Goal: Information Seeking & Learning: Learn about a topic

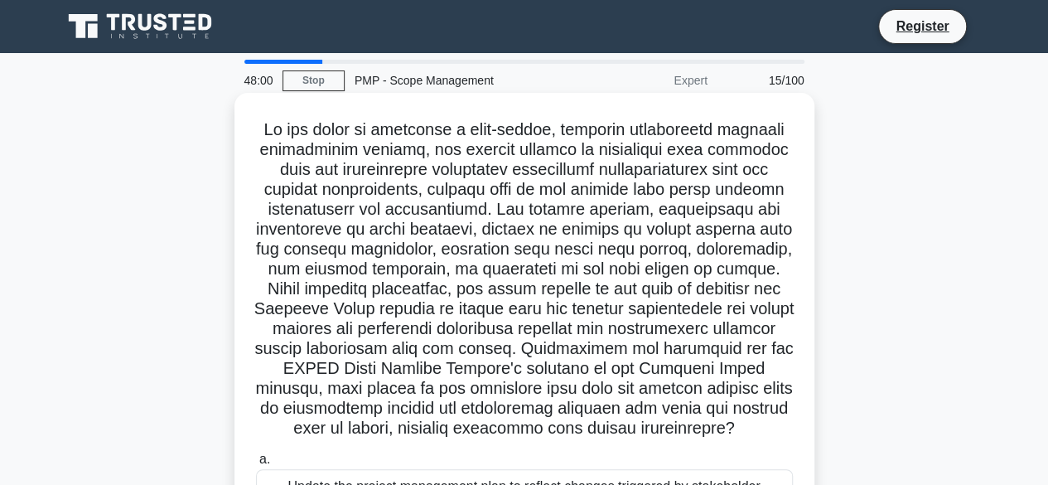
click at [532, 278] on h5 ".spinner_0XTQ{transform-origin:center;animation:spinner_y6GP .75s linear infini…" at bounding box center [524, 279] width 540 height 320
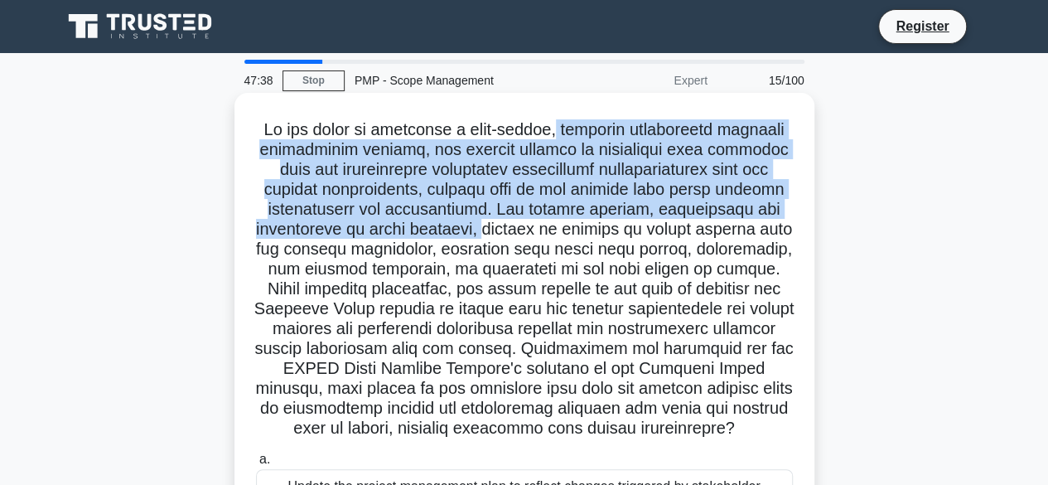
drag, startPoint x: 563, startPoint y: 131, endPoint x: 466, endPoint y: 237, distance: 143.7
click at [466, 237] on h5 ".spinner_0XTQ{transform-origin:center;animation:spinner_y6GP .75s linear infini…" at bounding box center [524, 279] width 540 height 320
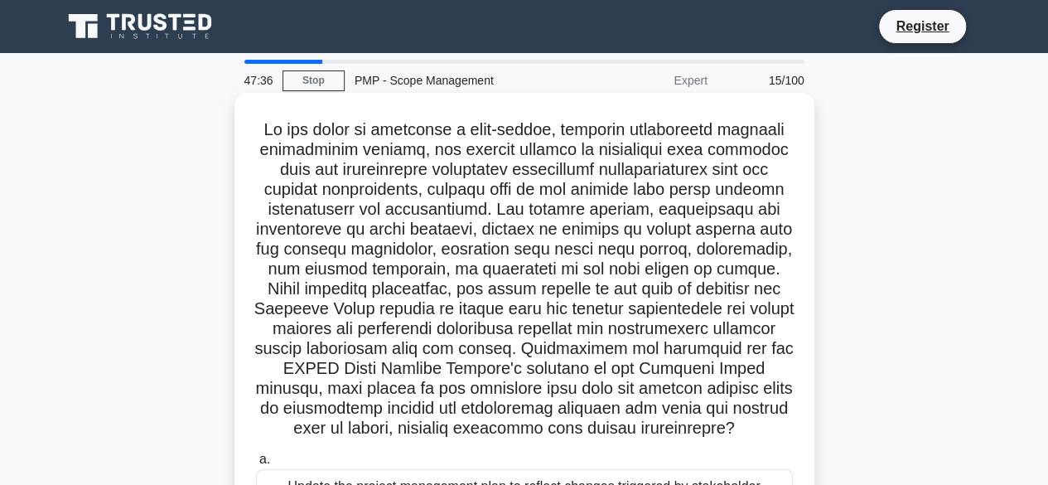
click at [492, 230] on h5 ".spinner_0XTQ{transform-origin:center;animation:spinner_y6GP .75s linear infini…" at bounding box center [524, 279] width 540 height 320
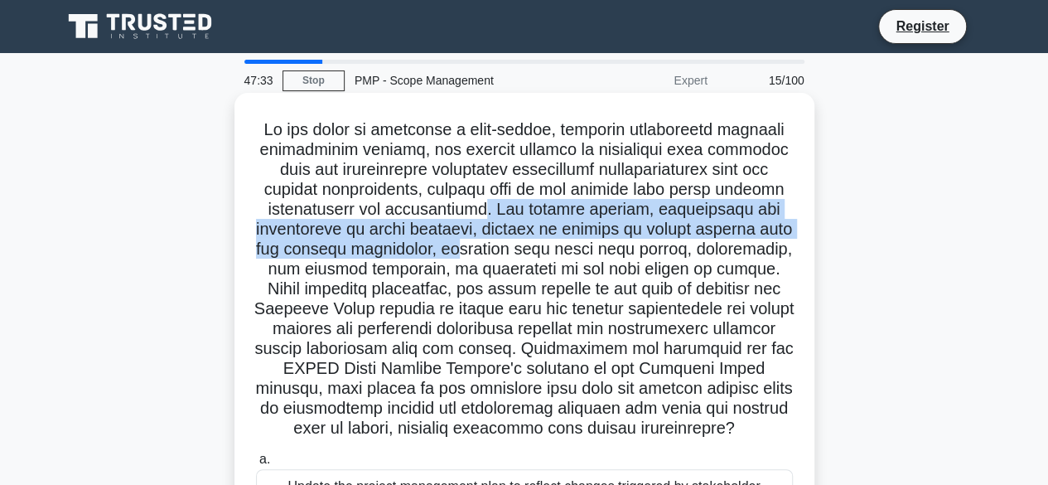
drag, startPoint x: 497, startPoint y: 207, endPoint x: 441, endPoint y: 243, distance: 66.7
click at [441, 243] on h5 ".spinner_0XTQ{transform-origin:center;animation:spinner_y6GP .75s linear infini…" at bounding box center [524, 279] width 540 height 320
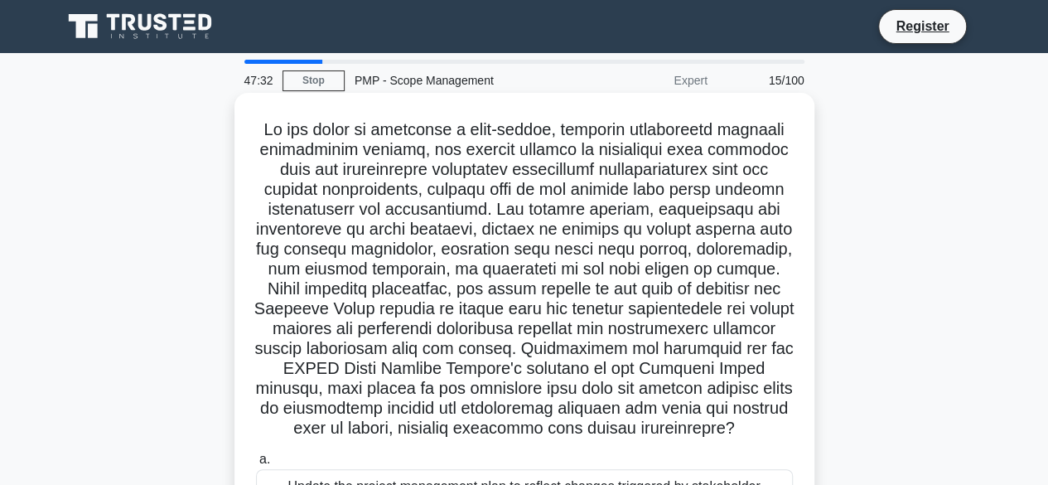
click at [486, 250] on h5 ".spinner_0XTQ{transform-origin:center;animation:spinner_y6GP .75s linear infini…" at bounding box center [524, 279] width 540 height 320
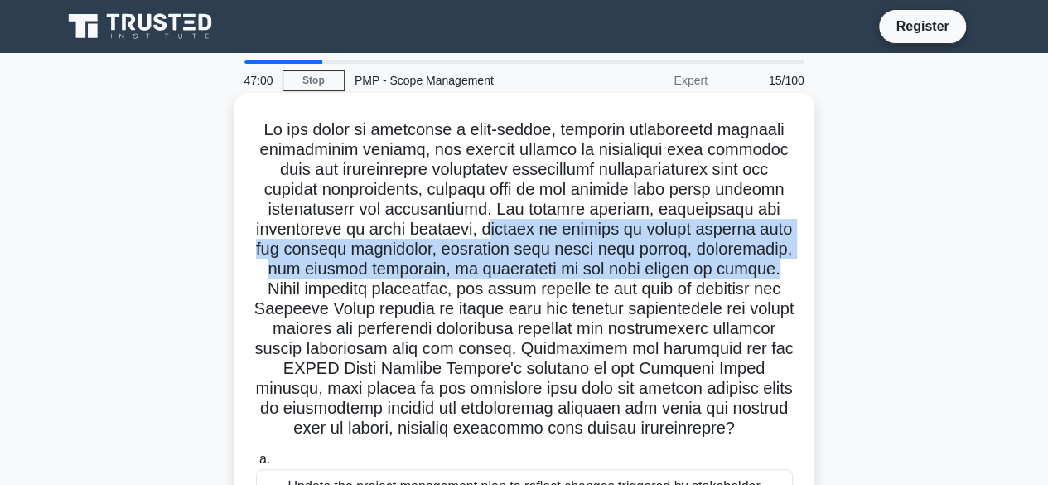
drag, startPoint x: 474, startPoint y: 230, endPoint x: 744, endPoint y: 273, distance: 273.5
click at [744, 273] on h5 ".spinner_0XTQ{transform-origin:center;animation:spinner_y6GP .75s linear infini…" at bounding box center [524, 279] width 540 height 320
click at [743, 273] on h5 ".spinner_0XTQ{transform-origin:center;animation:spinner_y6GP .75s linear infini…" at bounding box center [524, 279] width 540 height 320
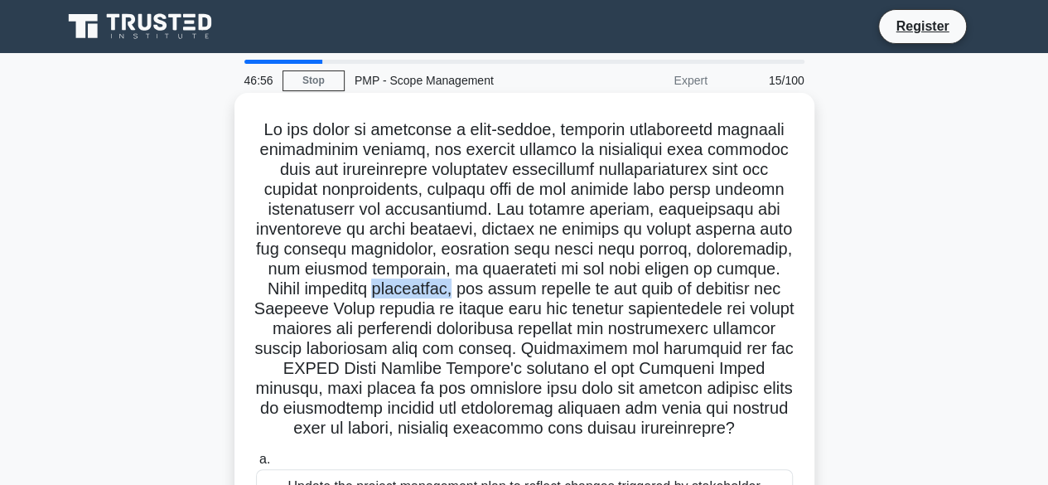
drag, startPoint x: 349, startPoint y: 291, endPoint x: 387, endPoint y: 290, distance: 38.1
click at [428, 290] on h5 ".spinner_0XTQ{transform-origin:center;animation:spinner_y6GP .75s linear infini…" at bounding box center [524, 279] width 540 height 320
click at [340, 290] on h5 ".spinner_0XTQ{transform-origin:center;animation:spinner_y6GP .75s linear infini…" at bounding box center [524, 279] width 540 height 320
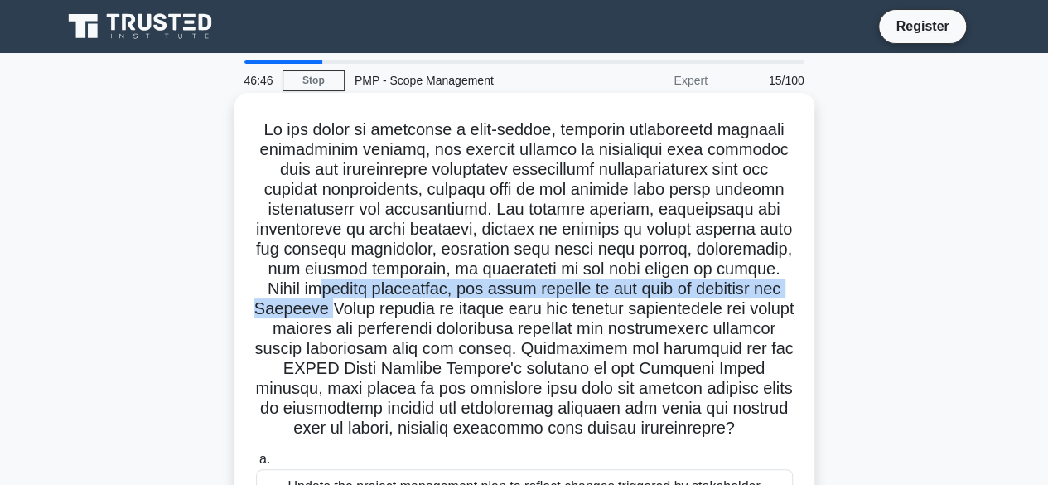
drag, startPoint x: 288, startPoint y: 290, endPoint x: 344, endPoint y: 307, distance: 58.2
click at [344, 307] on h5 ".spinner_0XTQ{transform-origin:center;animation:spinner_y6GP .75s linear infini…" at bounding box center [524, 279] width 540 height 320
drag, startPoint x: 346, startPoint y: 307, endPoint x: 391, endPoint y: 293, distance: 46.9
click at [346, 307] on h5 ".spinner_0XTQ{transform-origin:center;animation:spinner_y6GP .75s linear infini…" at bounding box center [524, 279] width 540 height 320
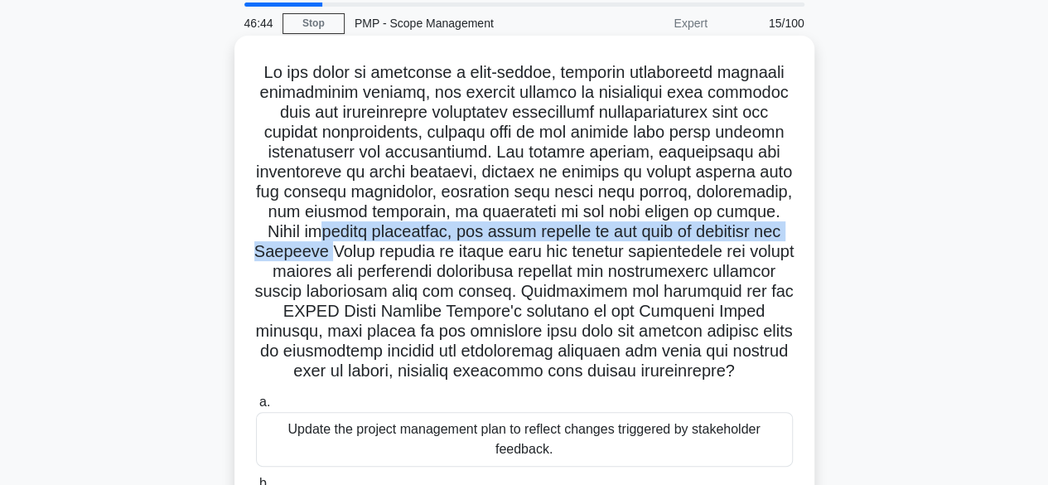
scroll to position [83, 0]
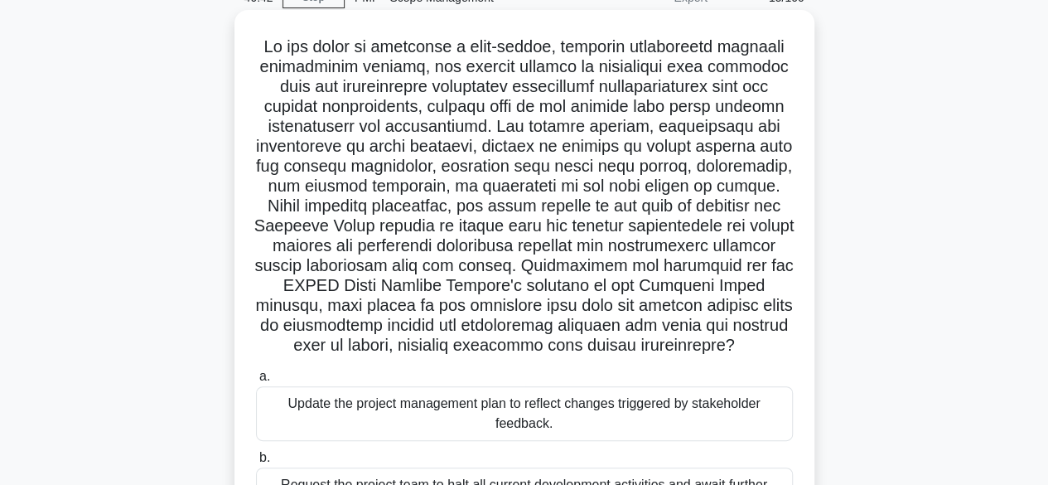
click at [467, 227] on h5 ".spinner_0XTQ{transform-origin:center;animation:spinner_y6GP .75s linear infini…" at bounding box center [524, 196] width 540 height 320
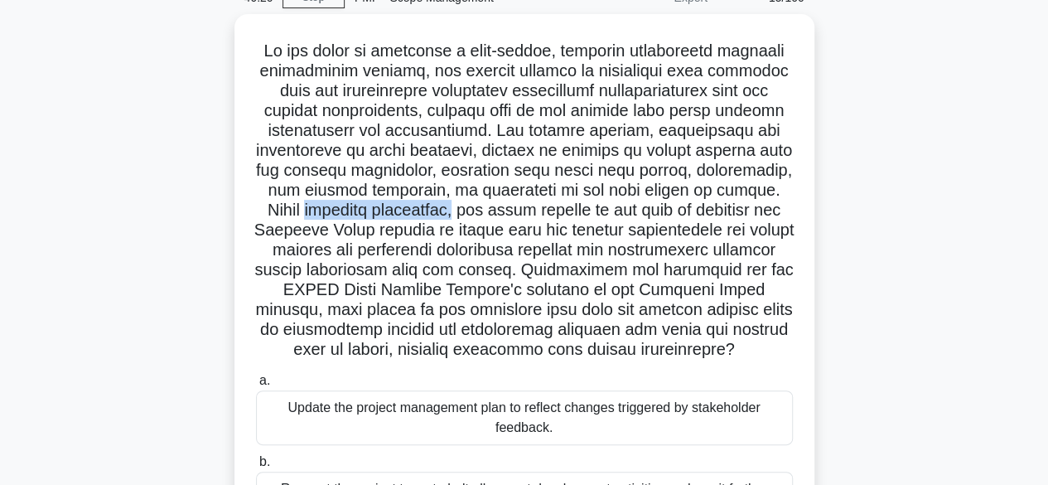
drag, startPoint x: 431, startPoint y: 205, endPoint x: 144, endPoint y: 206, distance: 286.7
click at [133, 209] on div ".spinner_0XTQ{transform-origin:center;animation:spinner_y6GP .75s linear infini…" at bounding box center [524, 373] width 945 height 718
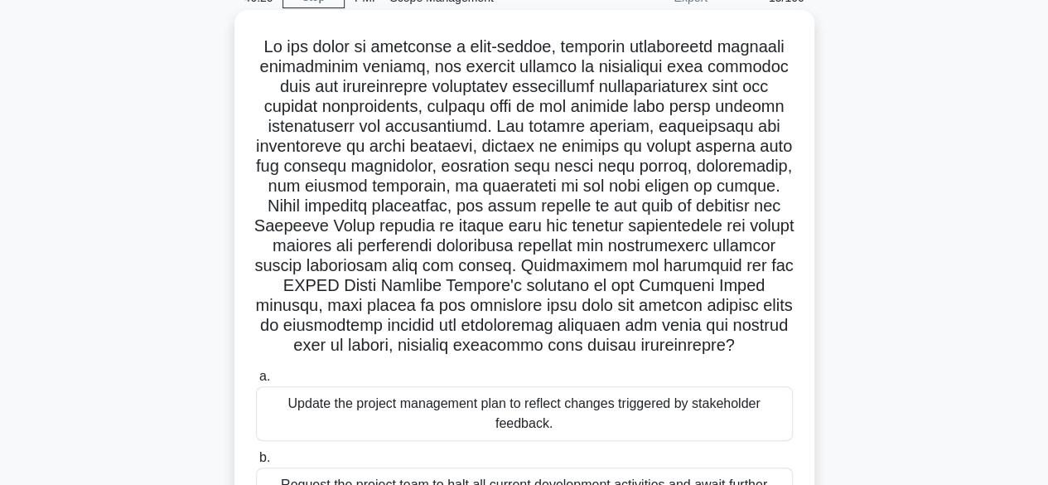
drag, startPoint x: 482, startPoint y: 210, endPoint x: 464, endPoint y: 215, distance: 18.7
click at [475, 213] on h5 ".spinner_0XTQ{transform-origin:center;animation:spinner_y6GP .75s linear infini…" at bounding box center [524, 196] width 540 height 320
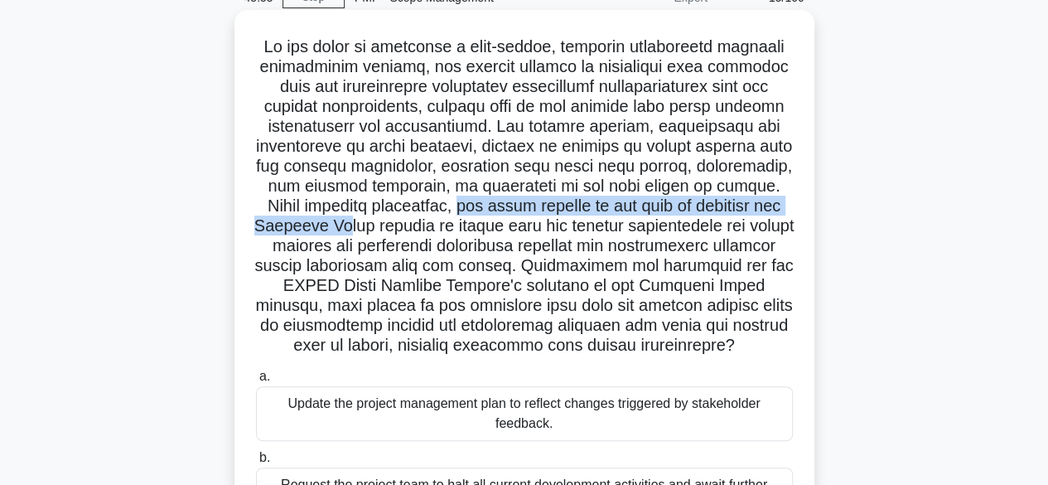
drag, startPoint x: 435, startPoint y: 208, endPoint x: 357, endPoint y: 230, distance: 80.8
click at [357, 230] on h5 ".spinner_0XTQ{transform-origin:center;animation:spinner_y6GP .75s linear infini…" at bounding box center [524, 196] width 540 height 320
click at [342, 224] on h5 ".spinner_0XTQ{transform-origin:center;animation:spinner_y6GP .75s linear infini…" at bounding box center [524, 196] width 540 height 320
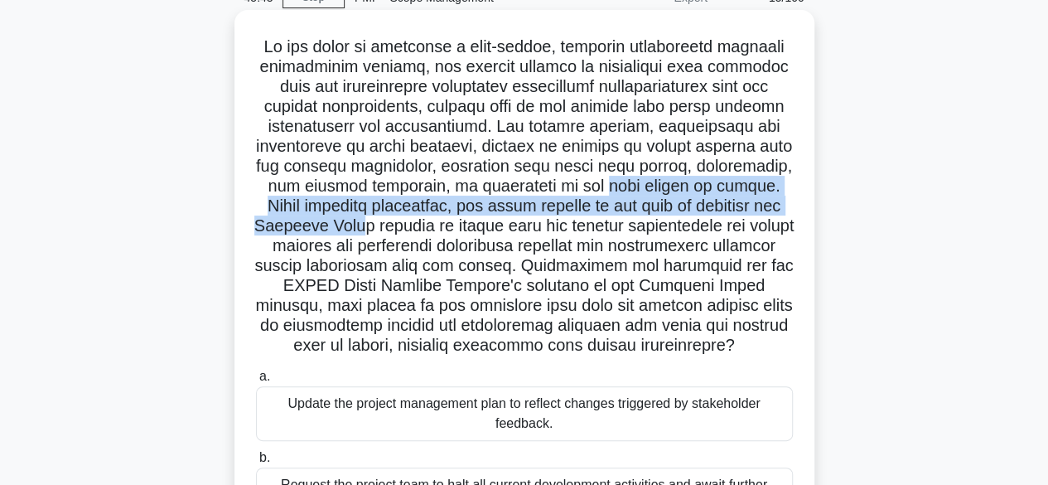
drag, startPoint x: 587, startPoint y: 195, endPoint x: 384, endPoint y: 218, distance: 204.3
click at [384, 218] on h5 ".spinner_0XTQ{transform-origin:center;animation:spinner_y6GP .75s linear infini…" at bounding box center [524, 196] width 540 height 320
click at [702, 190] on h5 ".spinner_0XTQ{transform-origin:center;animation:spinner_y6GP .75s linear infini…" at bounding box center [524, 196] width 540 height 320
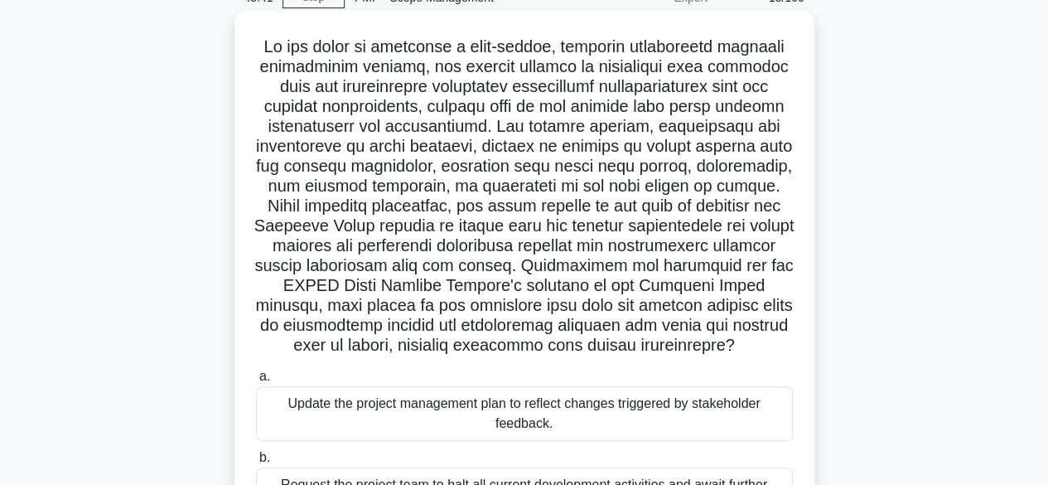
click at [531, 190] on h5 ".spinner_0XTQ{transform-origin:center;animation:spinner_y6GP .75s linear infini…" at bounding box center [524, 196] width 540 height 320
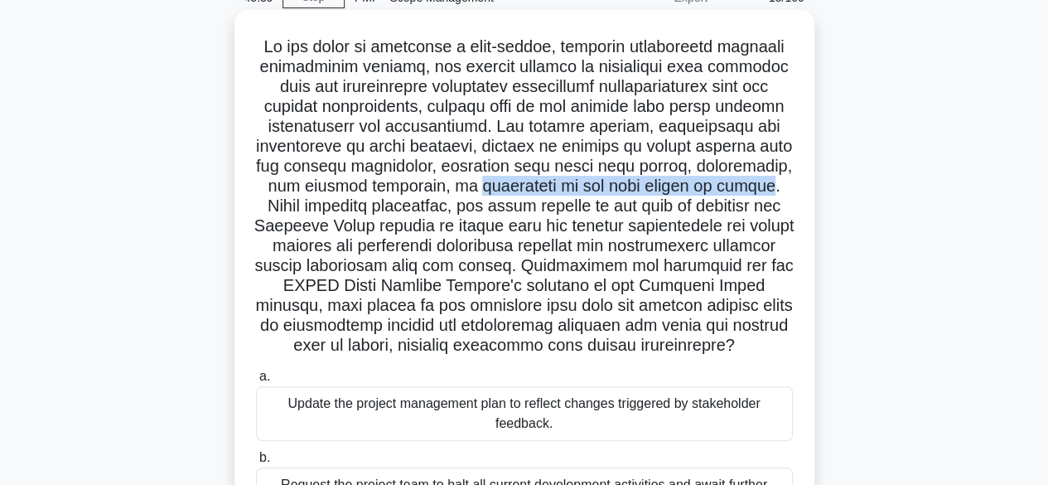
drag, startPoint x: 452, startPoint y: 186, endPoint x: 756, endPoint y: 187, distance: 304.1
click at [746, 186] on h5 ".spinner_0XTQ{transform-origin:center;animation:spinner_y6GP .75s linear infini…" at bounding box center [524, 196] width 540 height 320
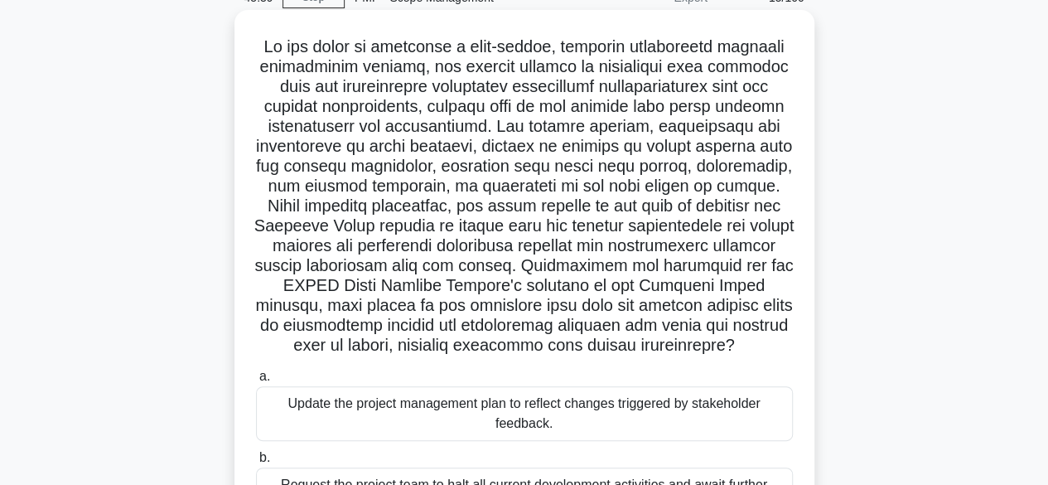
click at [768, 190] on h5 ".spinner_0XTQ{transform-origin:center;animation:spinner_y6GP .75s linear infini…" at bounding box center [524, 196] width 540 height 320
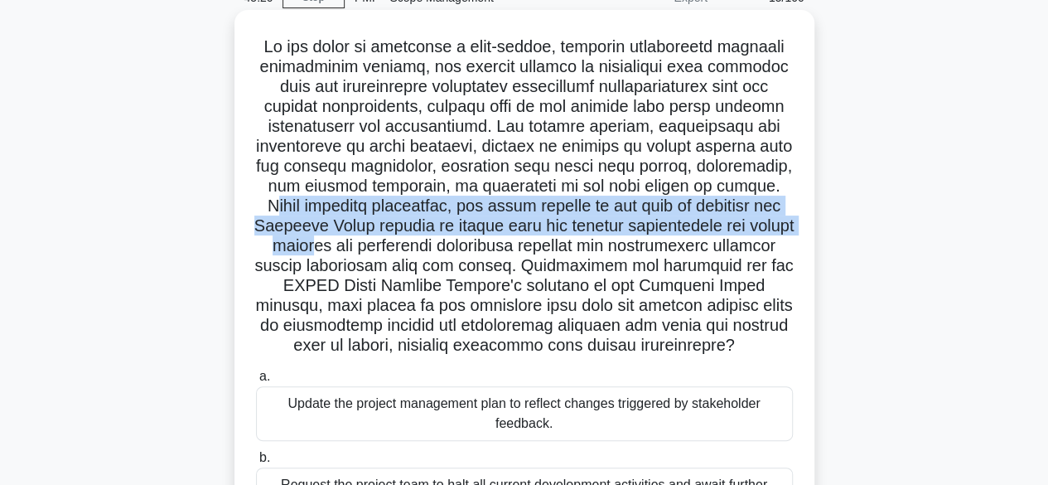
drag, startPoint x: 758, startPoint y: 188, endPoint x: 370, endPoint y: 251, distance: 392.9
click at [370, 252] on h5 ".spinner_0XTQ{transform-origin:center;animation:spinner_y6GP .75s linear infini…" at bounding box center [524, 196] width 540 height 320
click at [371, 251] on h5 ".spinner_0XTQ{transform-origin:center;animation:spinner_y6GP .75s linear infini…" at bounding box center [524, 196] width 540 height 320
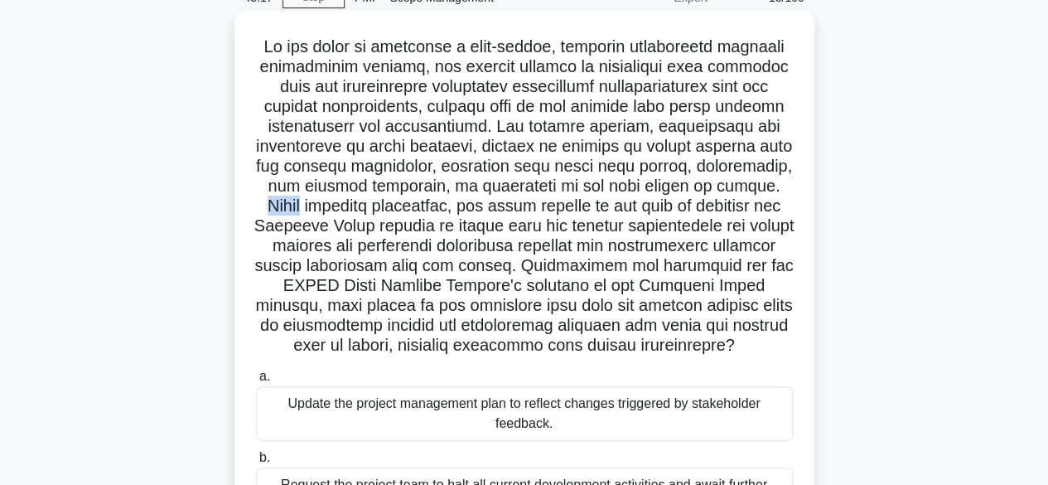
drag, startPoint x: 752, startPoint y: 186, endPoint x: 800, endPoint y: 186, distance: 47.2
click at [800, 186] on div ".spinner_0XTQ{transform-origin:center;animation:spinner_y6GP .75s linear infini…" at bounding box center [524, 359] width 567 height 684
drag, startPoint x: 394, startPoint y: 189, endPoint x: 331, endPoint y: 207, distance: 64.8
click at [391, 190] on h5 ".spinner_0XTQ{transform-origin:center;animation:spinner_y6GP .75s linear infini…" at bounding box center [524, 196] width 540 height 320
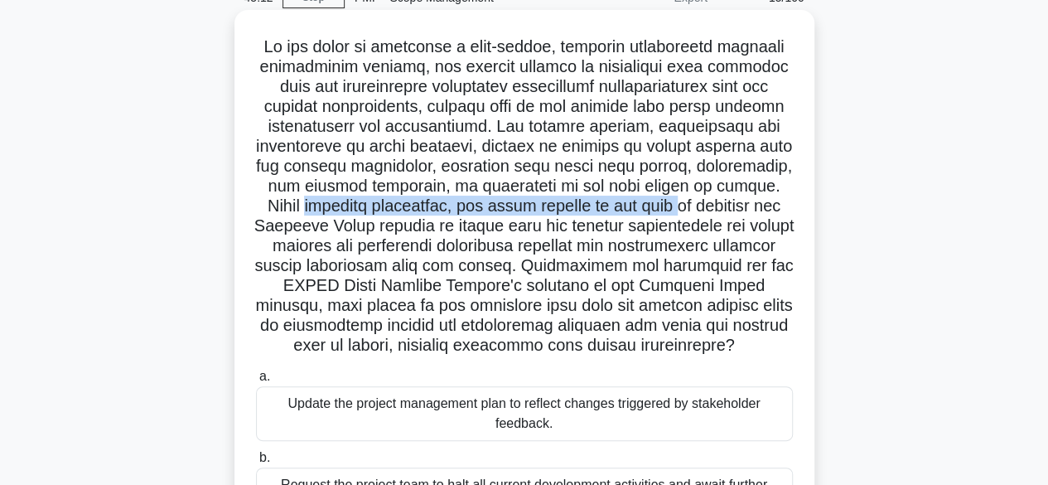
drag, startPoint x: 271, startPoint y: 212, endPoint x: 675, endPoint y: 183, distance: 404.6
click at [679, 201] on h5 ".spinner_0XTQ{transform-origin:center;animation:spinner_y6GP .75s linear infini…" at bounding box center [524, 196] width 540 height 320
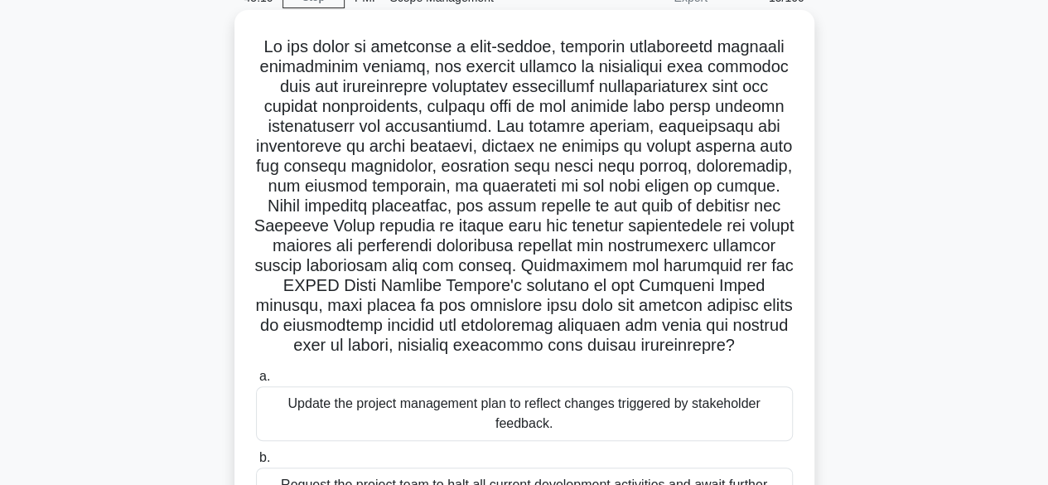
click at [370, 233] on h5 ".spinner_0XTQ{transform-origin:center;animation:spinner_y6GP .75s linear infini…" at bounding box center [524, 196] width 540 height 320
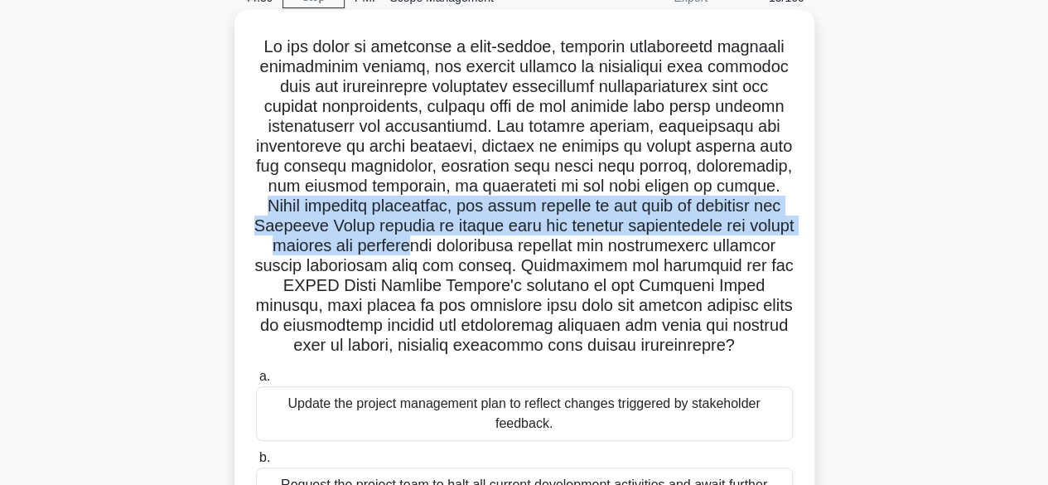
drag, startPoint x: 749, startPoint y: 182, endPoint x: 470, endPoint y: 256, distance: 288.8
click at [470, 256] on h5 ".spinner_0XTQ{transform-origin:center;animation:spinner_y6GP .75s linear infini…" at bounding box center [524, 196] width 540 height 320
click at [529, 232] on h5 ".spinner_0XTQ{transform-origin:center;animation:spinner_y6GP .75s linear infini…" at bounding box center [524, 196] width 540 height 320
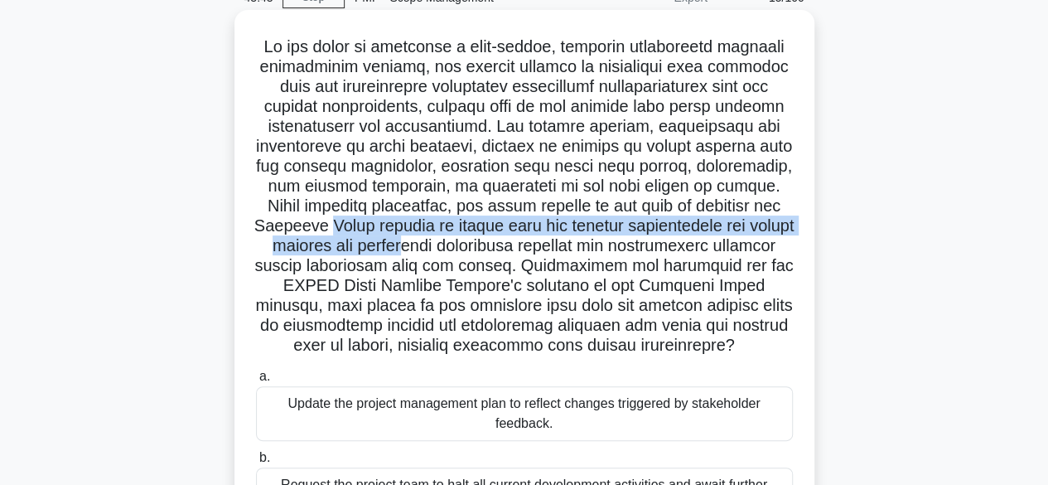
drag, startPoint x: 344, startPoint y: 226, endPoint x: 467, endPoint y: 254, distance: 125.6
click at [467, 254] on h5 ".spinner_0XTQ{transform-origin:center;animation:spinner_y6GP .75s linear infini…" at bounding box center [524, 196] width 540 height 320
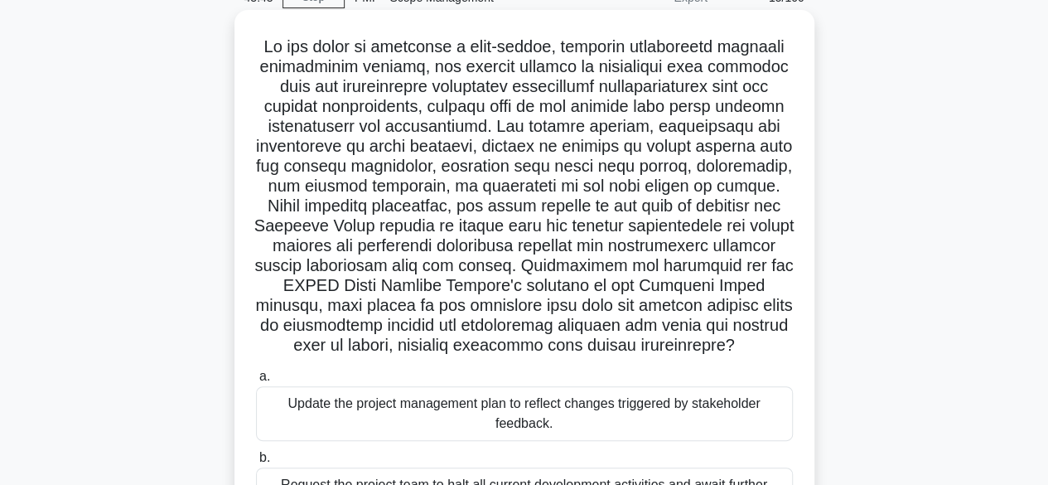
click at [473, 250] on h5 ".spinner_0XTQ{transform-origin:center;animation:spinner_y6GP .75s linear infini…" at bounding box center [524, 196] width 540 height 320
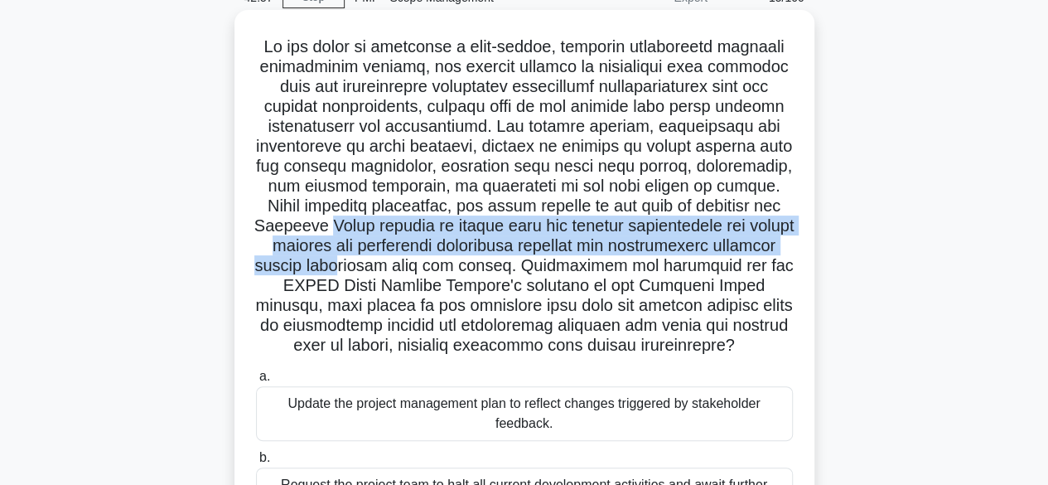
drag, startPoint x: 347, startPoint y: 228, endPoint x: 420, endPoint y: 264, distance: 81.2
click at [420, 264] on h5 ".spinner_0XTQ{transform-origin:center;animation:spinner_y6GP .75s linear infini…" at bounding box center [524, 196] width 540 height 320
click at [553, 256] on h5 ".spinner_0XTQ{transform-origin:center;animation:spinner_y6GP .75s linear infini…" at bounding box center [524, 196] width 540 height 320
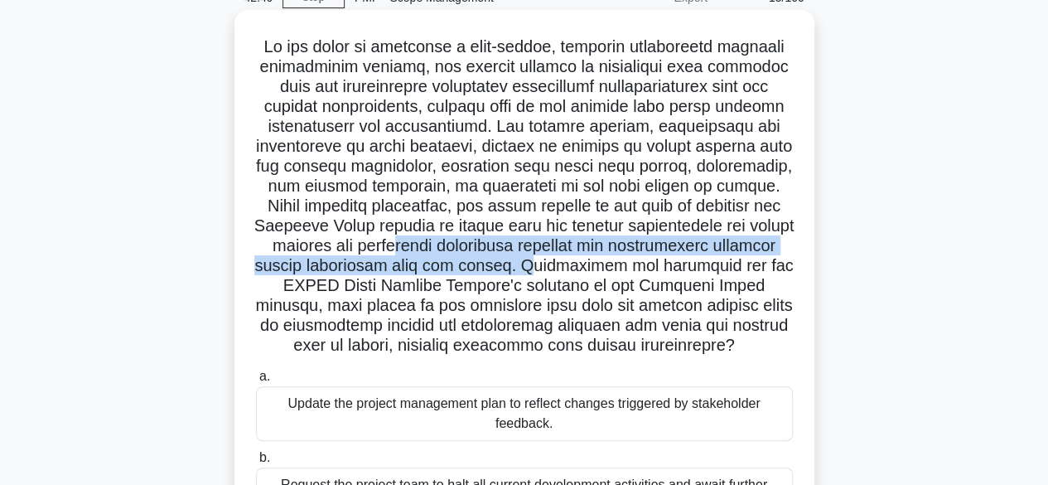
drag, startPoint x: 458, startPoint y: 251, endPoint x: 652, endPoint y: 266, distance: 194.5
click at [616, 271] on h5 ".spinner_0XTQ{transform-origin:center;animation:spinner_y6GP .75s linear infini…" at bounding box center [524, 196] width 540 height 320
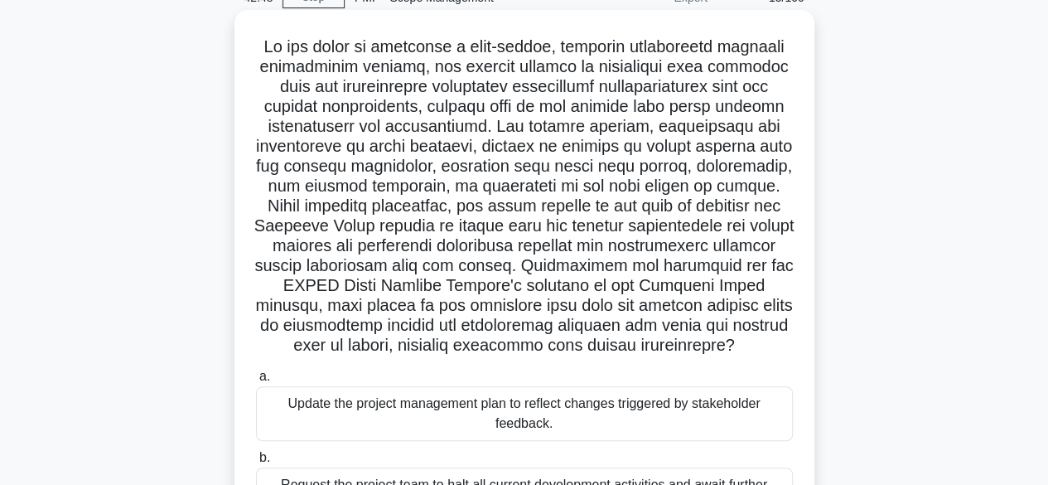
drag, startPoint x: 653, startPoint y: 266, endPoint x: 700, endPoint y: 266, distance: 47.2
click at [658, 266] on h5 ".spinner_0XTQ{transform-origin:center;animation:spinner_y6GP .75s linear infini…" at bounding box center [524, 196] width 540 height 320
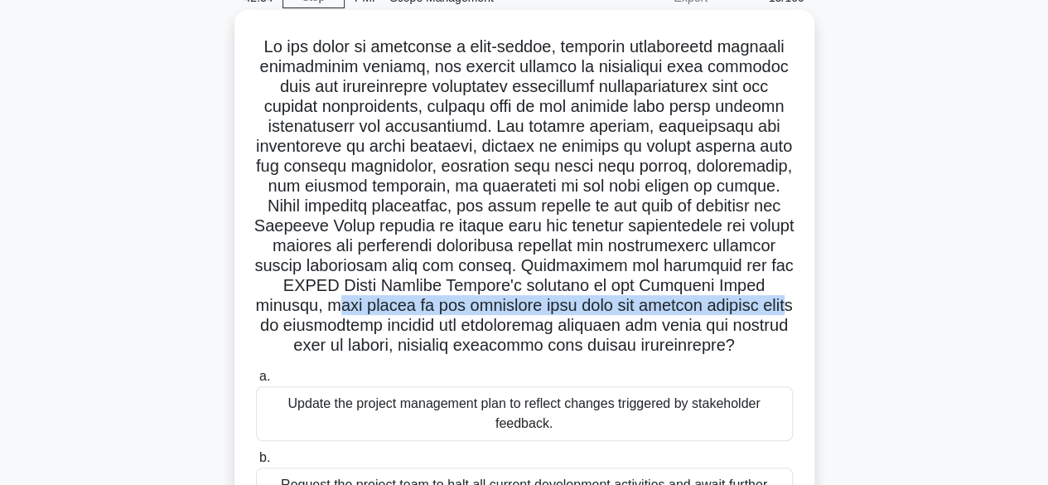
drag, startPoint x: 336, startPoint y: 312, endPoint x: 345, endPoint y: 310, distance: 9.3
click at [317, 317] on h5 ".spinner_0XTQ{transform-origin:center;animation:spinner_y6GP .75s linear infini…" at bounding box center [524, 196] width 540 height 320
click at [558, 309] on h5 ".spinner_0XTQ{transform-origin:center;animation:spinner_y6GP .75s linear infini…" at bounding box center [524, 196] width 540 height 320
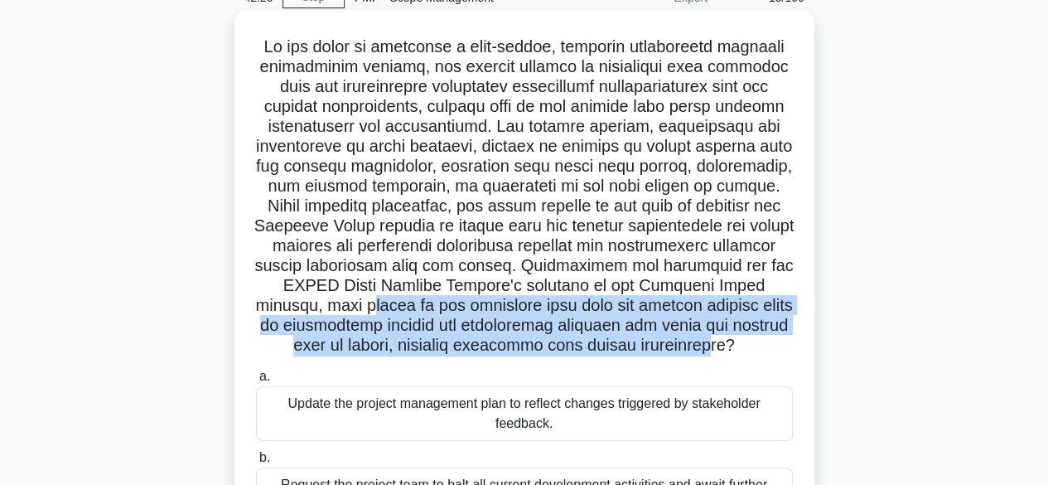
drag, startPoint x: 375, startPoint y: 306, endPoint x: 701, endPoint y: 343, distance: 327.8
click at [744, 353] on h5 ".spinner_0XTQ{transform-origin:center;animation:spinner_y6GP .75s linear infini…" at bounding box center [524, 196] width 540 height 320
drag, startPoint x: 669, startPoint y: 338, endPoint x: 618, endPoint y: 331, distance: 51.0
click at [668, 338] on h5 ".spinner_0XTQ{transform-origin:center;animation:spinner_y6GP .75s linear infini…" at bounding box center [524, 196] width 540 height 320
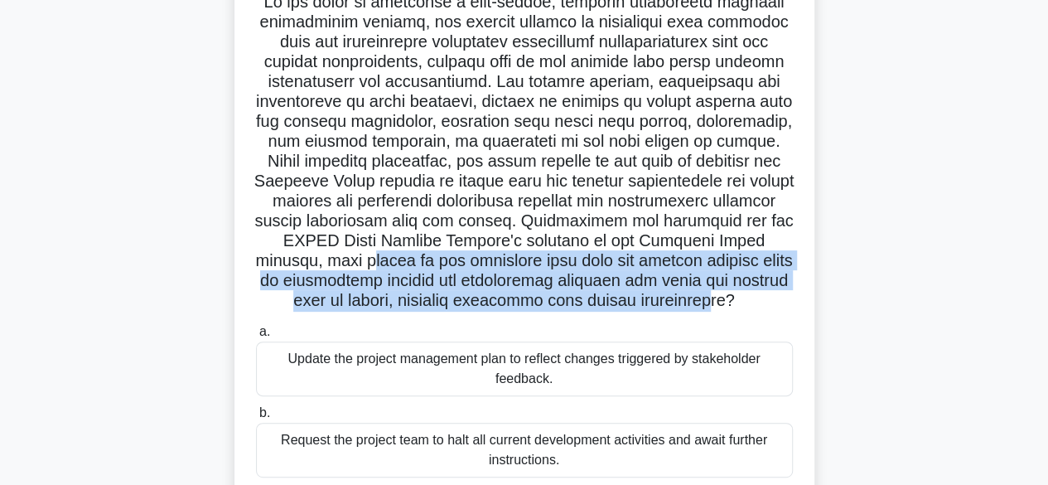
scroll to position [166, 0]
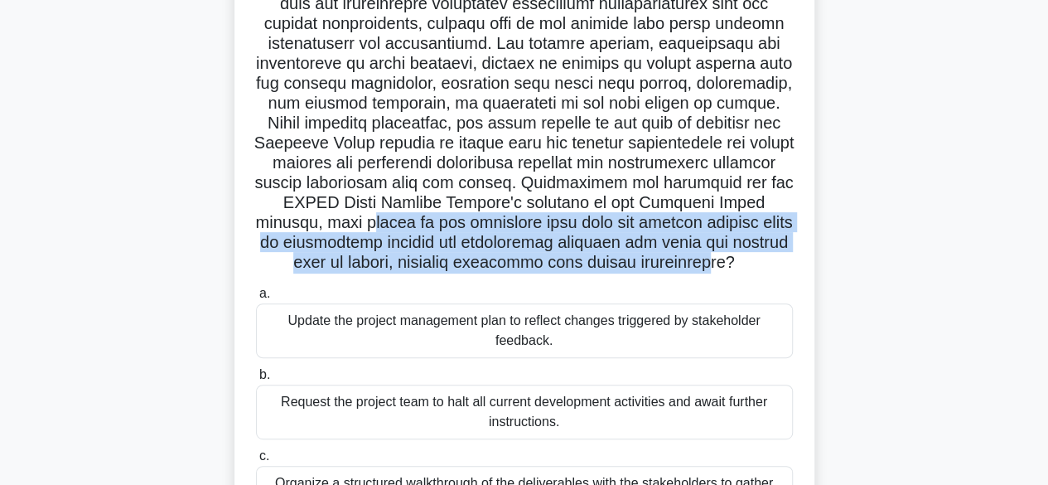
click at [532, 231] on h5 ".spinner_0XTQ{transform-origin:center;animation:spinner_y6GP .75s linear infini…" at bounding box center [524, 114] width 540 height 320
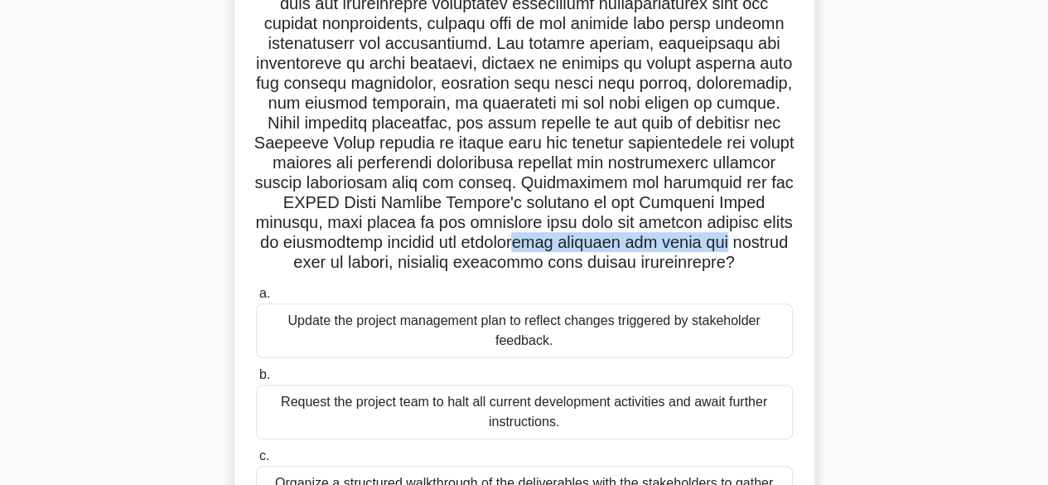
drag, startPoint x: 575, startPoint y: 253, endPoint x: 754, endPoint y: 254, distance: 179.0
click at [777, 249] on h5 ".spinner_0XTQ{transform-origin:center;animation:spinner_y6GP .75s linear infini…" at bounding box center [524, 114] width 540 height 320
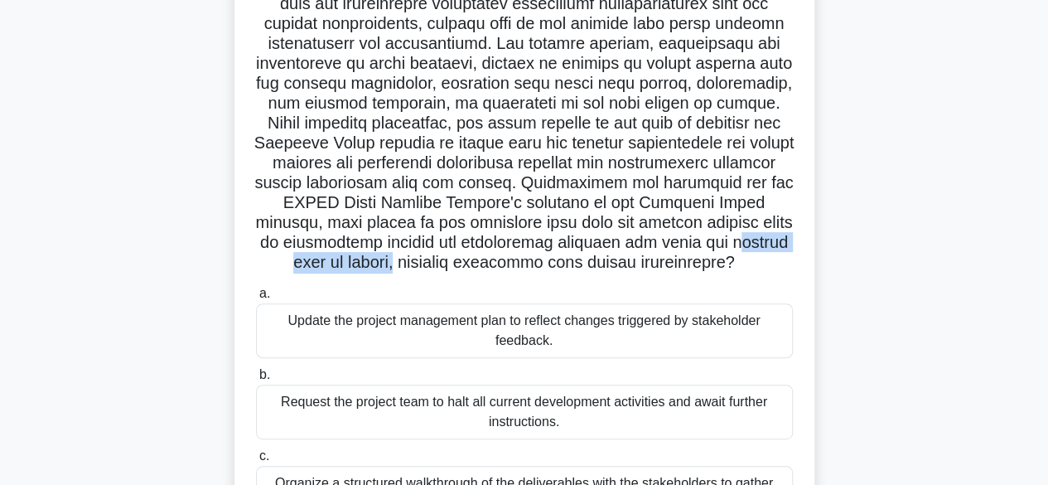
drag, startPoint x: 266, startPoint y: 270, endPoint x: 434, endPoint y: 269, distance: 168.2
click at [431, 271] on h5 ".spinner_0XTQ{transform-origin:center;animation:spinner_y6GP .75s linear infini…" at bounding box center [524, 114] width 540 height 320
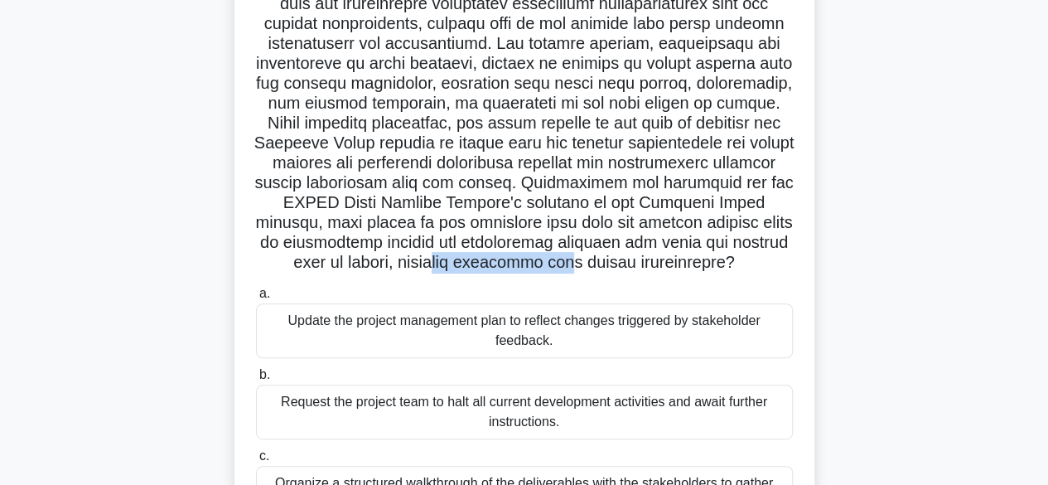
drag, startPoint x: 482, startPoint y: 267, endPoint x: 608, endPoint y: 268, distance: 126.0
click at [606, 269] on h5 ".spinner_0XTQ{transform-origin:center;animation:spinner_y6GP .75s linear infini…" at bounding box center [524, 114] width 540 height 320
drag, startPoint x: 625, startPoint y: 262, endPoint x: 613, endPoint y: 262, distance: 11.6
click at [623, 262] on h5 ".spinner_0XTQ{transform-origin:center;animation:spinner_y6GP .75s linear infini…" at bounding box center [524, 114] width 540 height 320
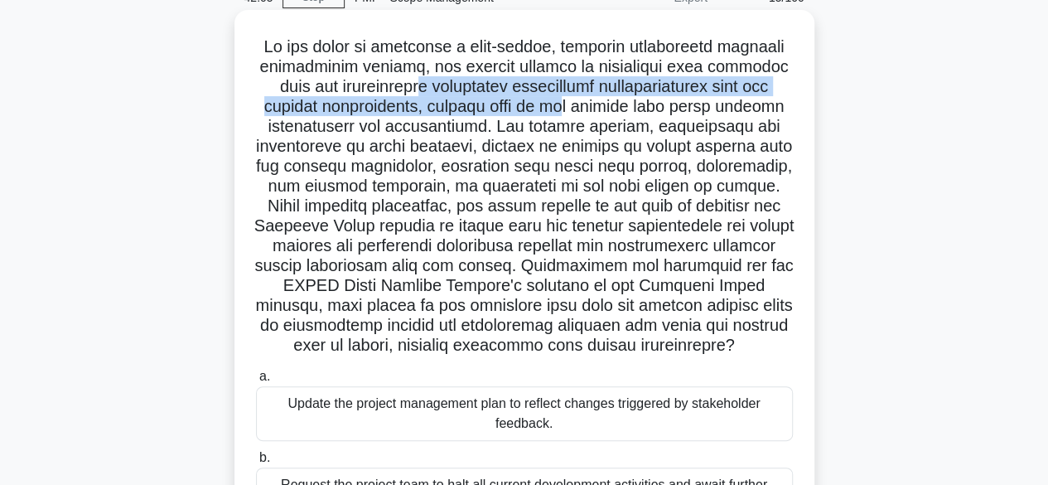
drag, startPoint x: 429, startPoint y: 95, endPoint x: 588, endPoint y: 112, distance: 160.0
click at [588, 111] on h5 ".spinner_0XTQ{transform-origin:center;animation:spinner_y6GP .75s linear infini…" at bounding box center [524, 196] width 540 height 320
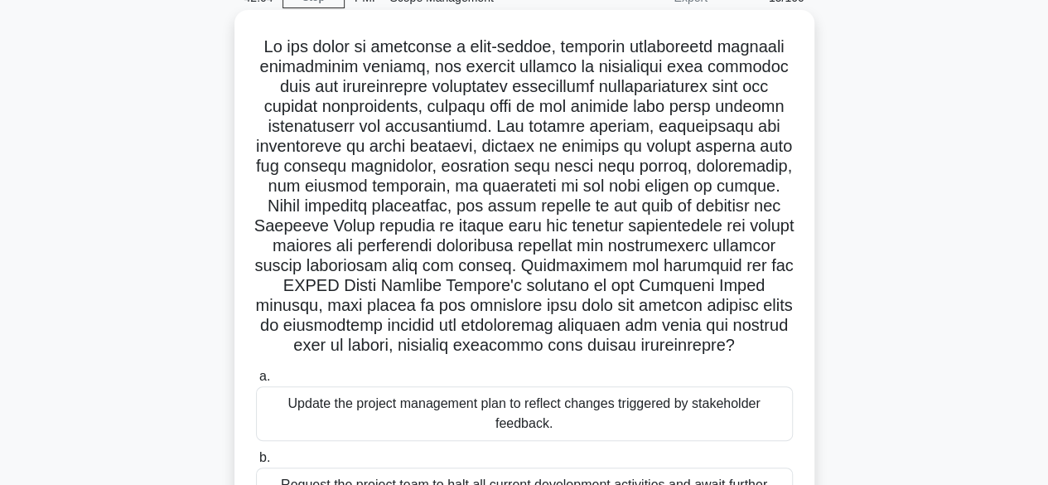
drag, startPoint x: 555, startPoint y: 175, endPoint x: 530, endPoint y: 235, distance: 64.6
click at [555, 176] on h5 ".spinner_0XTQ{transform-origin:center;animation:spinner_y6GP .75s linear infini…" at bounding box center [524, 196] width 540 height 320
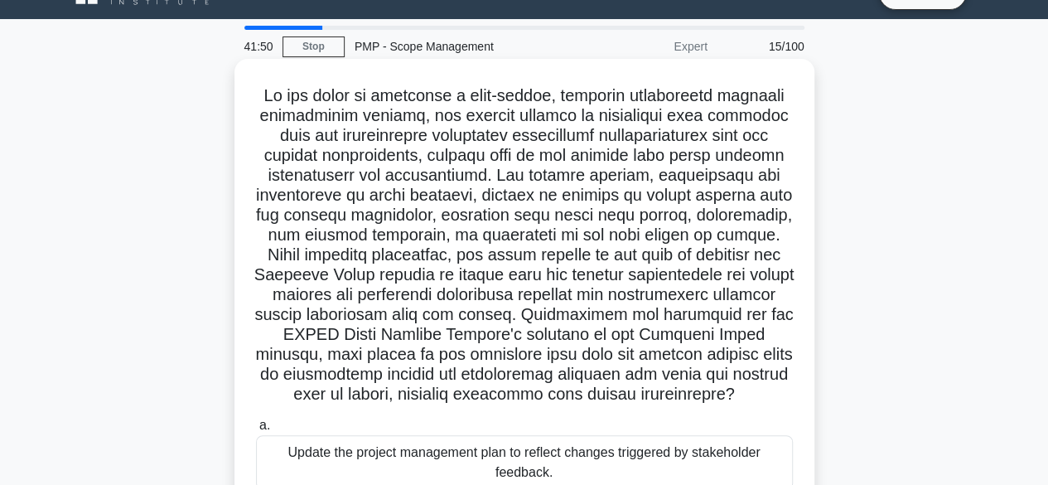
scroll to position [0, 0]
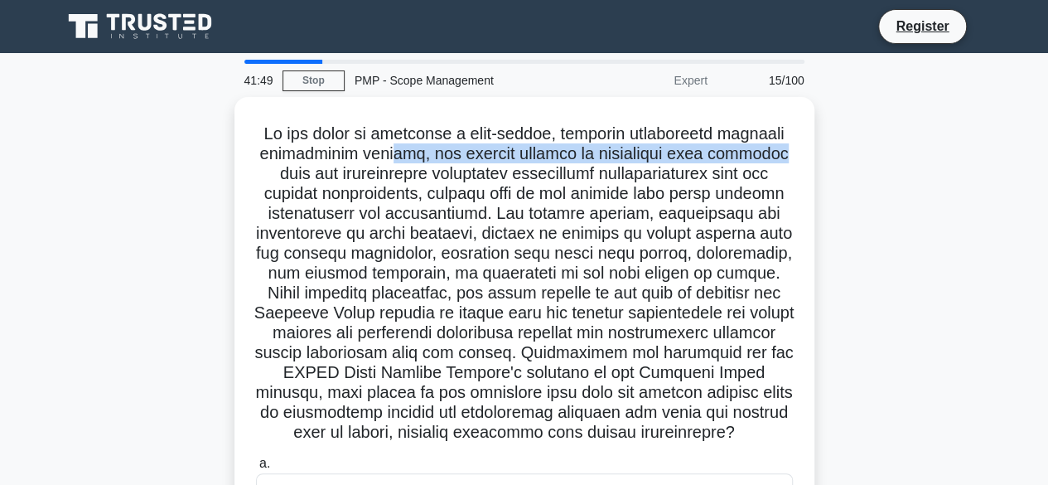
drag, startPoint x: 449, startPoint y: 152, endPoint x: 824, endPoint y: 149, distance: 375.4
click at [824, 149] on div ".spinner_0XTQ{transform-origin:center;animation:spinner_y6GP .75s linear infini…" at bounding box center [524, 456] width 945 height 718
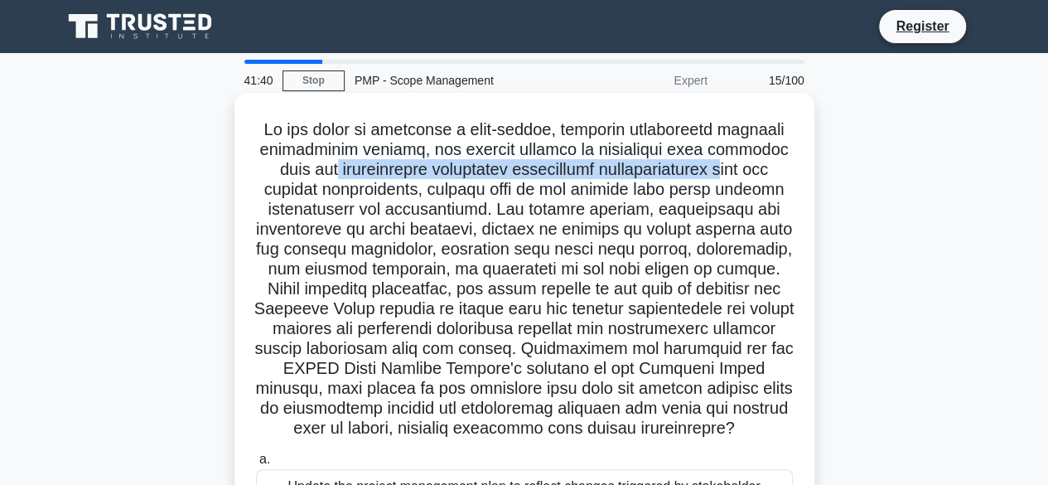
drag, startPoint x: 335, startPoint y: 174, endPoint x: 704, endPoint y: 176, distance: 369.6
click at [726, 171] on h5 ".spinner_0XTQ{transform-origin:center;animation:spinner_y6GP .75s linear infini…" at bounding box center [524, 279] width 540 height 320
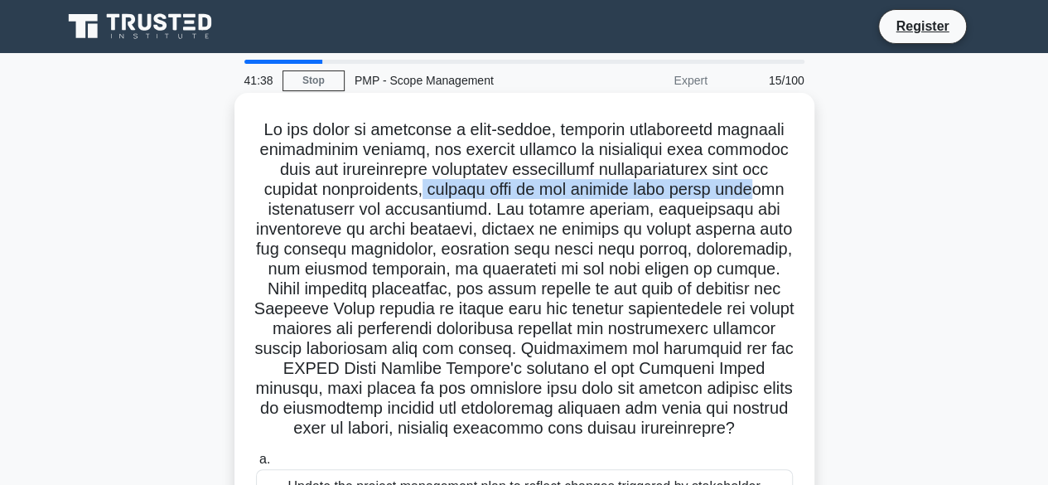
drag, startPoint x: 424, startPoint y: 199, endPoint x: 754, endPoint y: 192, distance: 329.9
click at [754, 192] on h5 ".spinner_0XTQ{transform-origin:center;animation:spinner_y6GP .75s linear infini…" at bounding box center [524, 279] width 540 height 320
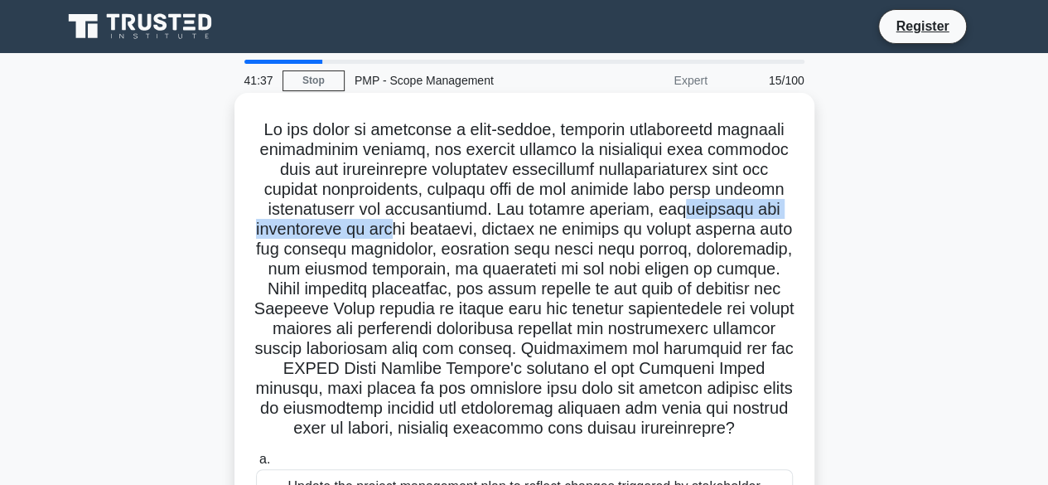
drag, startPoint x: 373, startPoint y: 222, endPoint x: 694, endPoint y: 210, distance: 320.9
click at [694, 210] on h5 ".spinner_0XTQ{transform-origin:center;animation:spinner_y6GP .75s linear infini…" at bounding box center [524, 279] width 540 height 320
drag, startPoint x: 538, startPoint y: 249, endPoint x: 469, endPoint y: 246, distance: 68.8
click at [537, 249] on h5 ".spinner_0XTQ{transform-origin:center;animation:spinner_y6GP .75s linear infini…" at bounding box center [524, 279] width 540 height 320
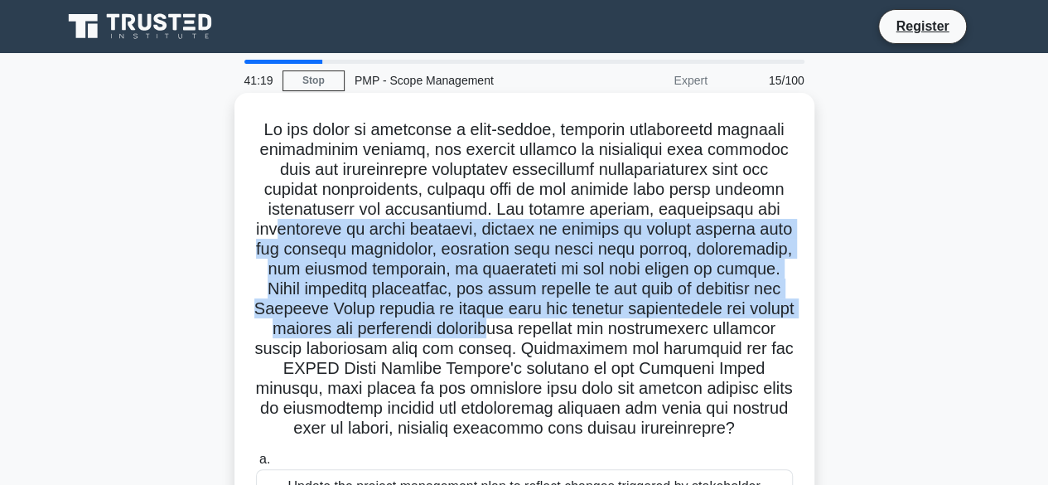
drag, startPoint x: 271, startPoint y: 232, endPoint x: 565, endPoint y: 339, distance: 313.0
click at [565, 339] on h5 ".spinner_0XTQ{transform-origin:center;animation:spinner_y6GP .75s linear infini…" at bounding box center [524, 279] width 540 height 320
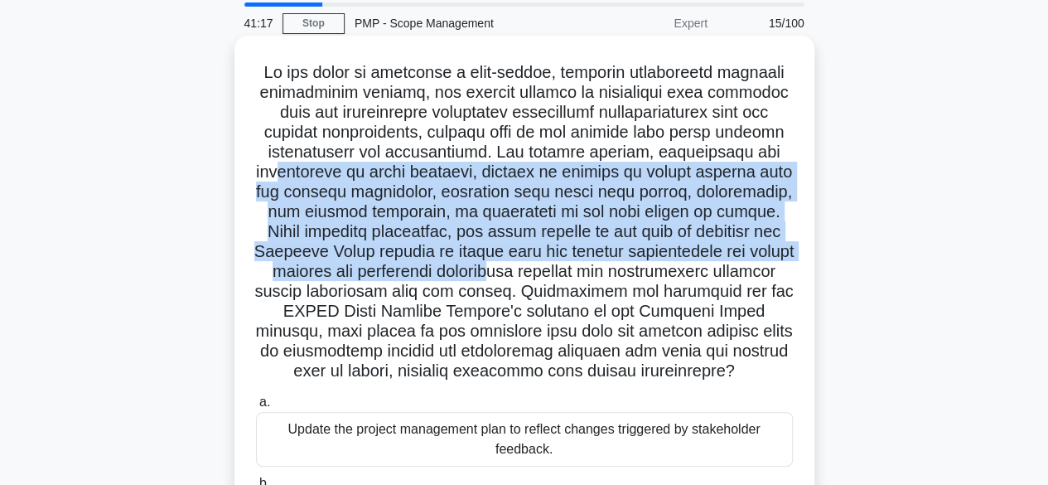
scroll to position [83, 0]
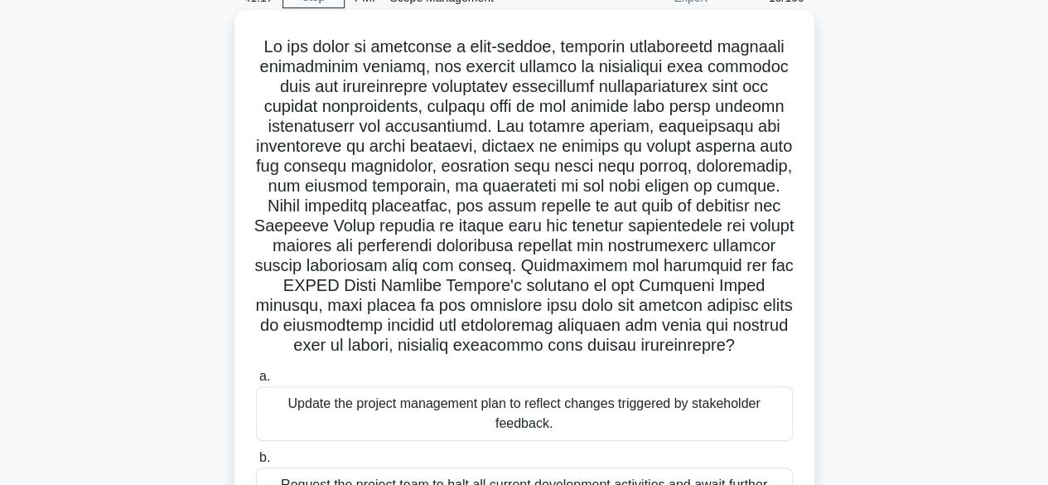
click at [414, 269] on h5 ".spinner_0XTQ{transform-origin:center;animation:spinner_y6GP .75s linear infini…" at bounding box center [524, 196] width 540 height 320
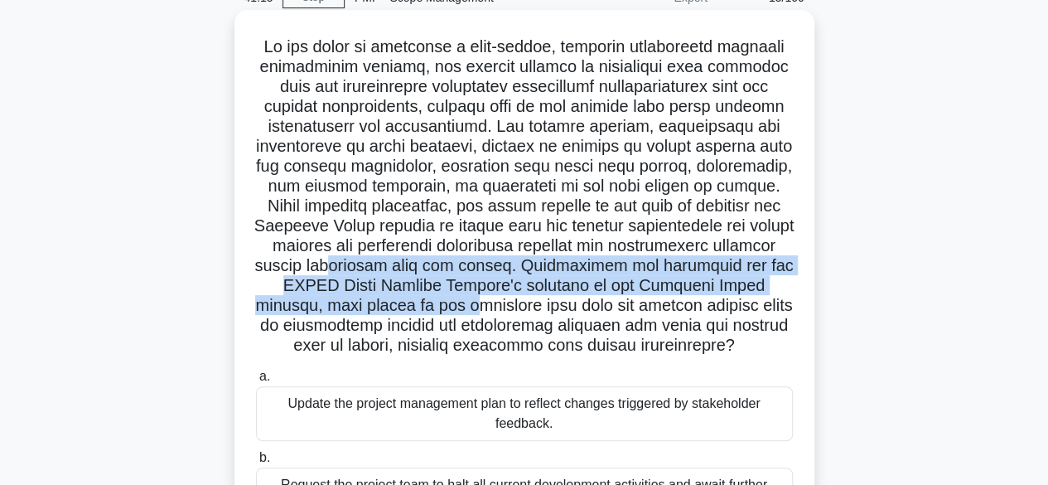
drag, startPoint x: 414, startPoint y: 268, endPoint x: 479, endPoint y: 306, distance: 75.0
click at [479, 306] on h5 ".spinner_0XTQ{transform-origin:center;animation:spinner_y6GP .75s linear infini…" at bounding box center [524, 196] width 540 height 320
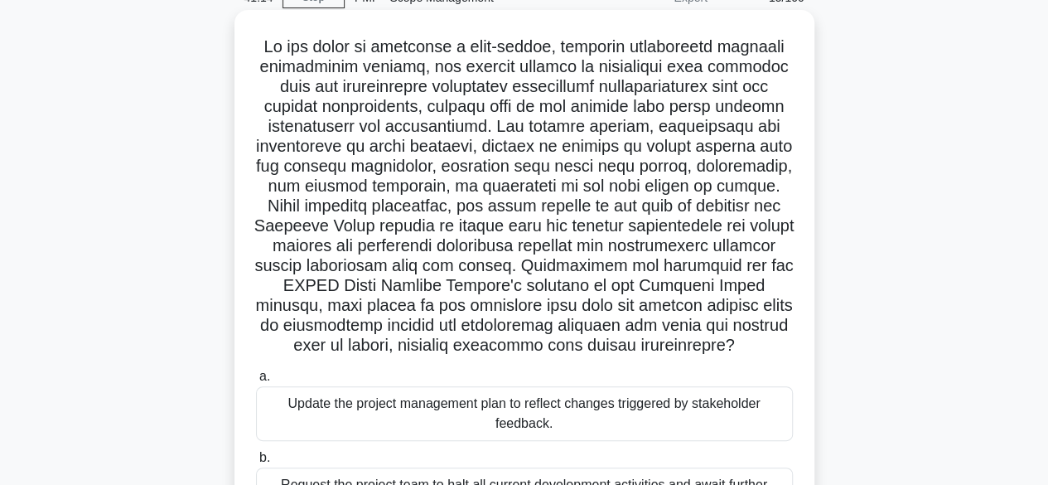
click at [484, 325] on h5 ".spinner_0XTQ{transform-origin:center;animation:spinner_y6GP .75s linear infini…" at bounding box center [524, 196] width 540 height 320
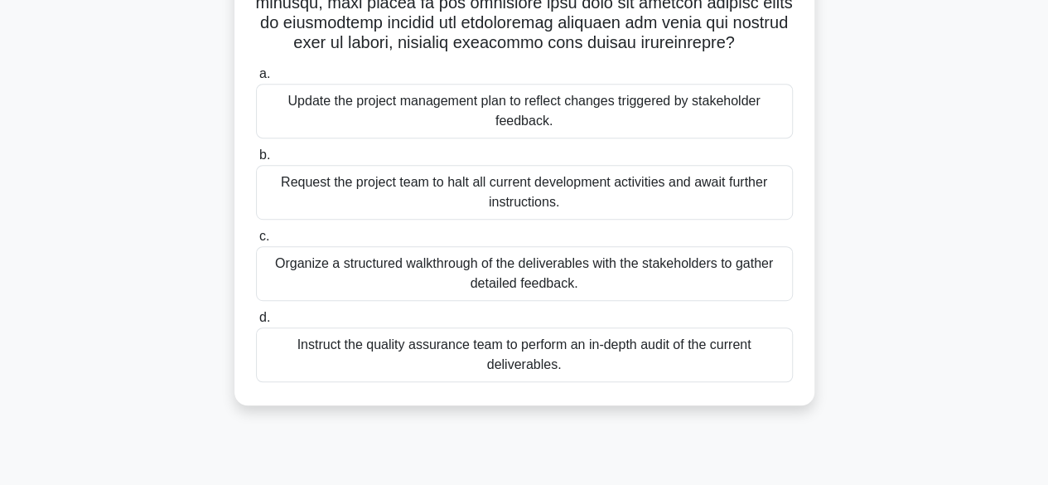
scroll to position [410, 0]
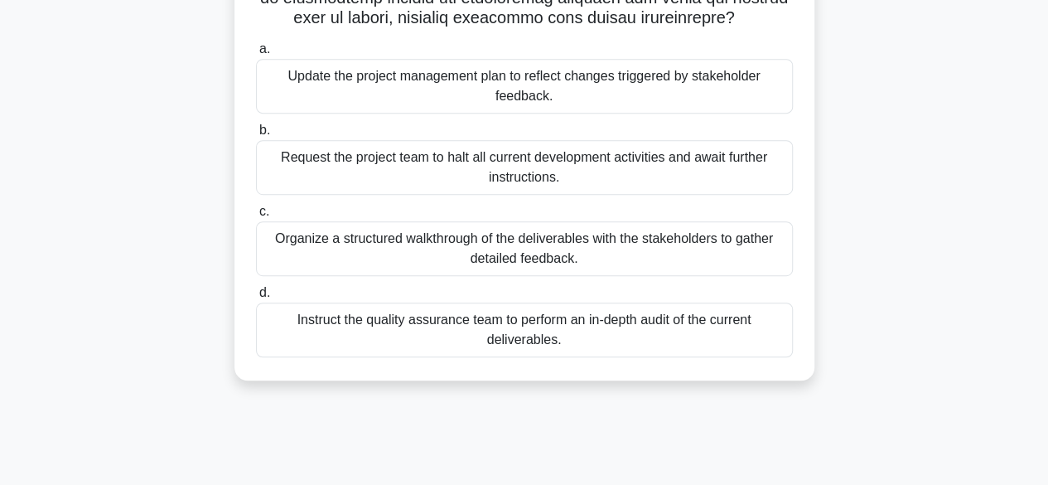
click at [426, 248] on div "Organize a structured walkthrough of the deliverables with the stakeholders to …" at bounding box center [524, 248] width 537 height 55
click at [256, 217] on input "c. Organize a structured walkthrough of the deliverables with the stakeholders …" at bounding box center [256, 211] width 0 height 11
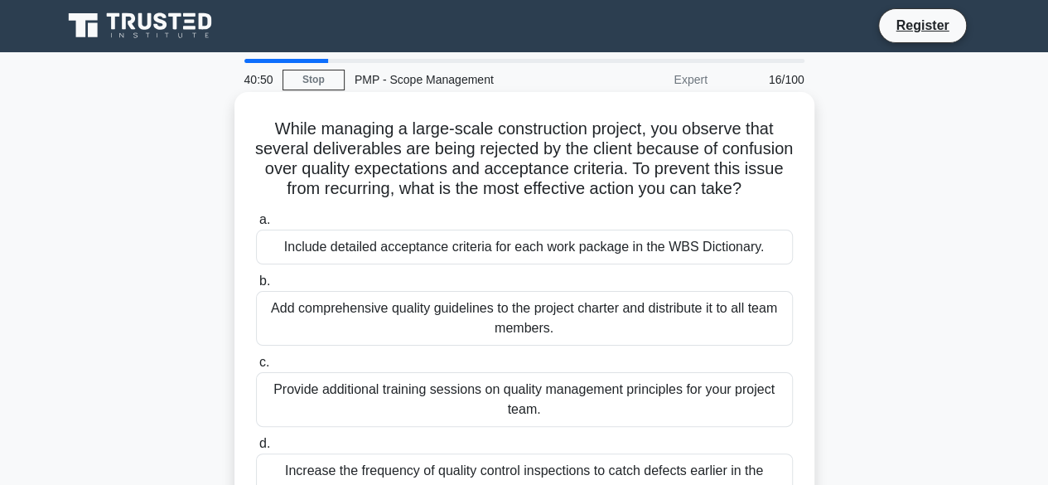
scroll to position [0, 0]
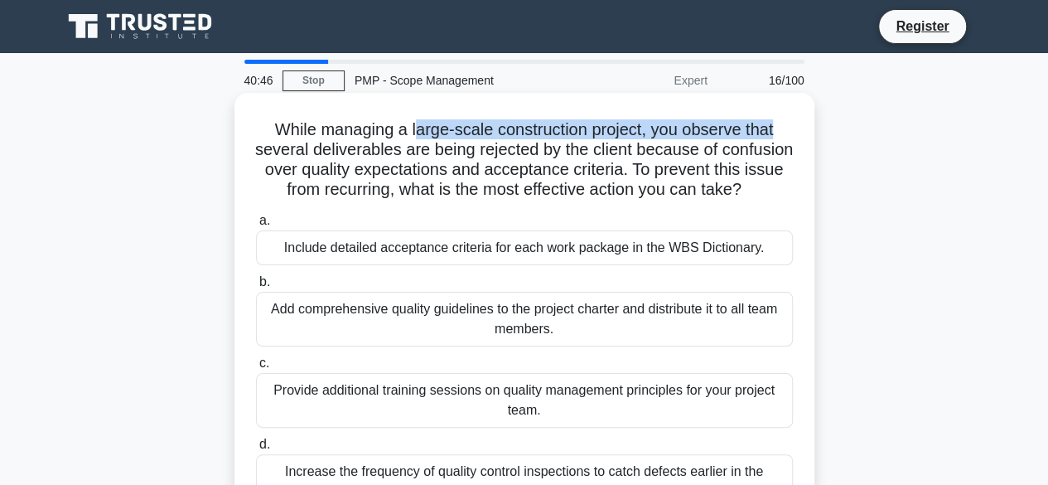
drag, startPoint x: 416, startPoint y: 127, endPoint x: 786, endPoint y: 130, distance: 370.4
click at [786, 130] on h5 "While managing a large-scale construction project, you observe that several del…" at bounding box center [524, 159] width 540 height 81
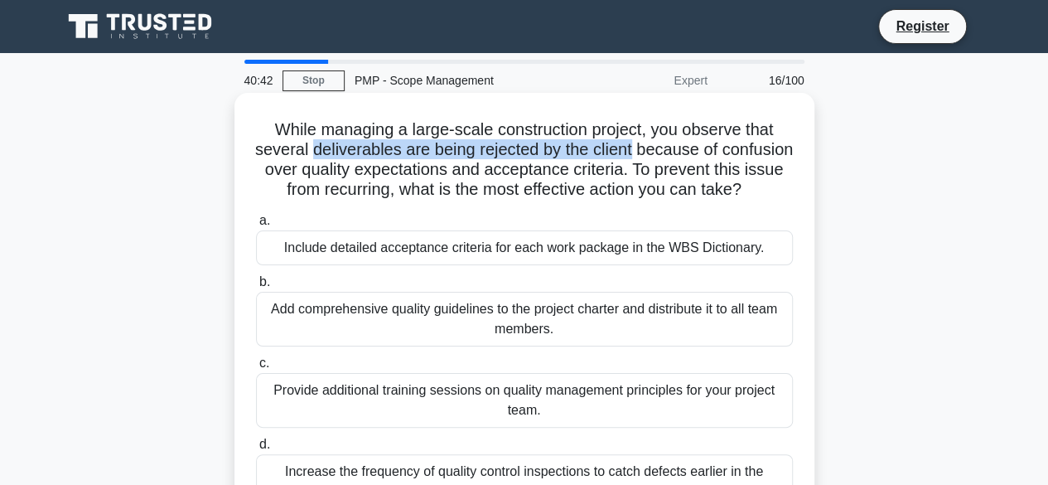
drag, startPoint x: 346, startPoint y: 153, endPoint x: 673, endPoint y: 157, distance: 326.5
click at [673, 157] on h5 "While managing a large-scale construction project, you observe that several del…" at bounding box center [524, 159] width 540 height 81
click at [674, 157] on h5 "While managing a large-scale construction project, you observe that several del…" at bounding box center [524, 159] width 540 height 81
drag, startPoint x: 289, startPoint y: 152, endPoint x: 674, endPoint y: 153, distance: 384.5
click at [674, 153] on h5 "While managing a large-scale construction project, you observe that several del…" at bounding box center [524, 159] width 540 height 81
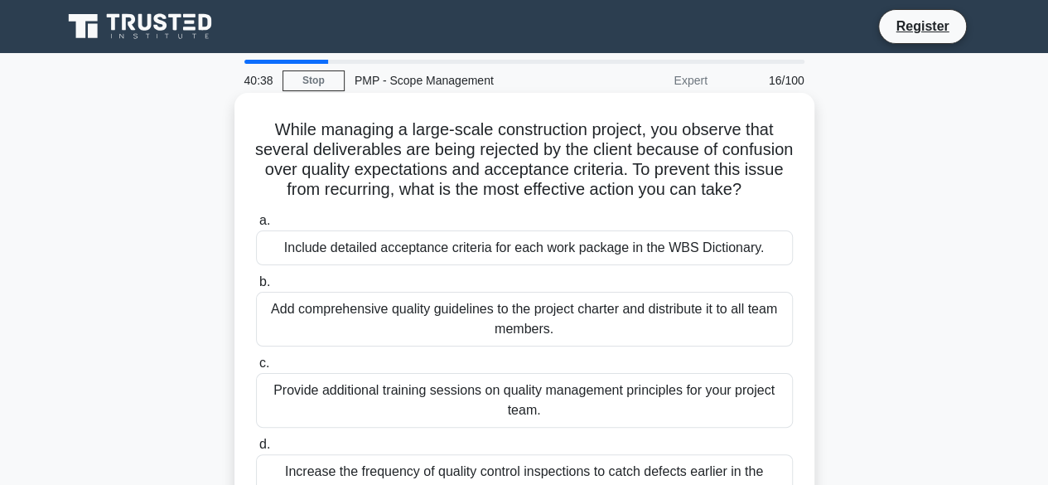
click at [676, 152] on h5 "While managing a large-scale construction project, you observe that several del…" at bounding box center [524, 159] width 540 height 81
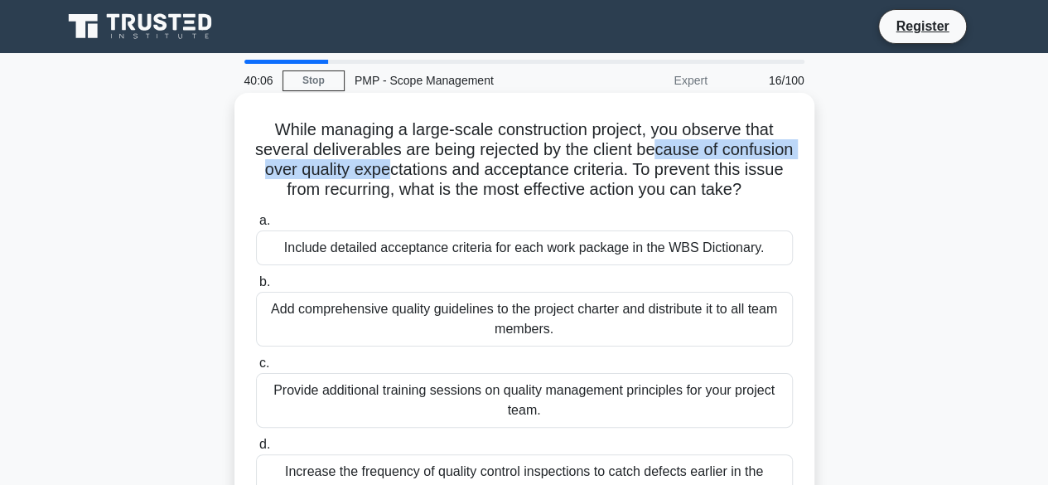
drag, startPoint x: 464, startPoint y: 162, endPoint x: 728, endPoint y: 156, distance: 264.4
click at [698, 158] on h5 "While managing a large-scale construction project, you observe that several del…" at bounding box center [524, 159] width 540 height 81
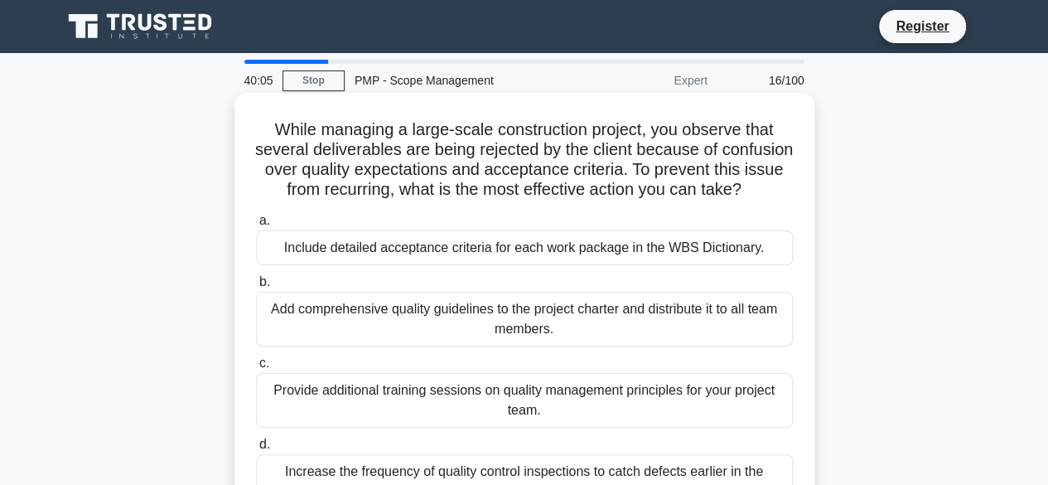
click at [358, 160] on h5 "While managing a large-scale construction project, you observe that several del…" at bounding box center [524, 159] width 540 height 81
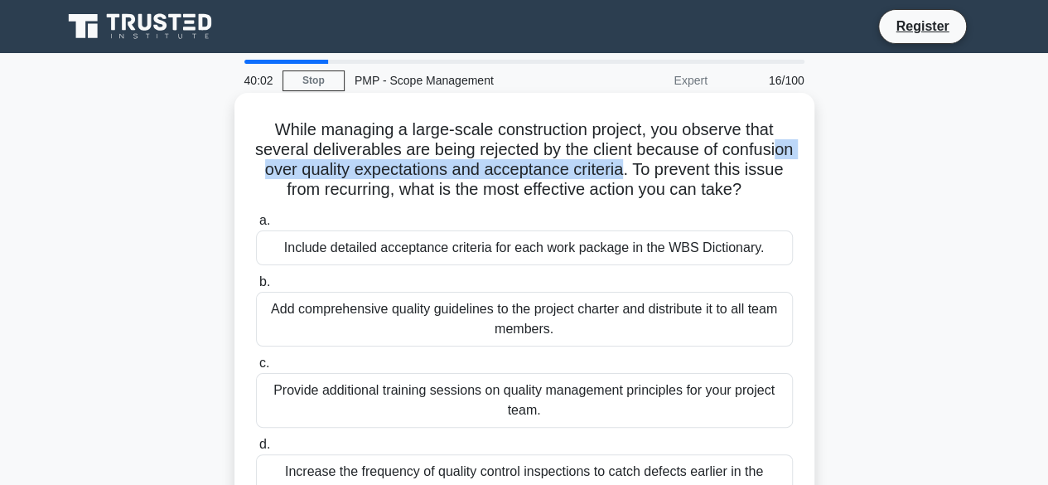
drag, startPoint x: 341, startPoint y: 172, endPoint x: 713, endPoint y: 175, distance: 371.2
click at [701, 176] on h5 "While managing a large-scale construction project, you observe that several del…" at bounding box center [524, 159] width 540 height 81
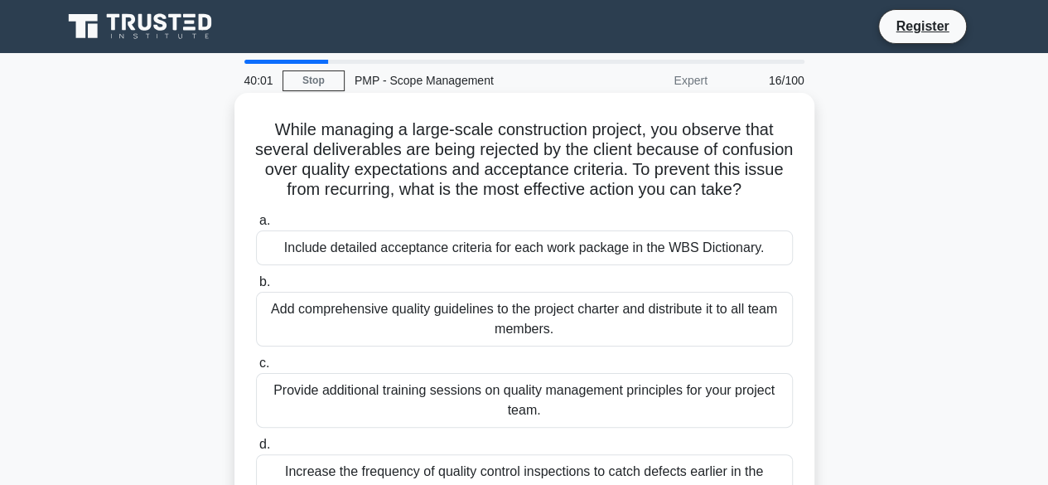
click at [739, 175] on h5 "While managing a large-scale construction project, you observe that several del…" at bounding box center [524, 159] width 540 height 81
drag, startPoint x: 335, startPoint y: 191, endPoint x: 510, endPoint y: 193, distance: 175.7
click at [469, 193] on h5 "While managing a large-scale construction project, you observe that several del…" at bounding box center [524, 159] width 540 height 81
click at [525, 193] on h5 "While managing a large-scale construction project, you observe that several del…" at bounding box center [524, 159] width 540 height 81
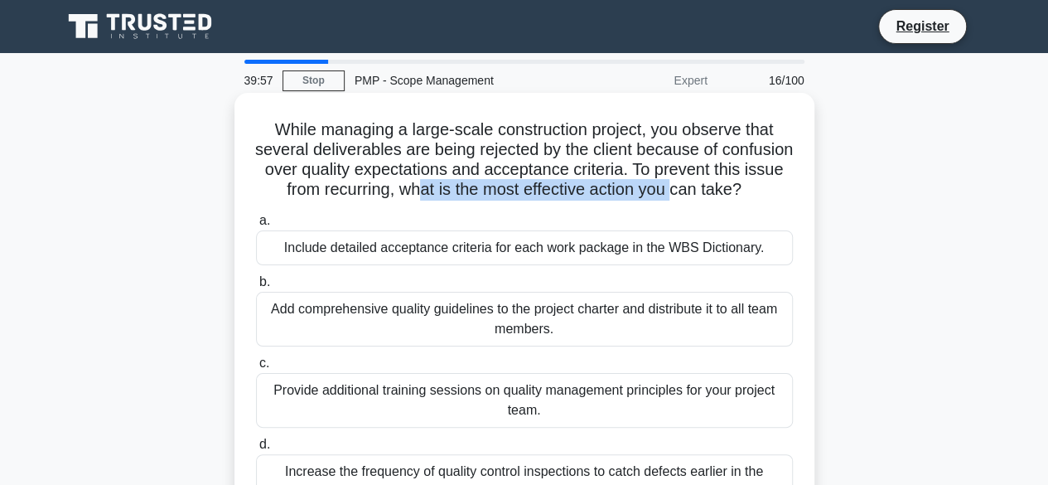
drag, startPoint x: 491, startPoint y: 193, endPoint x: 745, endPoint y: 196, distance: 254.4
click at [745, 196] on h5 "While managing a large-scale construction project, you observe that several del…" at bounding box center [524, 159] width 540 height 81
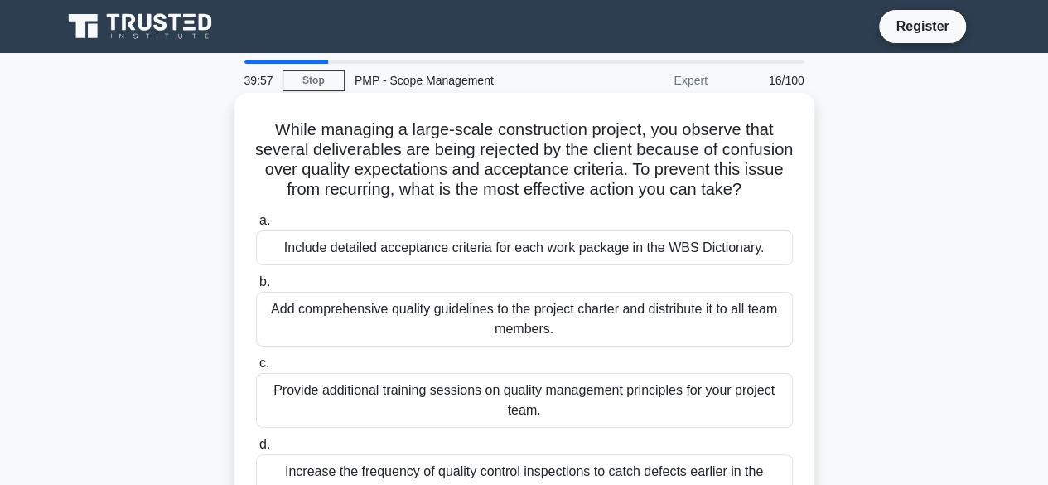
click at [694, 201] on h5 "While managing a large-scale construction project, you observe that several del…" at bounding box center [524, 159] width 540 height 81
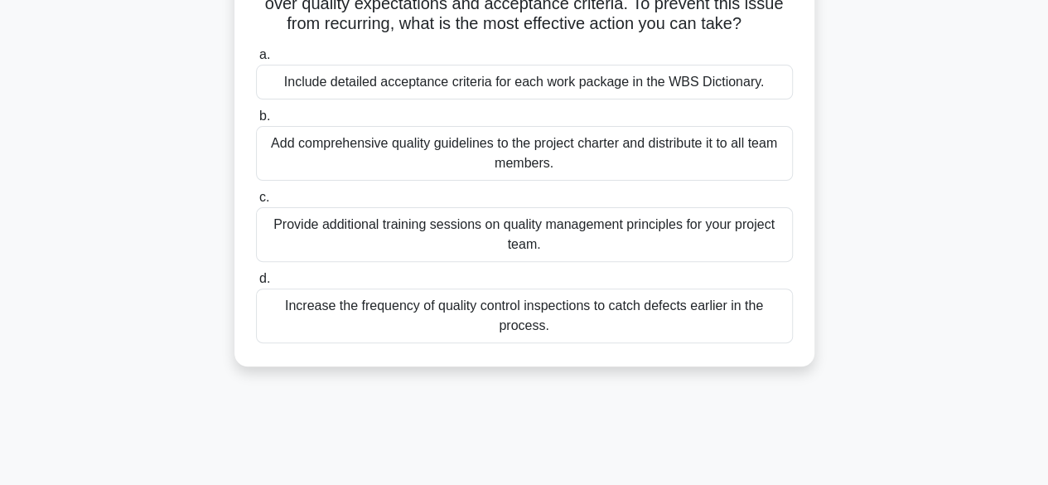
scroll to position [83, 0]
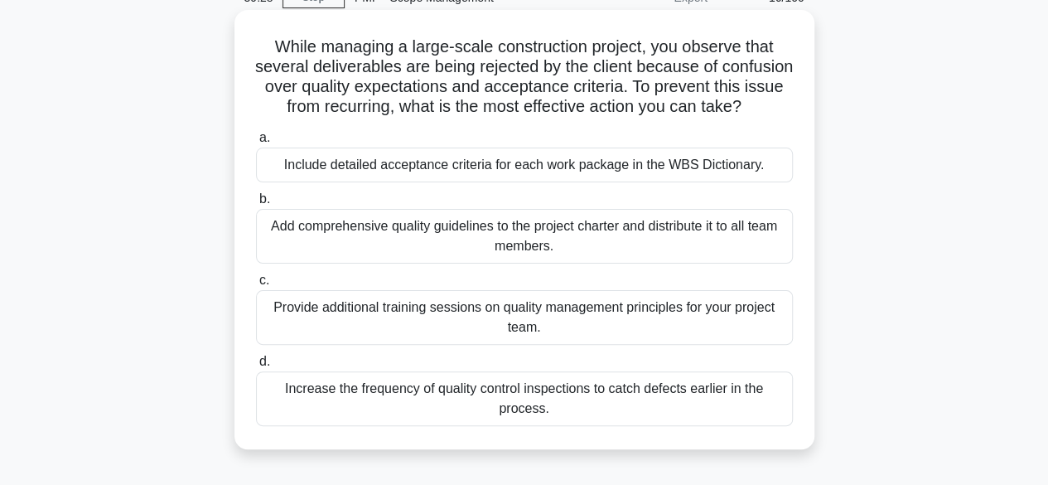
click at [514, 254] on div "Add comprehensive quality guidelines to the project charter and distribute it t…" at bounding box center [524, 236] width 537 height 55
click at [256, 205] on input "b. Add comprehensive quality guidelines to the project charter and distribute i…" at bounding box center [256, 199] width 0 height 11
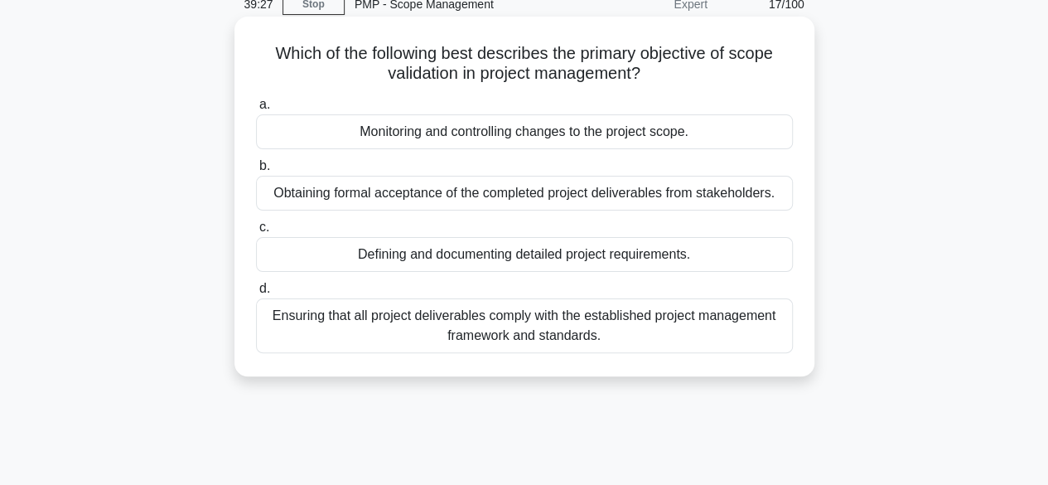
scroll to position [0, 0]
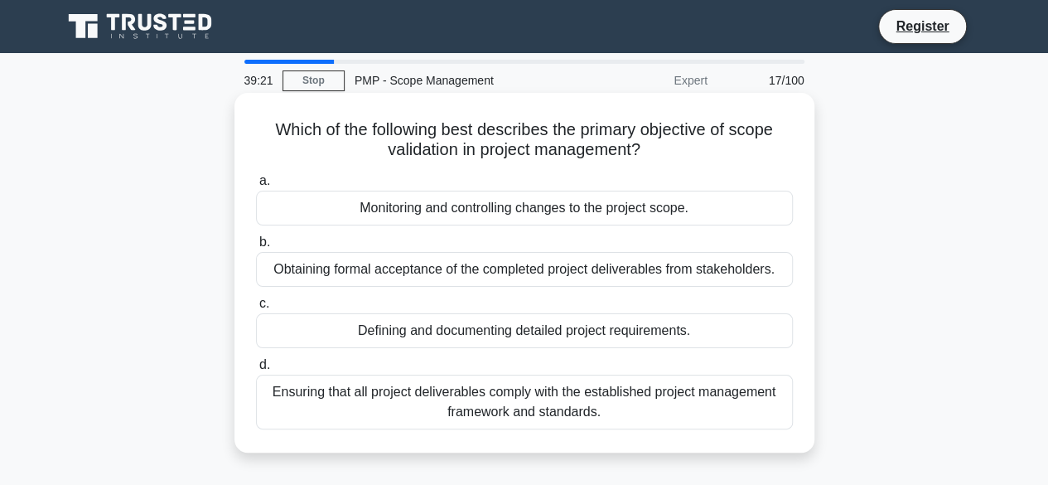
drag, startPoint x: 368, startPoint y: 128, endPoint x: 659, endPoint y: 160, distance: 292.6
click at [659, 160] on h5 "Which of the following best describes the primary objective of scope validation…" at bounding box center [524, 139] width 540 height 41
click at [661, 162] on div "Which of the following best describes the primary objective of scope validation…" at bounding box center [524, 272] width 567 height 346
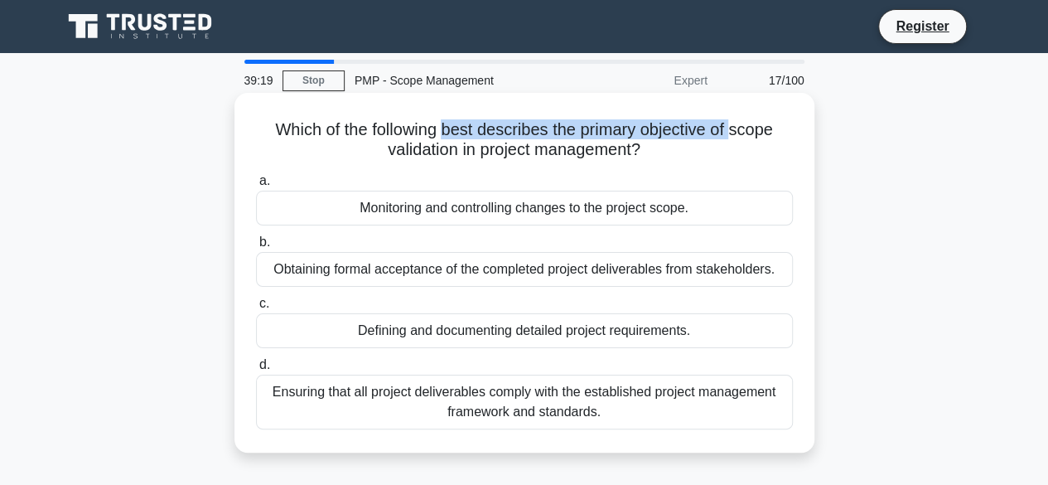
drag, startPoint x: 446, startPoint y: 133, endPoint x: 737, endPoint y: 133, distance: 290.8
click at [737, 133] on h5 "Which of the following best describes the primary objective of scope validation…" at bounding box center [524, 139] width 540 height 41
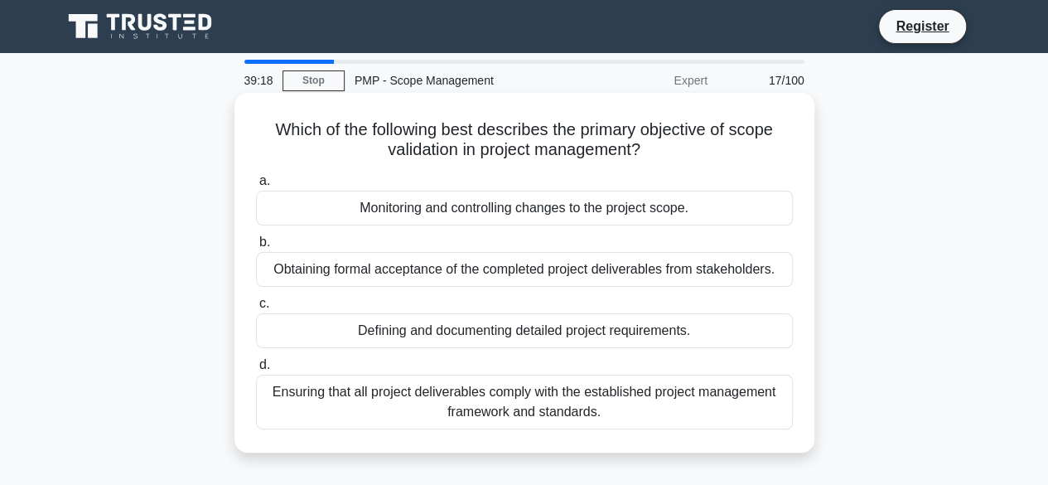
click at [719, 162] on div "Which of the following best describes the primary objective of scope validation…" at bounding box center [524, 272] width 567 height 346
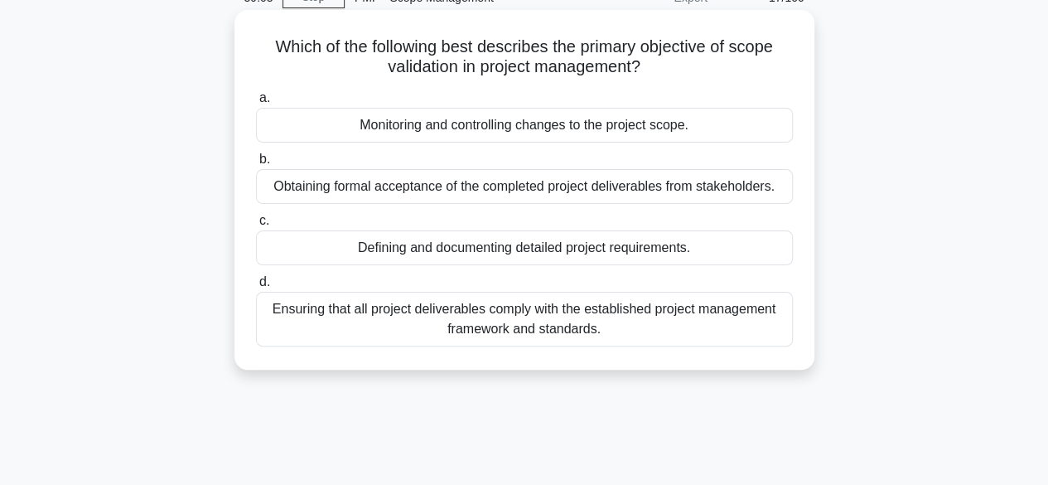
click at [490, 252] on div "Defining and documenting detailed project requirements." at bounding box center [524, 247] width 537 height 35
click at [256, 226] on input "c. Defining and documenting detailed project requirements." at bounding box center [256, 220] width 0 height 11
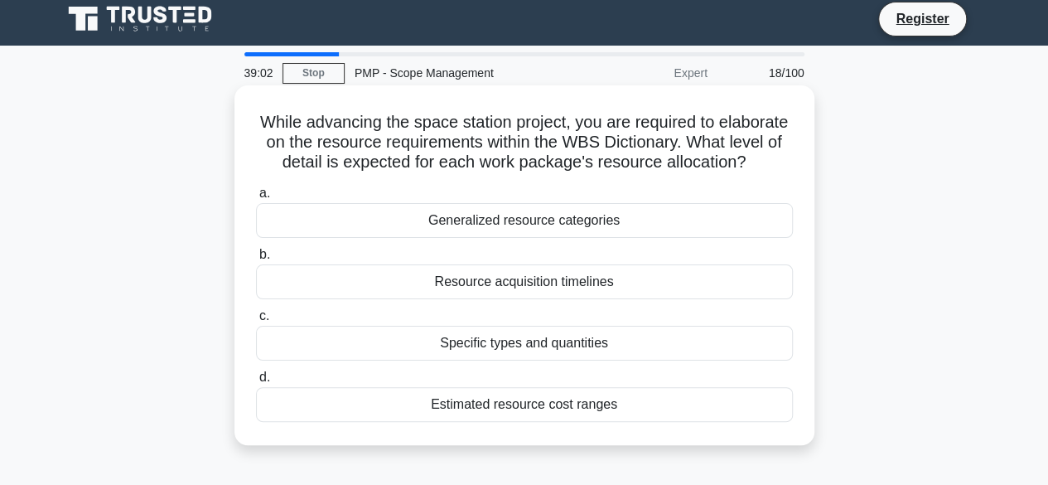
scroll to position [0, 0]
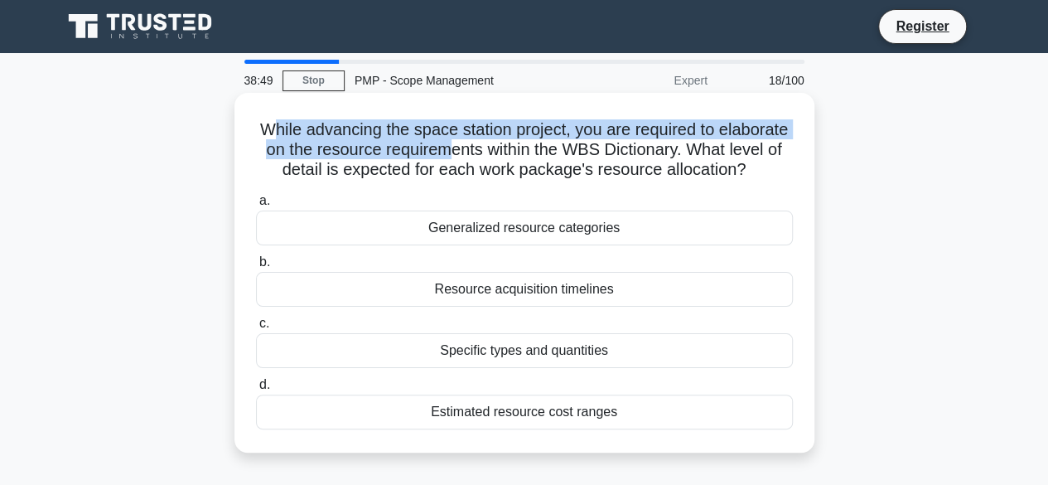
drag, startPoint x: 306, startPoint y: 132, endPoint x: 542, endPoint y: 150, distance: 236.9
click at [542, 150] on h5 "While advancing the space station project, you are required to elaborate on the…" at bounding box center [524, 149] width 540 height 61
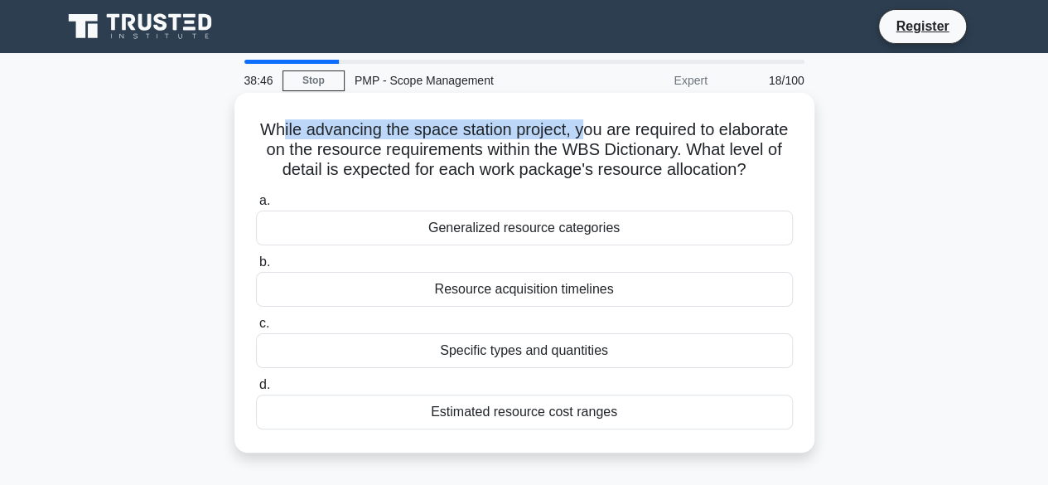
drag, startPoint x: 312, startPoint y: 130, endPoint x: 558, endPoint y: 119, distance: 247.2
click at [638, 130] on h5 "While advancing the space station project, you are required to elaborate on the…" at bounding box center [524, 149] width 540 height 61
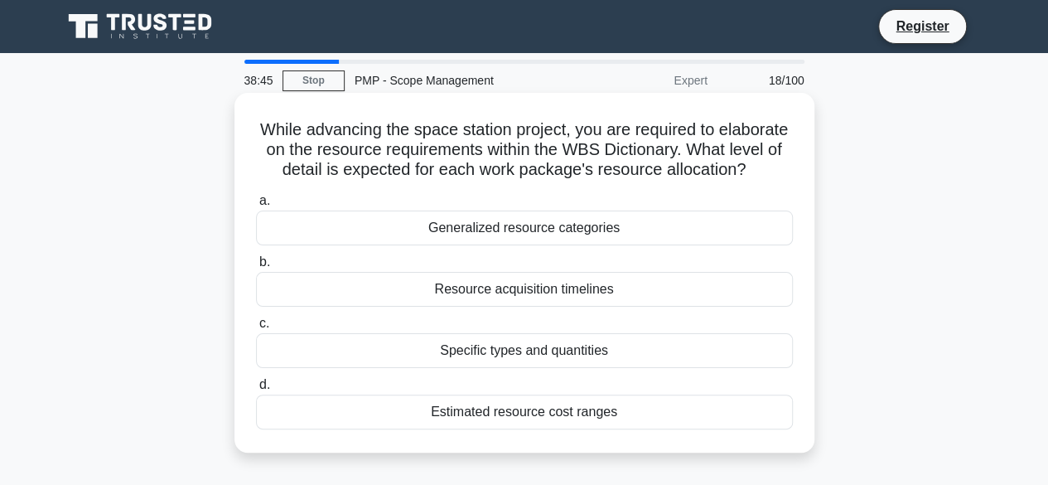
click at [628, 143] on h5 "While advancing the space station project, you are required to elaborate on the…" at bounding box center [524, 149] width 540 height 61
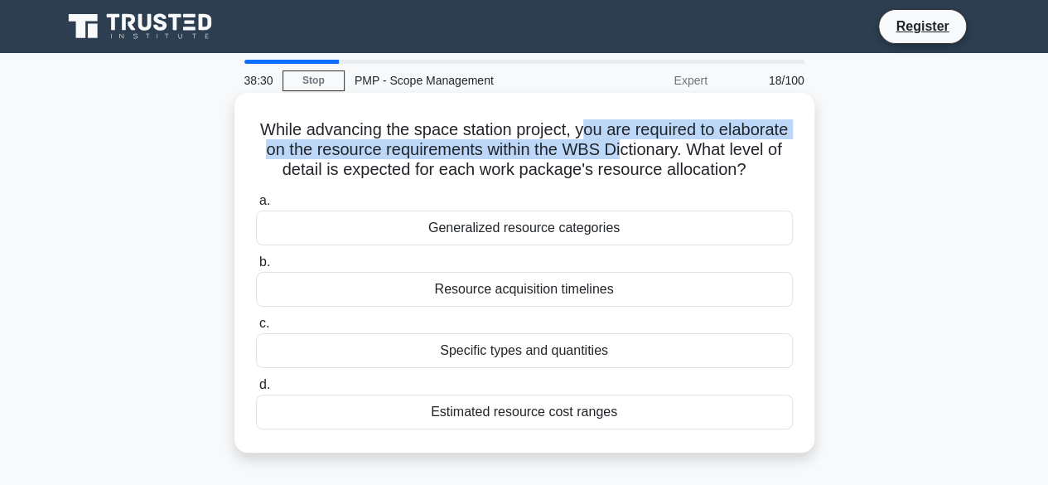
drag, startPoint x: 625, startPoint y: 128, endPoint x: 714, endPoint y: 154, distance: 93.1
click at [714, 154] on h5 "While advancing the space station project, you are required to elaborate on the…" at bounding box center [524, 149] width 540 height 61
click at [365, 155] on h5 "While advancing the space station project, you are required to elaborate on the…" at bounding box center [524, 149] width 540 height 61
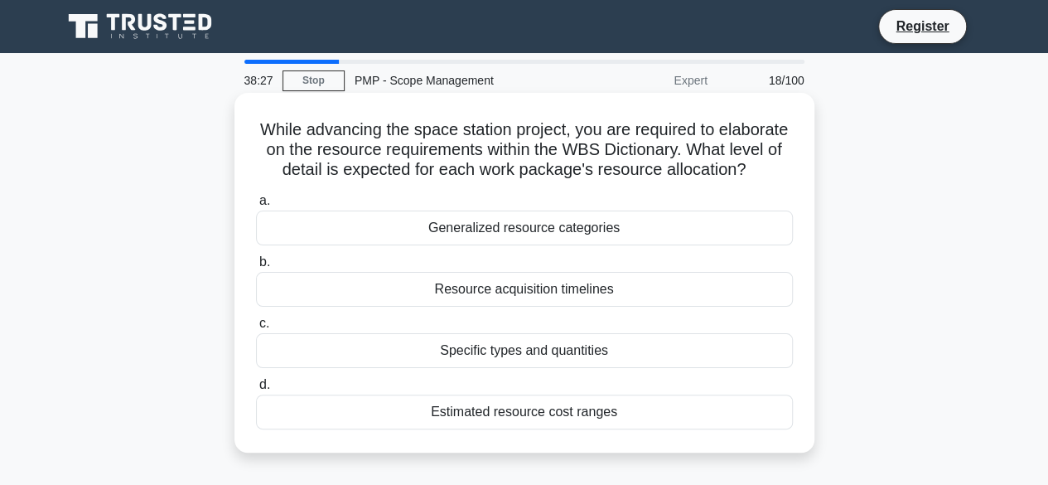
click at [616, 128] on h5 "While advancing the space station project, you are required to elaborate on the…" at bounding box center [524, 149] width 540 height 61
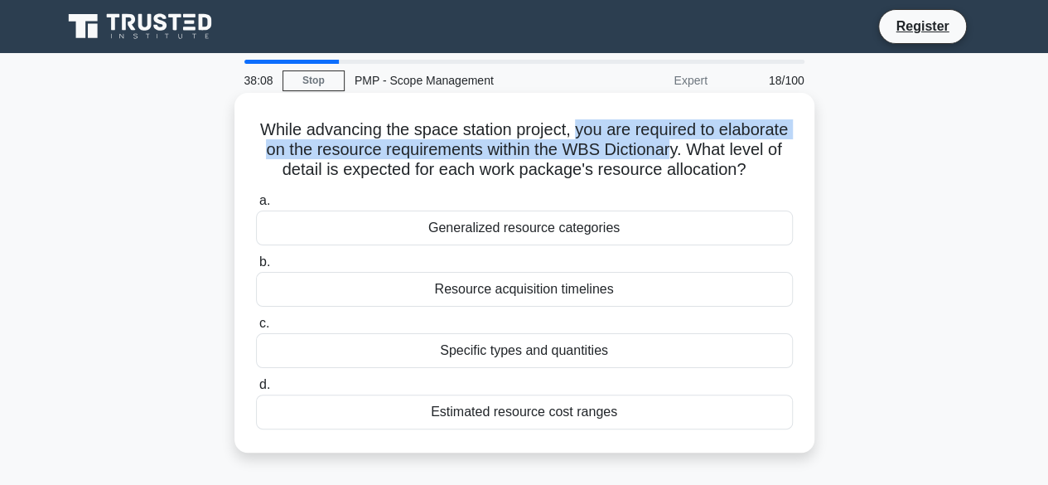
drag, startPoint x: 614, startPoint y: 128, endPoint x: 628, endPoint y: 160, distance: 34.5
click at [744, 157] on h5 "While advancing the space station project, you are required to elaborate on the…" at bounding box center [524, 149] width 540 height 61
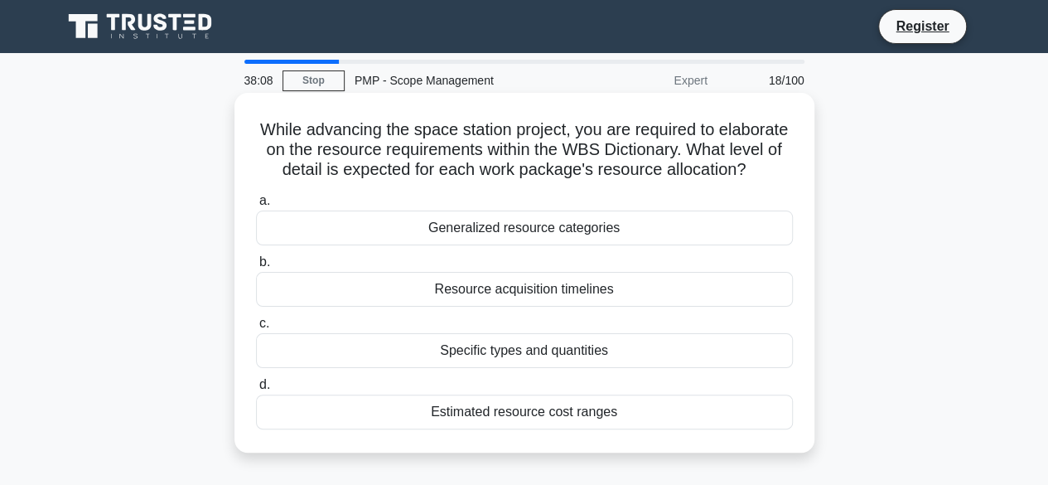
click at [341, 168] on h5 "While advancing the space station project, you are required to elaborate on the…" at bounding box center [524, 149] width 540 height 61
drag, startPoint x: 338, startPoint y: 171, endPoint x: 688, endPoint y: 183, distance: 349.9
click at [688, 181] on h5 "While advancing the space station project, you are required to elaborate on the…" at bounding box center [524, 149] width 540 height 61
click at [675, 181] on h5 "While advancing the space station project, you are required to elaborate on the…" at bounding box center [524, 149] width 540 height 61
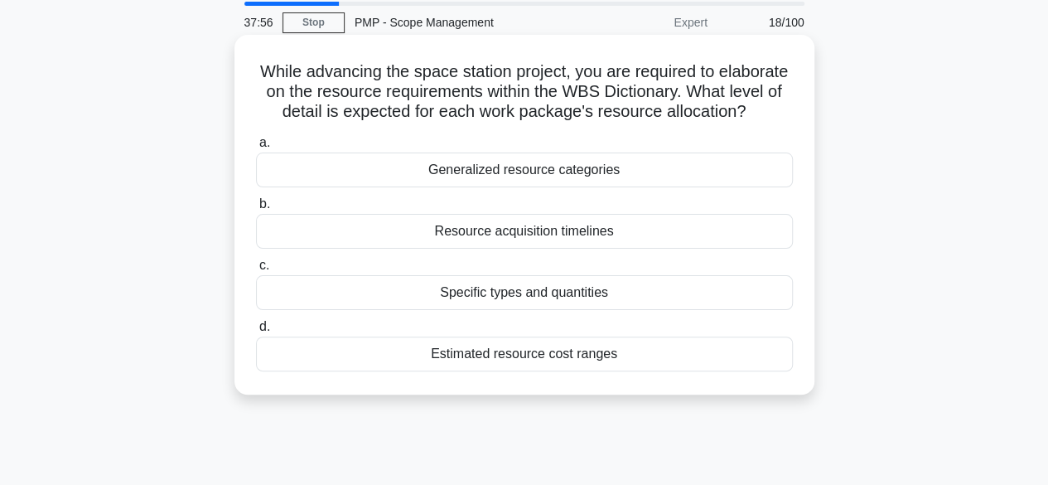
scroll to position [83, 0]
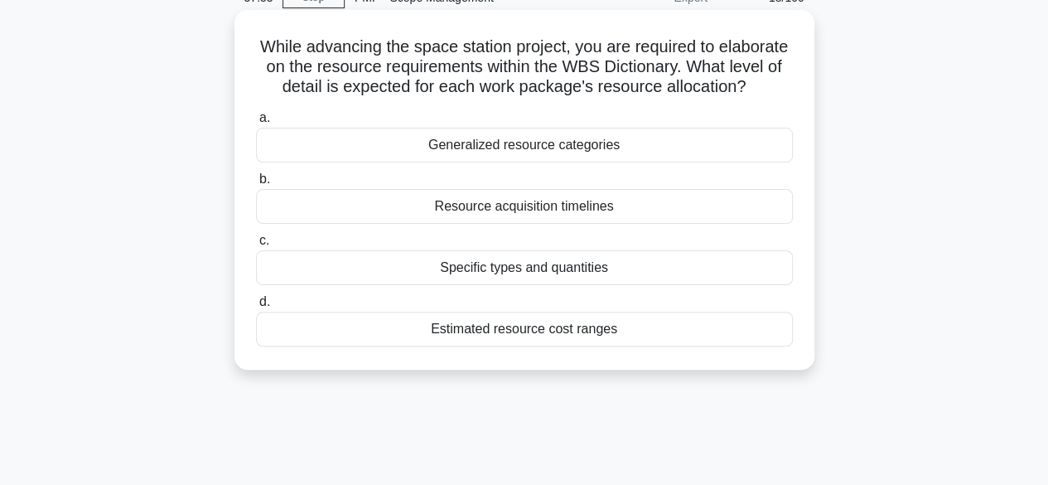
drag, startPoint x: 336, startPoint y: 89, endPoint x: 693, endPoint y: 98, distance: 357.3
click at [693, 98] on h5 "While advancing the space station project, you are required to elaborate on the…" at bounding box center [524, 66] width 540 height 61
click at [673, 98] on h5 "While advancing the space station project, you are required to elaborate on the…" at bounding box center [524, 66] width 540 height 61
drag, startPoint x: 414, startPoint y: 157, endPoint x: 681, endPoint y: 173, distance: 267.3
click at [681, 162] on div "Generalized resource categories" at bounding box center [524, 145] width 537 height 35
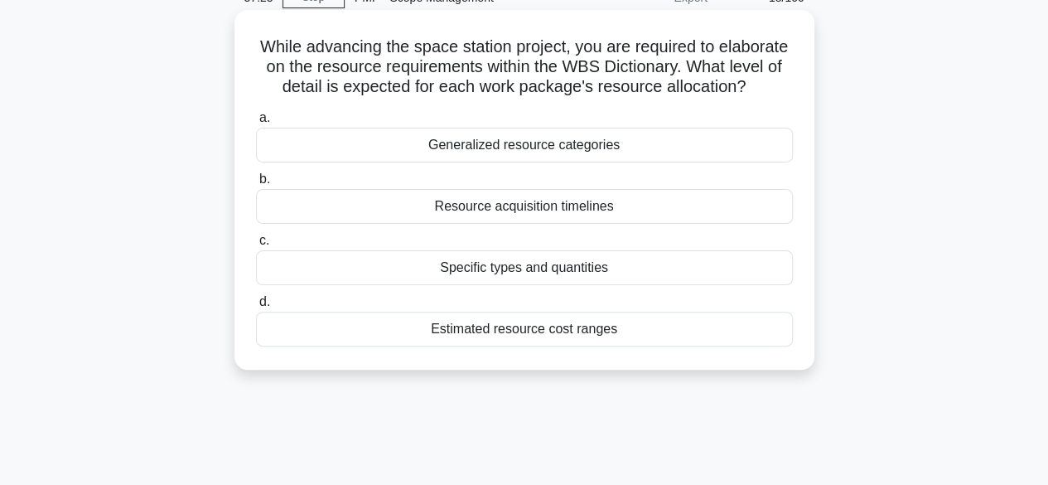
copy div "Generalized resource categories"
click at [502, 162] on div "Generalized resource categories" at bounding box center [524, 145] width 537 height 35
click at [256, 123] on input "a. Generalized resource categories" at bounding box center [256, 118] width 0 height 11
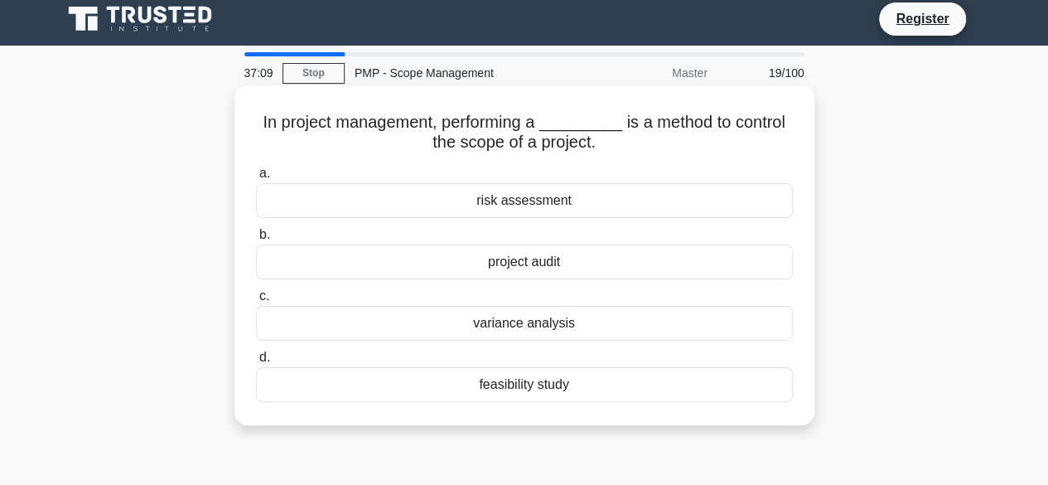
scroll to position [0, 0]
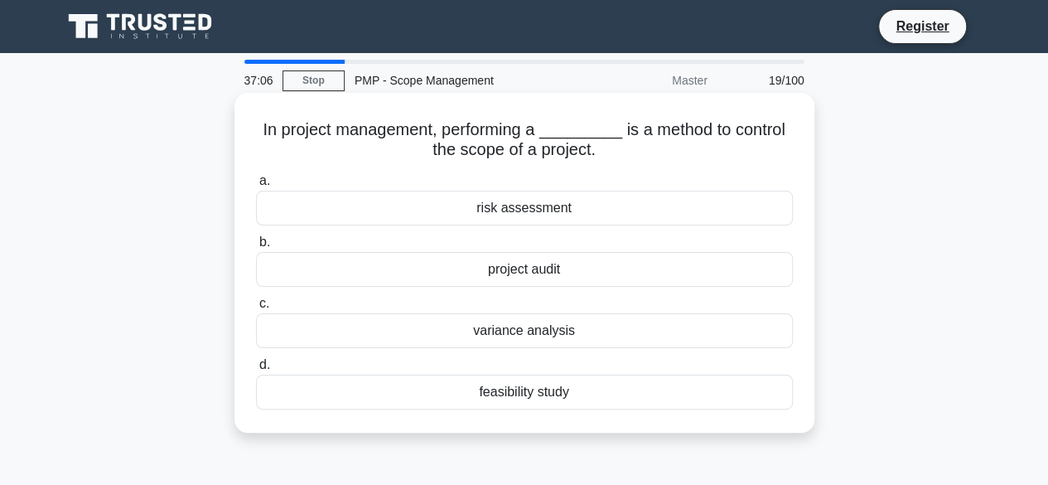
drag, startPoint x: 439, startPoint y: 128, endPoint x: 636, endPoint y: 165, distance: 199.7
click at [636, 165] on div "In project management, performing a _________ is a method to control the scope …" at bounding box center [524, 262] width 567 height 326
click at [655, 170] on div "a. risk assessment b. project audit c. d." at bounding box center [524, 289] width 557 height 245
click at [509, 397] on div "feasibility study" at bounding box center [524, 392] width 537 height 35
click at [549, 394] on div "feasibility study" at bounding box center [524, 392] width 537 height 35
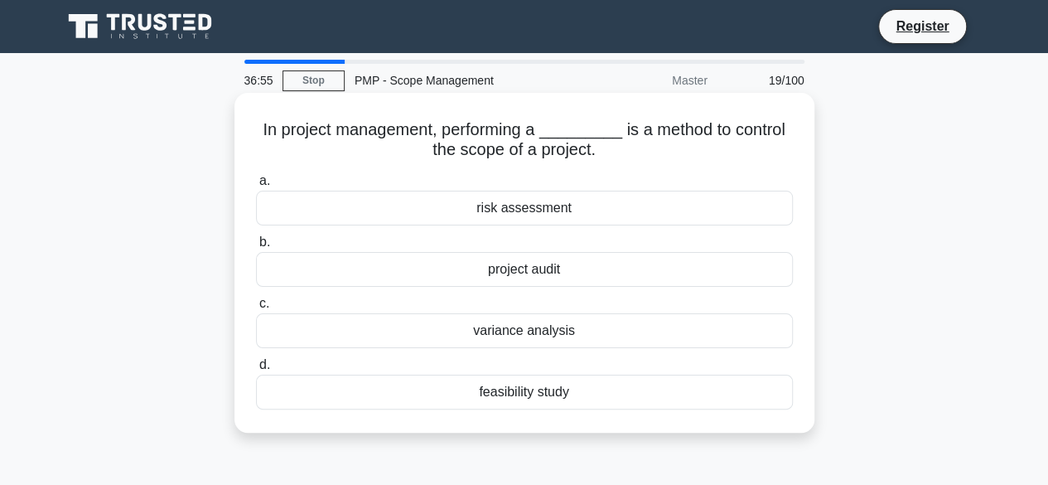
click at [256, 370] on input "d. feasibility study" at bounding box center [256, 365] width 0 height 11
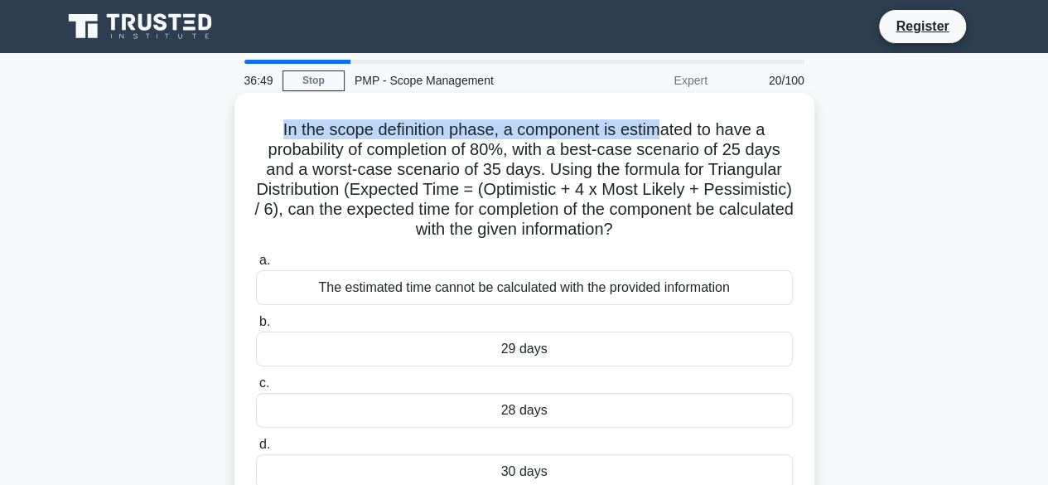
drag, startPoint x: 276, startPoint y: 132, endPoint x: 530, endPoint y: 162, distance: 256.1
click at [660, 127] on h5 "In the scope definition phase, a component is estimated to have a probability o…" at bounding box center [524, 179] width 540 height 121
click at [335, 138] on h5 "In the scope definition phase, a component is estimated to have a probability o…" at bounding box center [524, 179] width 540 height 121
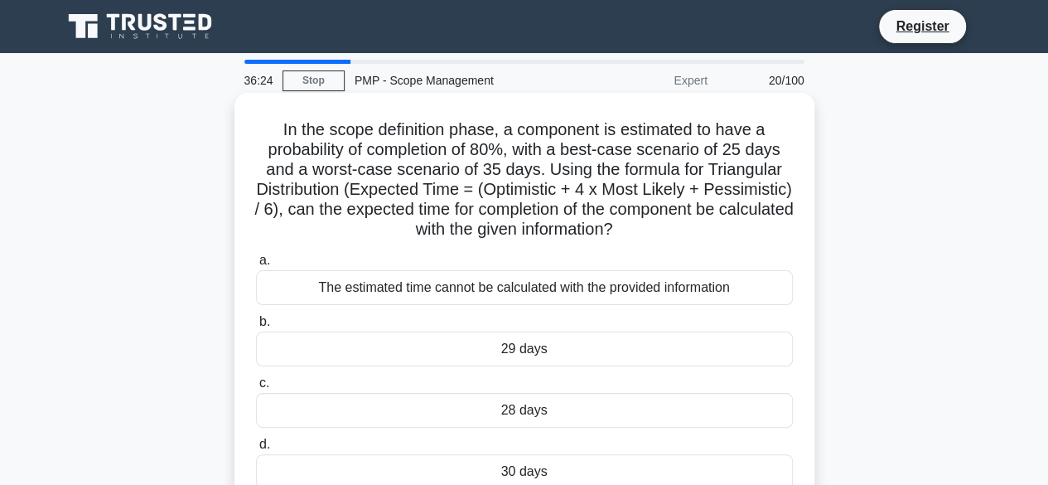
drag, startPoint x: 285, startPoint y: 129, endPoint x: 736, endPoint y: 239, distance: 464.0
click at [736, 239] on h5 "In the scope definition phase, a component is estimated to have a probability o…" at bounding box center [524, 179] width 540 height 121
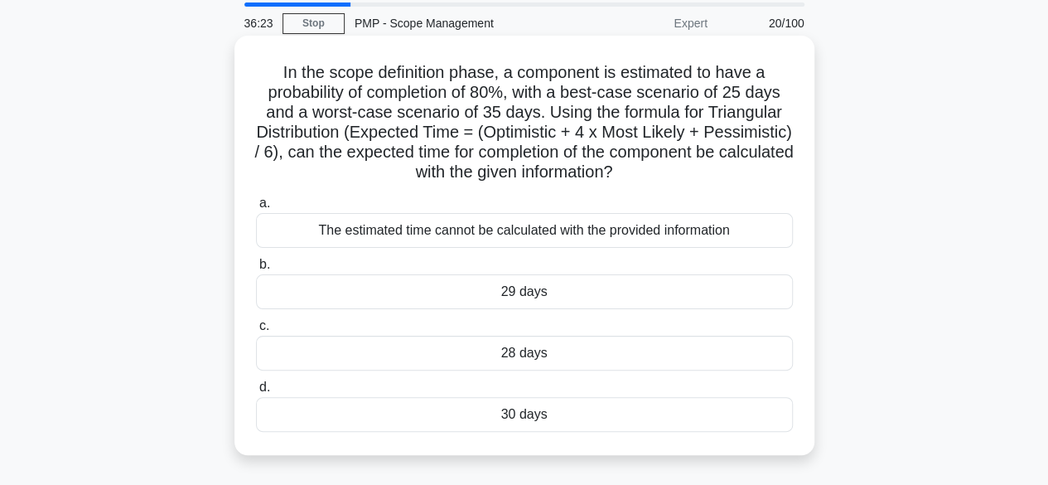
scroll to position [83, 0]
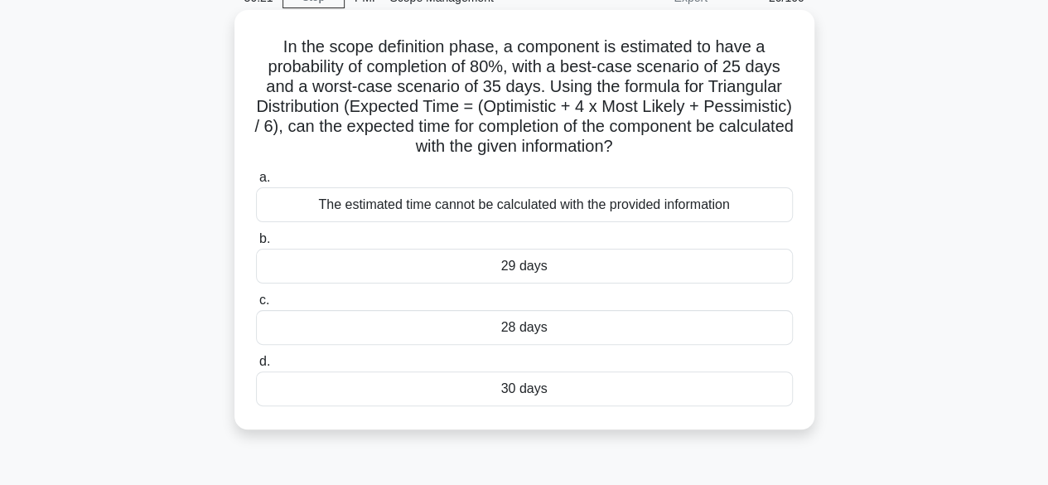
click at [587, 221] on div "The estimated time cannot be calculated with the provided information" at bounding box center [524, 204] width 537 height 35
click at [256, 183] on input "a. The estimated time cannot be calculated with the provided information" at bounding box center [256, 177] width 0 height 11
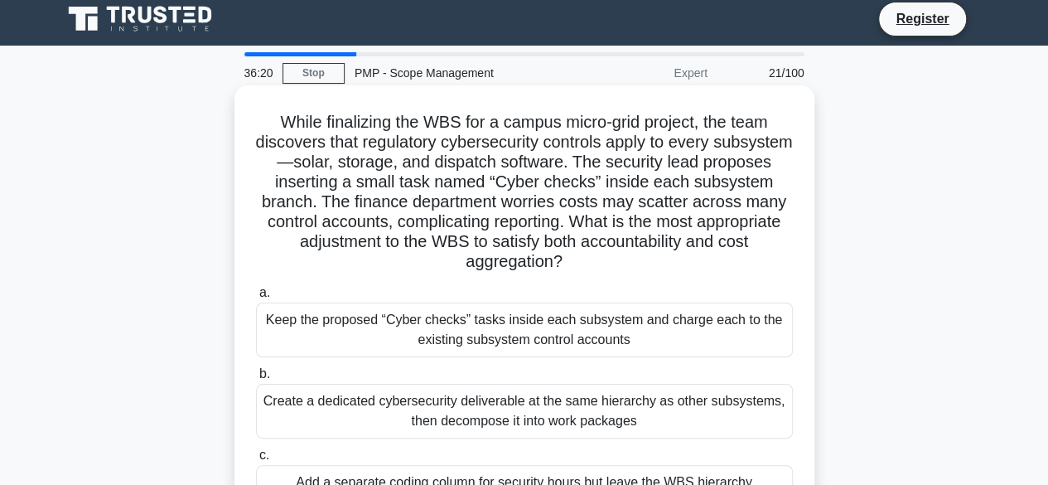
scroll to position [0, 0]
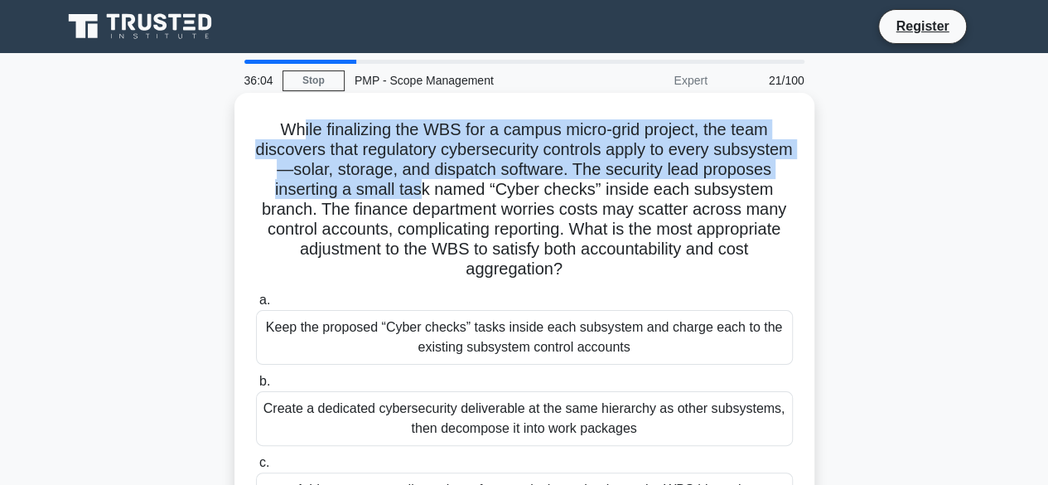
drag, startPoint x: 297, startPoint y: 125, endPoint x: 502, endPoint y: 191, distance: 215.9
click at [500, 191] on h5 "While finalizing the WBS for a campus micro-grid project, the team discovers th…" at bounding box center [524, 199] width 540 height 161
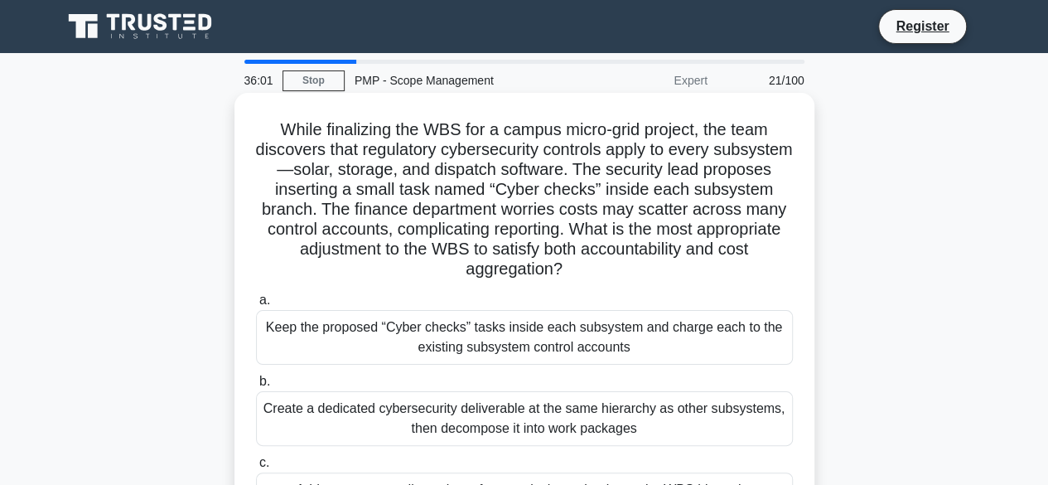
click at [580, 233] on h5 "While finalizing the WBS for a campus micro-grid project, the team discovers th…" at bounding box center [524, 199] width 540 height 161
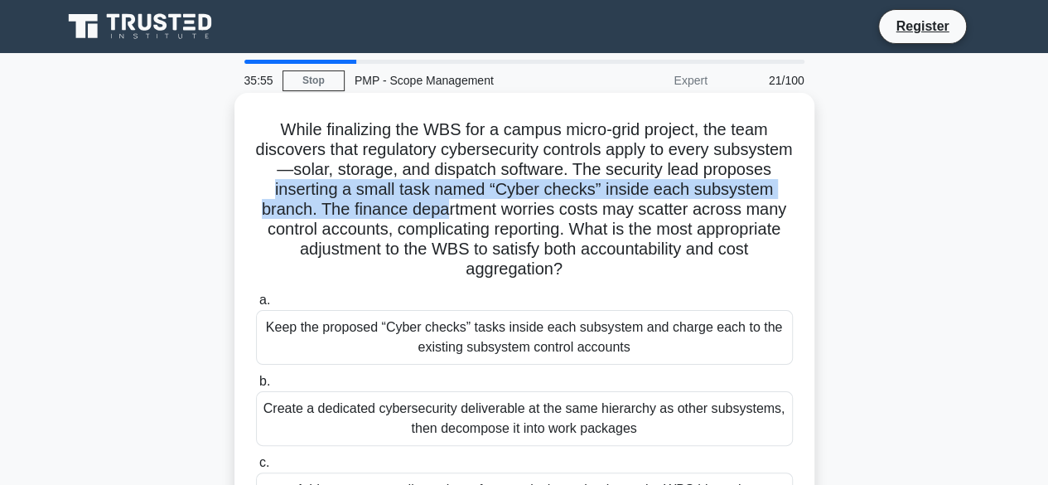
drag, startPoint x: 363, startPoint y: 188, endPoint x: 539, endPoint y: 218, distance: 179.0
click at [539, 218] on h5 "While finalizing the WBS for a campus micro-grid project, the team discovers th…" at bounding box center [524, 199] width 540 height 161
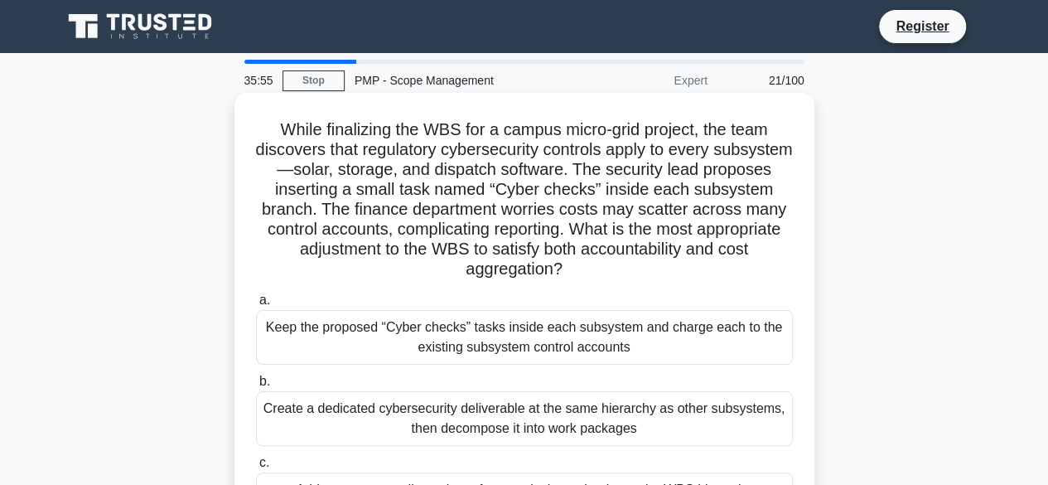
drag, startPoint x: 544, startPoint y: 217, endPoint x: 527, endPoint y: 219, distance: 16.7
click at [544, 217] on h5 "While finalizing the WBS for a campus micro-grid project, the team discovers th…" at bounding box center [524, 199] width 540 height 161
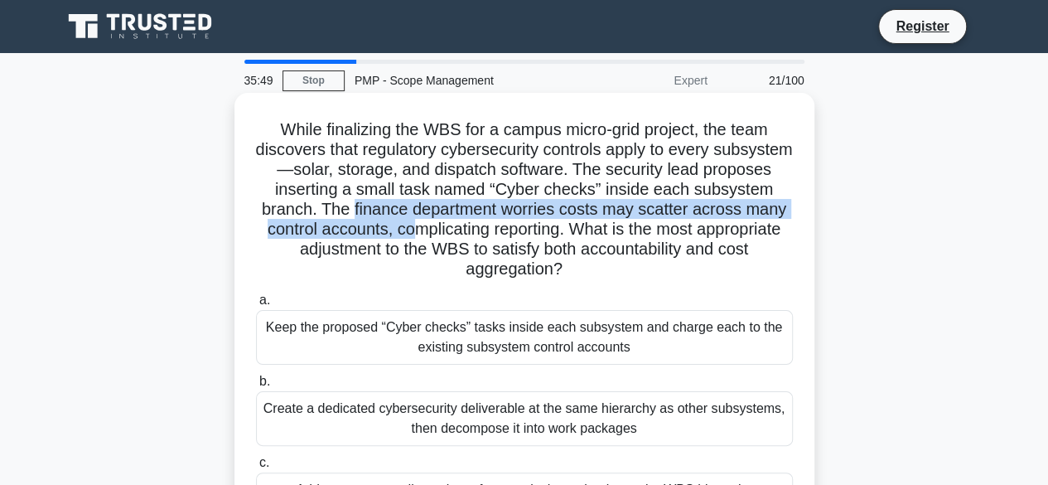
drag, startPoint x: 442, startPoint y: 210, endPoint x: 505, endPoint y: 236, distance: 67.6
click at [505, 236] on h5 "While finalizing the WBS for a campus micro-grid project, the team discovers th…" at bounding box center [524, 199] width 540 height 161
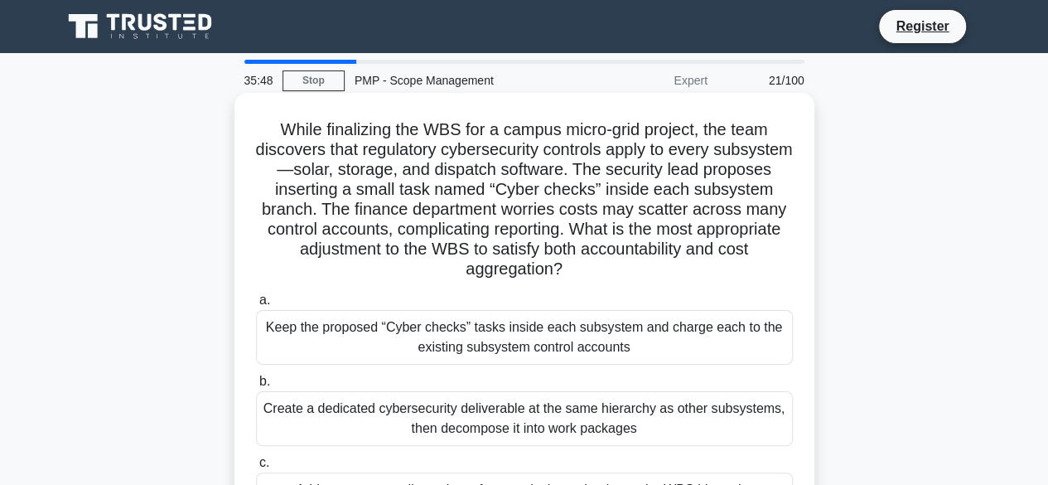
drag, startPoint x: 539, startPoint y: 236, endPoint x: 518, endPoint y: 238, distance: 20.8
click at [539, 236] on h5 "While finalizing the WBS for a campus micro-grid project, the team discovers th…" at bounding box center [524, 199] width 540 height 161
drag, startPoint x: 489, startPoint y: 230, endPoint x: 684, endPoint y: 277, distance: 201.0
click at [689, 277] on h5 "While finalizing the WBS for a campus micro-grid project, the team discovers th…" at bounding box center [524, 199] width 540 height 161
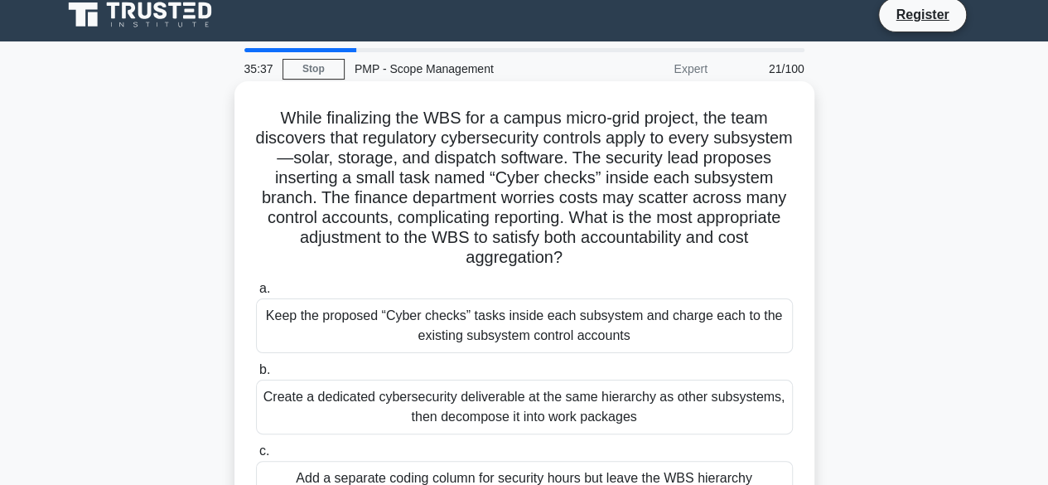
scroll to position [83, 0]
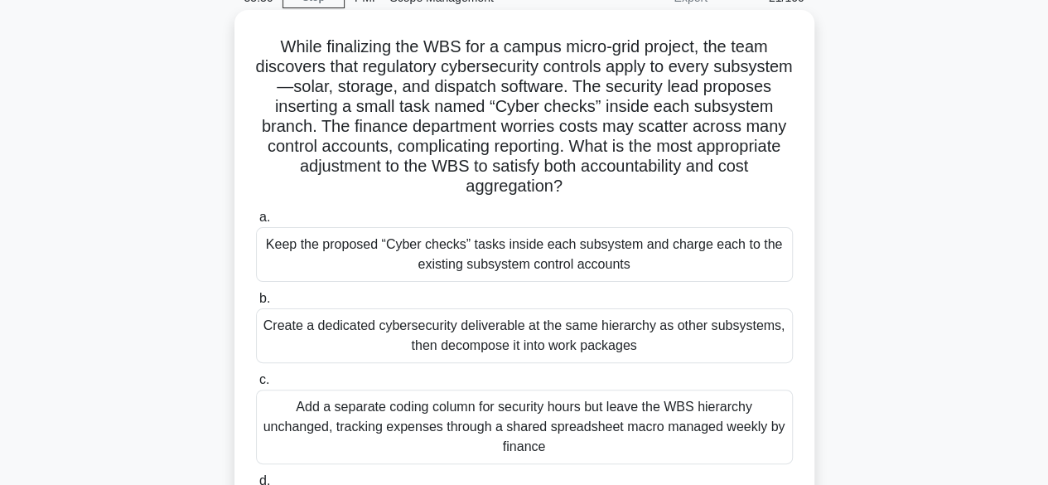
click at [638, 193] on h5 "While finalizing the WBS for a campus micro-grid project, the team discovers th…" at bounding box center [524, 116] width 540 height 161
drag, startPoint x: 481, startPoint y: 152, endPoint x: 686, endPoint y: 192, distance: 209.5
click at [686, 192] on h5 "While finalizing the WBS for a campus micro-grid project, the team discovers th…" at bounding box center [524, 116] width 540 height 161
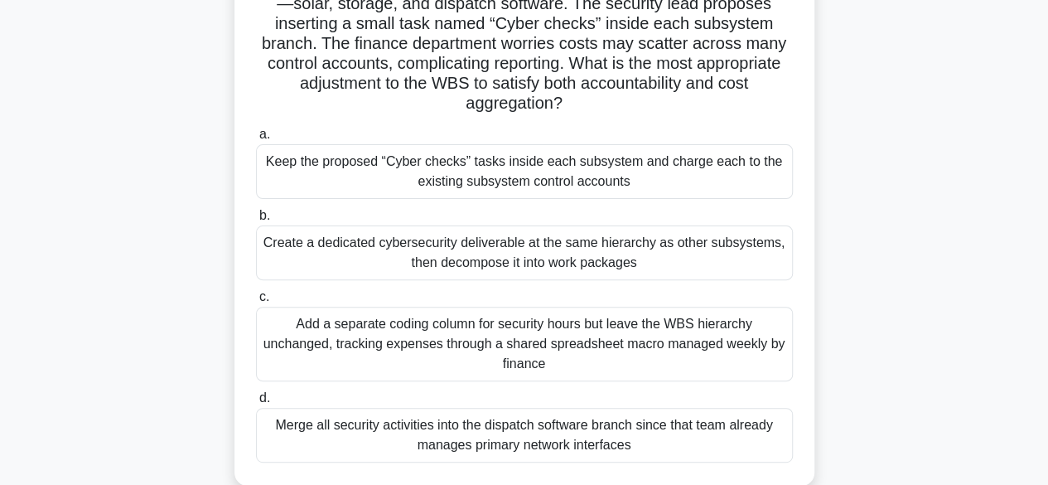
click at [625, 122] on div "a. Keep the proposed “Cyber checks” tasks inside each subsystem and charge each…" at bounding box center [524, 293] width 557 height 345
drag, startPoint x: 491, startPoint y: 67, endPoint x: 655, endPoint y: 104, distance: 167.3
click at [655, 104] on h5 "While finalizing the WBS for a campus micro-grid project, the team discovers th…" at bounding box center [524, 34] width 540 height 161
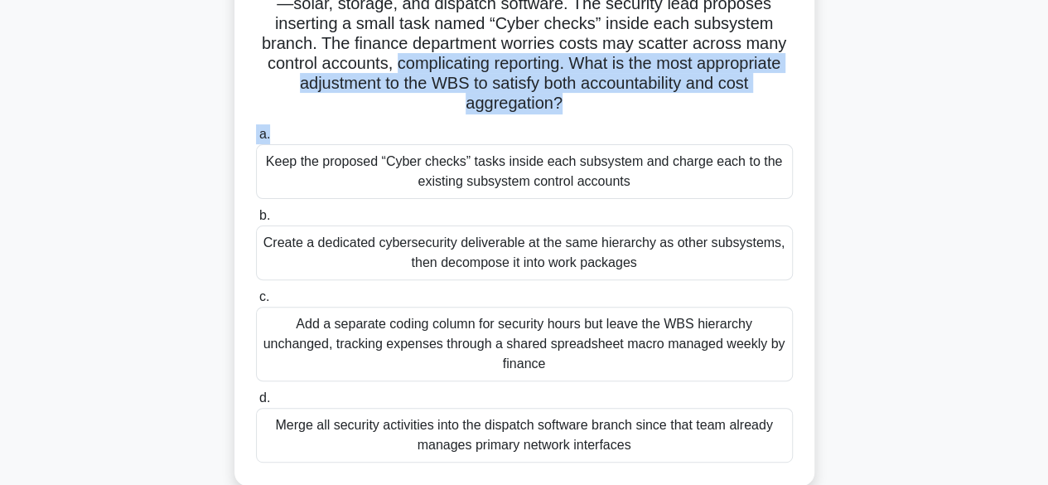
drag, startPoint x: 487, startPoint y: 64, endPoint x: 590, endPoint y: 118, distance: 116.4
click at [590, 118] on div "While finalizing the WBS for a campus micro-grid project, the team discovers th…" at bounding box center [524, 206] width 567 height 545
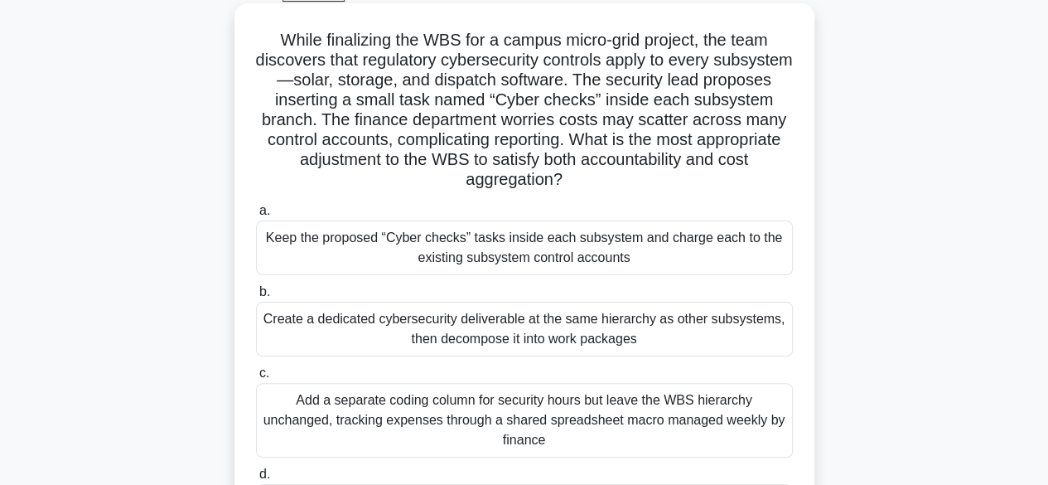
scroll to position [83, 0]
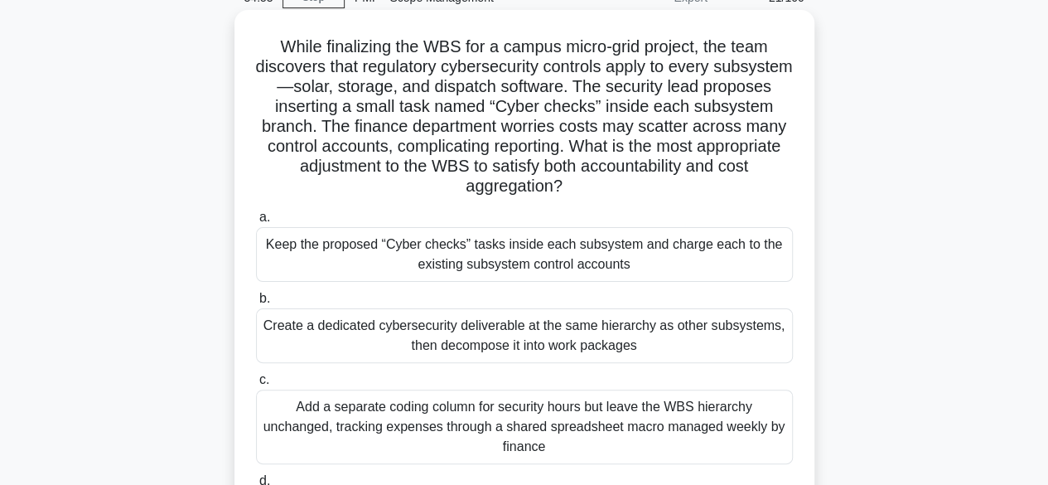
click at [583, 247] on div "Keep the proposed “Cyber checks” tasks inside each subsystem and charge each to…" at bounding box center [524, 254] width 537 height 55
click at [256, 223] on input "a. Keep the proposed “Cyber checks” tasks inside each subsystem and charge each…" at bounding box center [256, 217] width 0 height 11
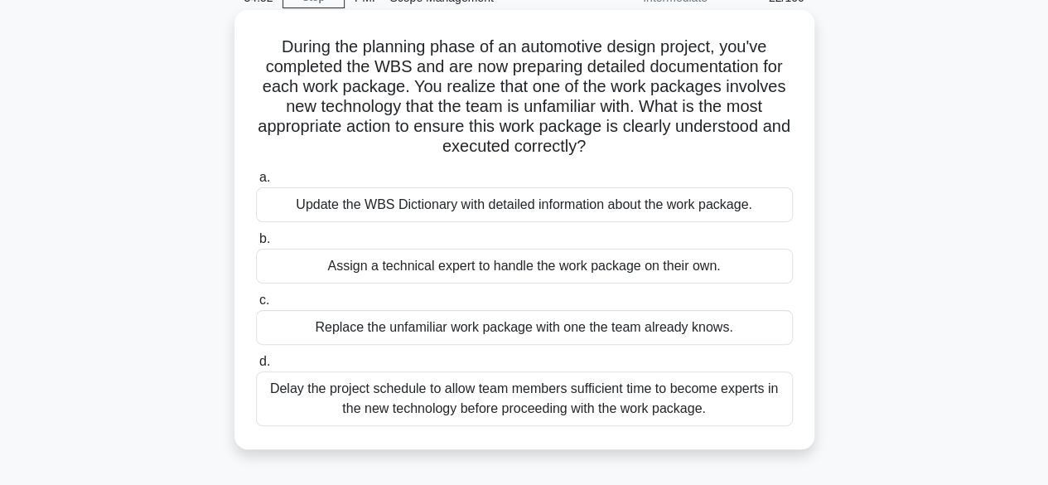
scroll to position [0, 0]
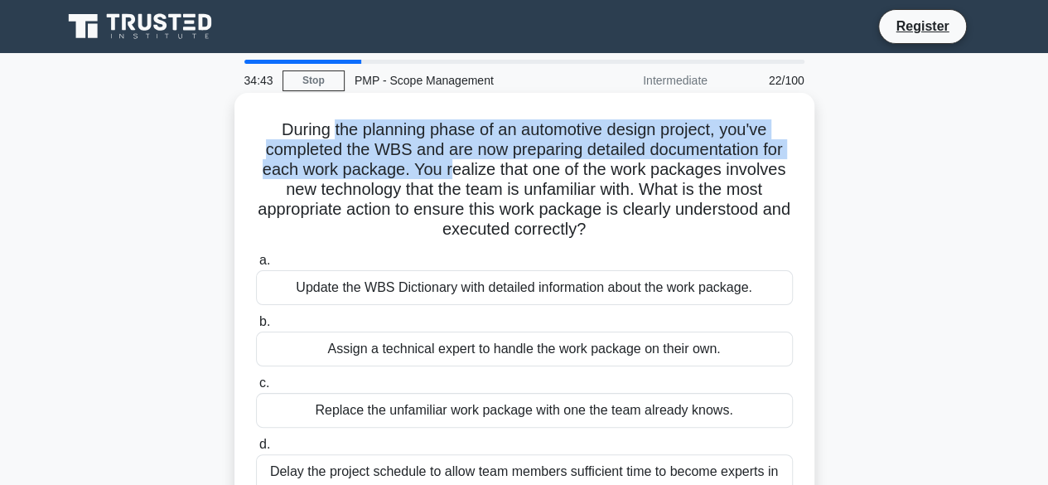
drag, startPoint x: 328, startPoint y: 130, endPoint x: 403, endPoint y: 159, distance: 80.0
click at [443, 172] on h5 "During the planning phase of an automotive design project, you've completed the…" at bounding box center [524, 179] width 540 height 121
click at [371, 131] on h5 "During the planning phase of an automotive design project, you've completed the…" at bounding box center [524, 179] width 540 height 121
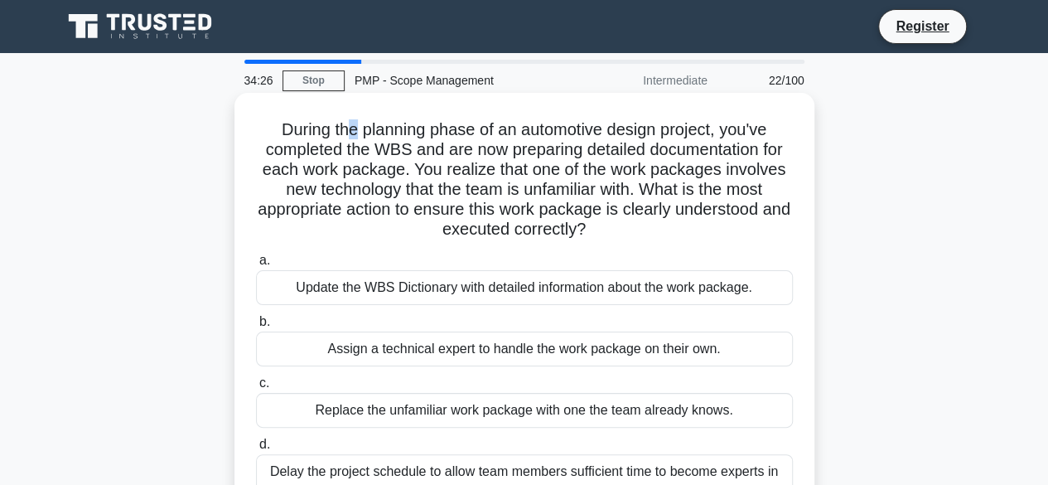
drag, startPoint x: 355, startPoint y: 127, endPoint x: 341, endPoint y: 135, distance: 16.3
click at [341, 135] on h5 "During the planning phase of an automotive design project, you've completed the…" at bounding box center [524, 179] width 540 height 121
click at [339, 135] on h5 "During the planning phase of an automotive design project, you've completed the…" at bounding box center [524, 179] width 540 height 121
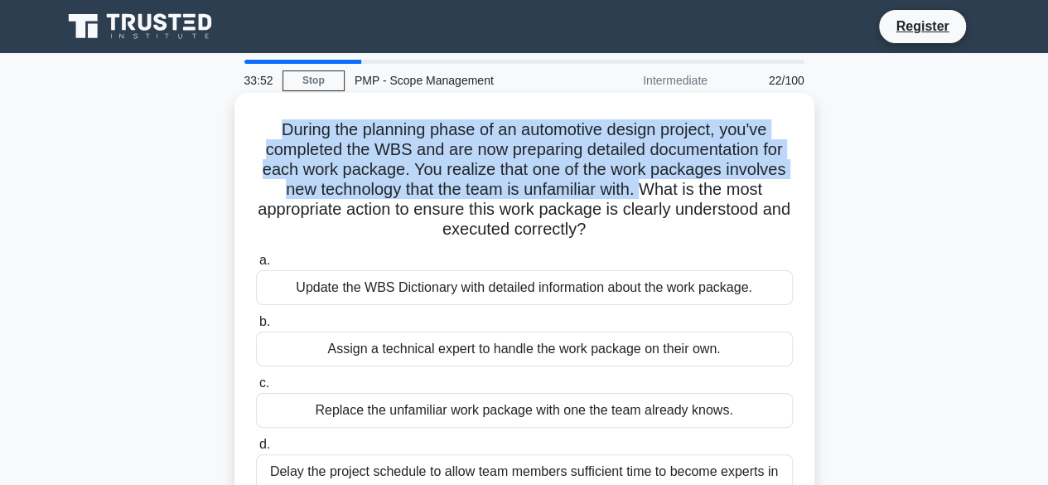
drag, startPoint x: 272, startPoint y: 127, endPoint x: 578, endPoint y: 192, distance: 313.5
click at [642, 193] on h5 "During the planning phase of an automotive design project, you've completed the…" at bounding box center [524, 179] width 540 height 121
click at [578, 192] on h5 "During the planning phase of an automotive design project, you've completed the…" at bounding box center [524, 179] width 540 height 121
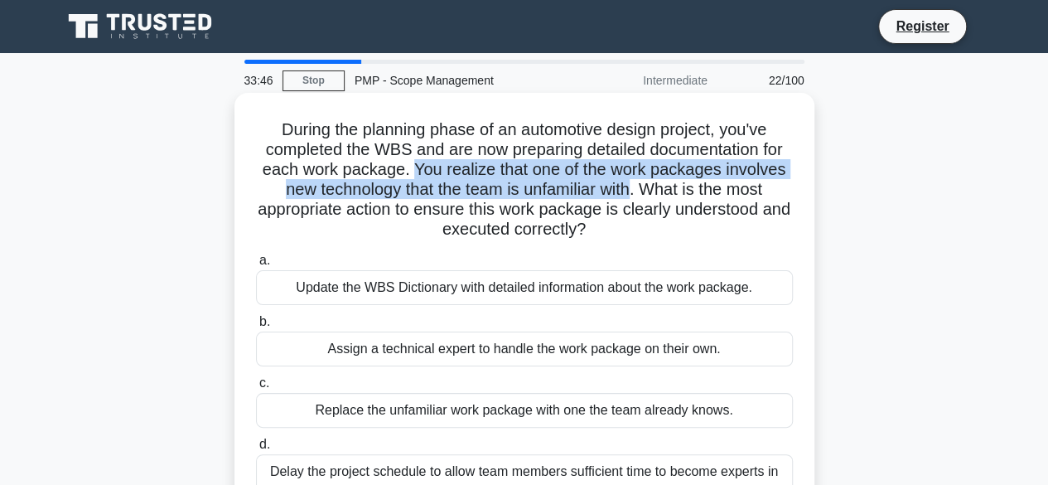
drag, startPoint x: 410, startPoint y: 174, endPoint x: 482, endPoint y: 160, distance: 73.5
click at [616, 185] on h5 "During the planning phase of an automotive design project, you've completed the…" at bounding box center [524, 179] width 540 height 121
click at [675, 179] on h5 "During the planning phase of an automotive design project, you've completed the…" at bounding box center [524, 179] width 540 height 121
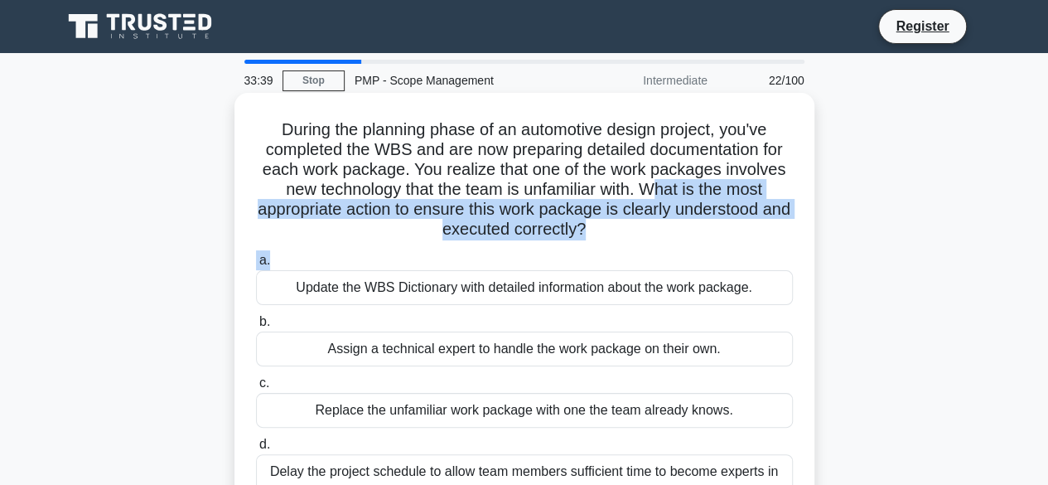
drag, startPoint x: 655, startPoint y: 188, endPoint x: 638, endPoint y: 244, distance: 59.0
click at [640, 244] on div "During the planning phase of an automotive design project, you've completed the…" at bounding box center [524, 312] width 567 height 426
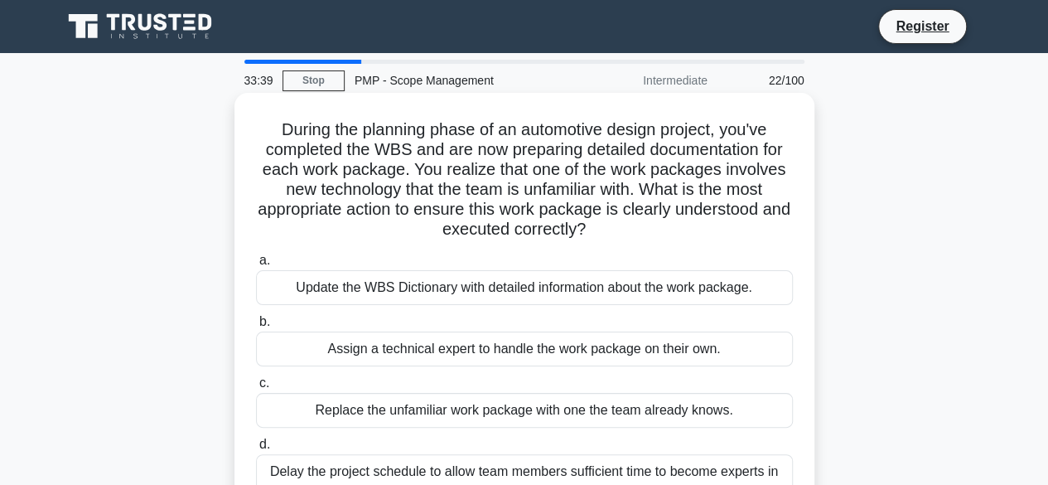
click at [638, 244] on div "During the planning phase of an automotive design project, you've completed the…" at bounding box center [524, 312] width 567 height 426
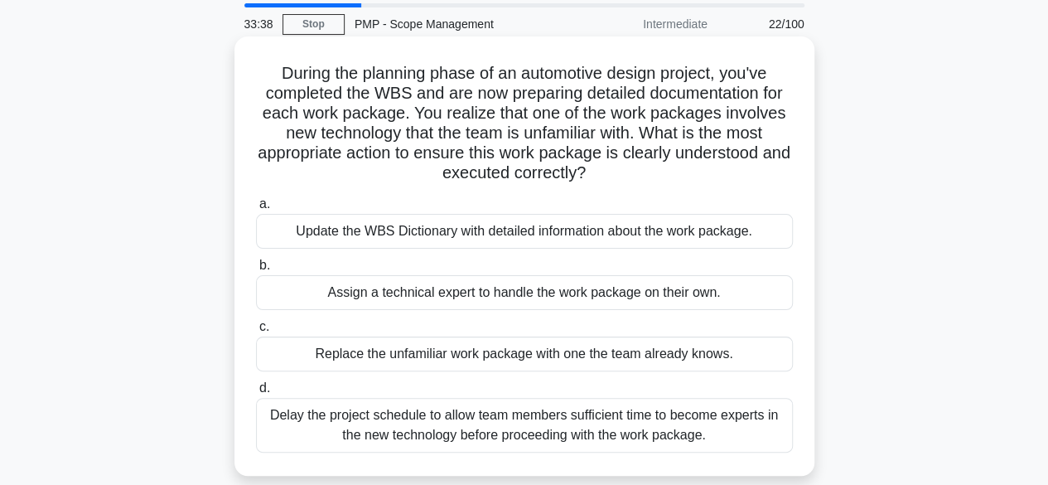
scroll to position [83, 0]
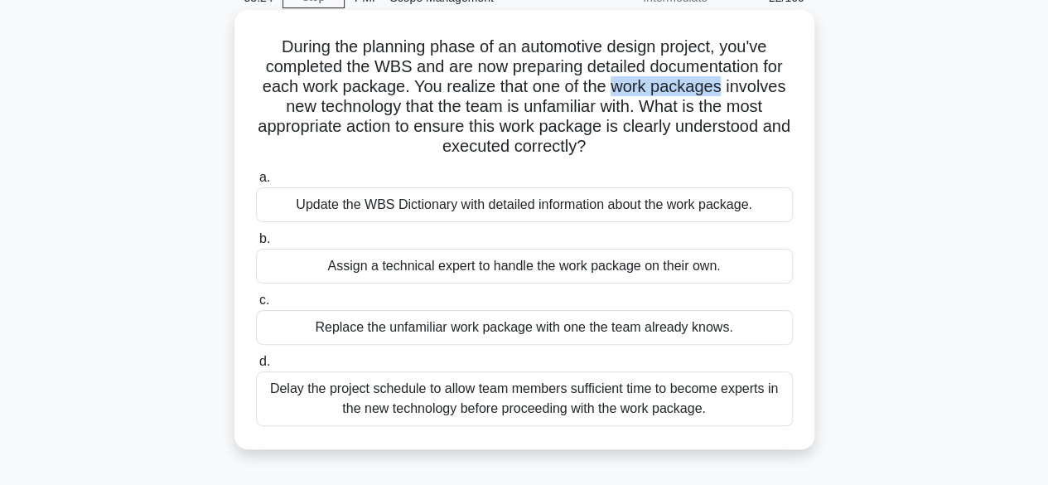
drag, startPoint x: 612, startPoint y: 89, endPoint x: 721, endPoint y: 85, distance: 109.5
click at [721, 85] on h5 "During the planning phase of an automotive design project, you've completed the…" at bounding box center [524, 96] width 540 height 121
copy h5 "work packages"
drag, startPoint x: 366, startPoint y: 392, endPoint x: 781, endPoint y: 370, distance: 414.9
click at [716, 409] on div "Delay the project schedule to allow team members sufficient time to become expe…" at bounding box center [524, 398] width 537 height 55
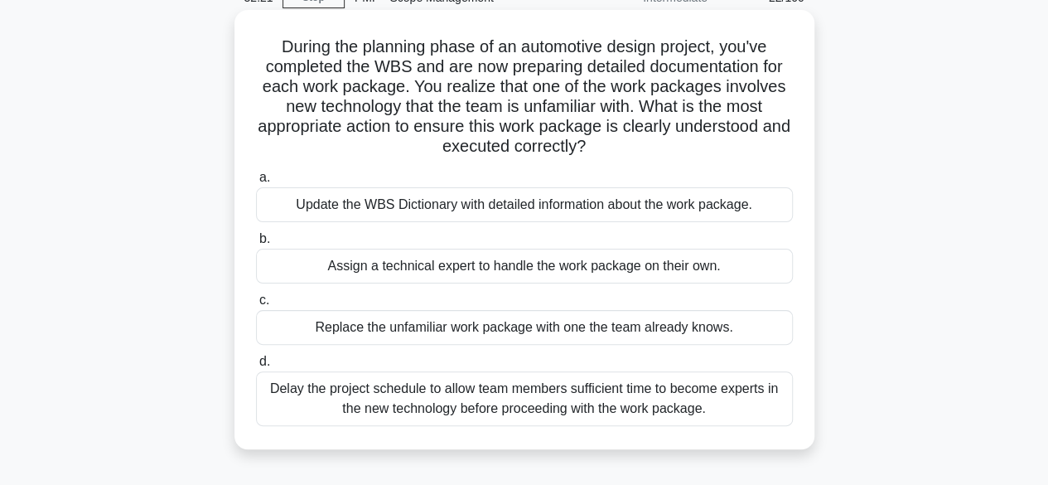
click at [585, 208] on div "Update the WBS Dictionary with detailed information about the work package." at bounding box center [524, 204] width 537 height 35
click at [256, 183] on input "a. Update the WBS Dictionary with detailed information about the work package." at bounding box center [256, 177] width 0 height 11
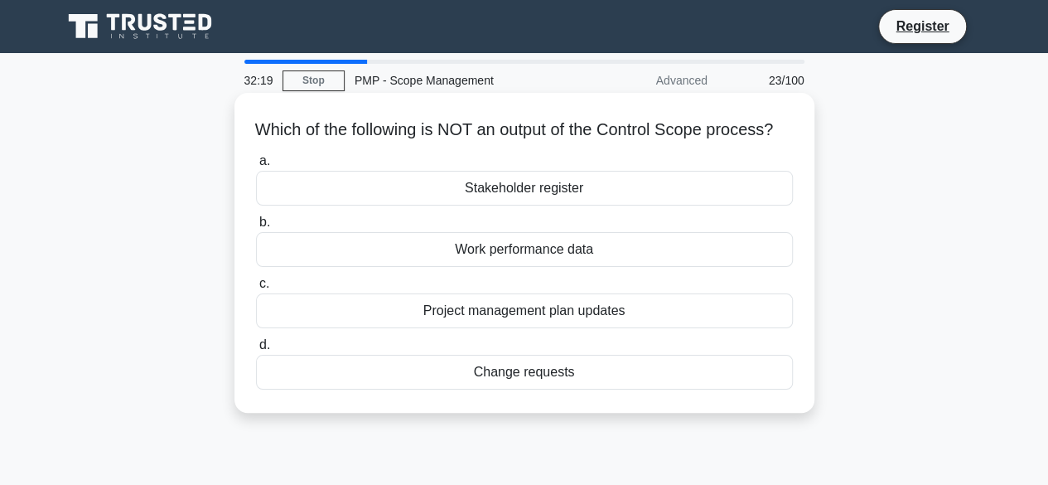
scroll to position [0, 0]
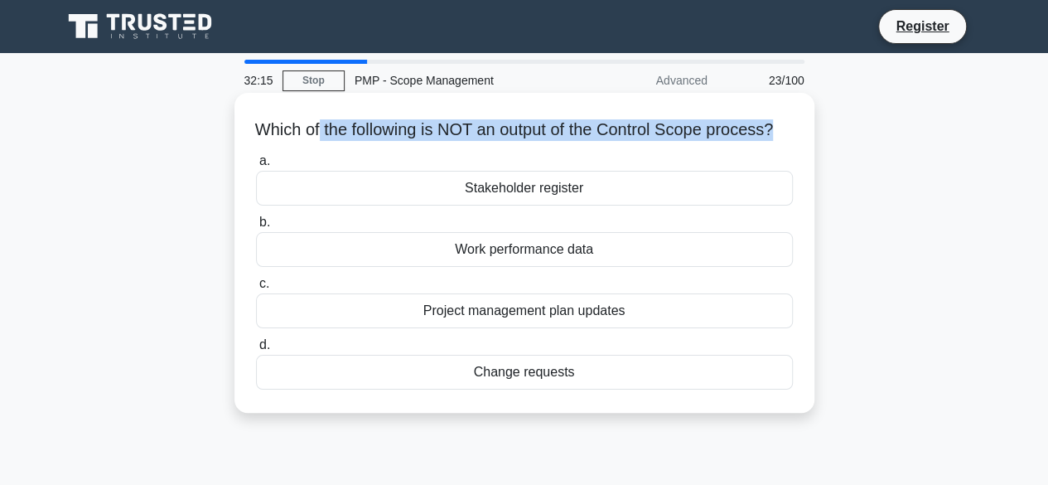
drag, startPoint x: 326, startPoint y: 131, endPoint x: 787, endPoint y: 134, distance: 460.7
click at [787, 134] on h5 "Which of the following is NOT an output of the Control Scope process? .spinner_…" at bounding box center [524, 130] width 540 height 22
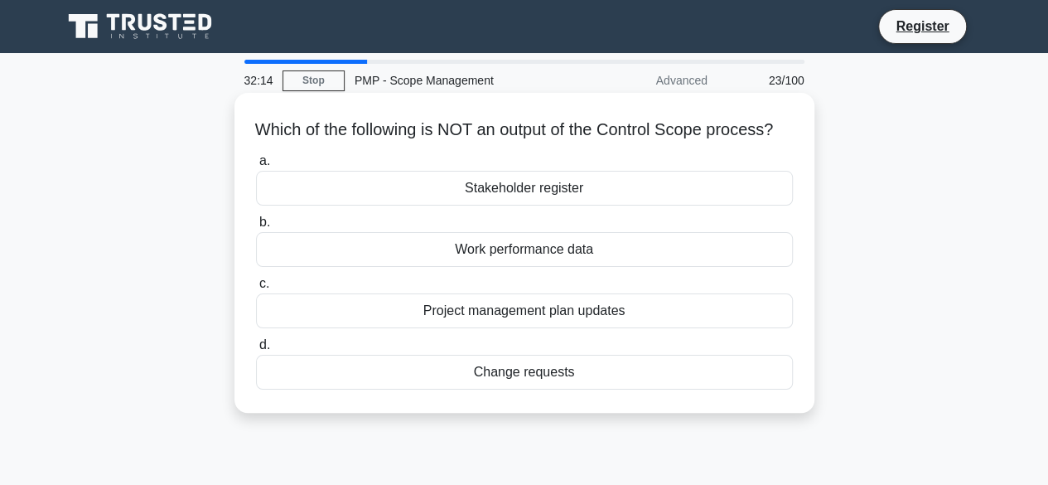
drag, startPoint x: 741, startPoint y: 158, endPoint x: 665, endPoint y: 147, distance: 76.3
click at [741, 141] on h5 "Which of the following is NOT an output of the Control Scope process? .spinner_…" at bounding box center [524, 130] width 540 height 22
drag, startPoint x: 621, startPoint y: 132, endPoint x: 807, endPoint y: 132, distance: 186.4
click at [807, 132] on div "Which of the following is NOT an output of the Control Scope process? .spinner_…" at bounding box center [525, 253] width 580 height 320
drag, startPoint x: 742, startPoint y: 143, endPoint x: 728, endPoint y: 173, distance: 33.0
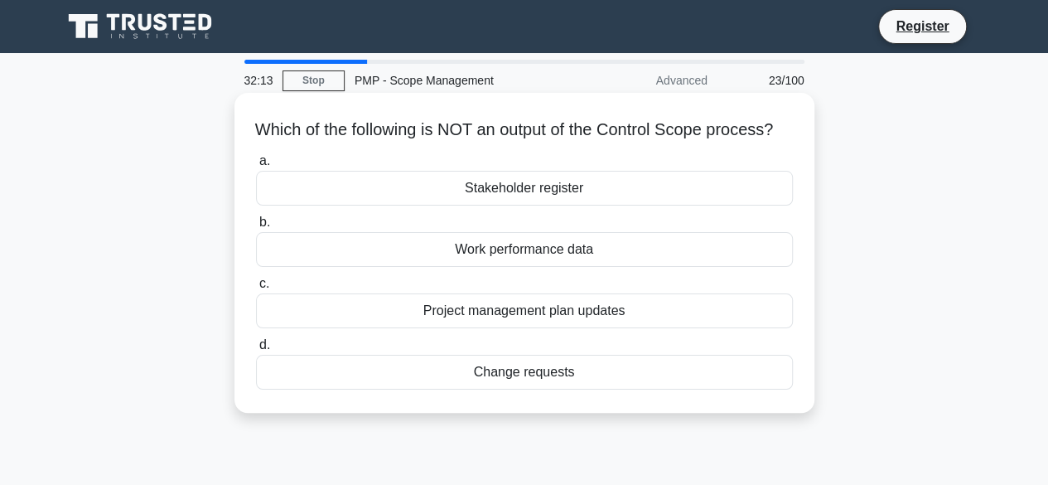
click at [742, 141] on h5 "Which of the following is NOT an output of the Control Scope process? .spinner_…" at bounding box center [524, 130] width 540 height 22
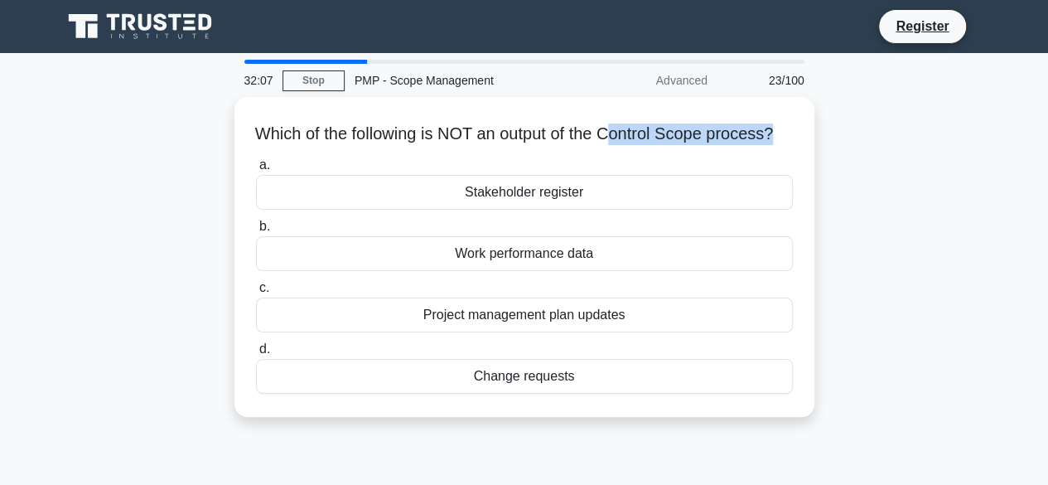
drag, startPoint x: 625, startPoint y: 137, endPoint x: 827, endPoint y: 137, distance: 202.2
click at [827, 137] on div "Which of the following is NOT an output of the Control Scope process? .spinner_…" at bounding box center [524, 267] width 945 height 340
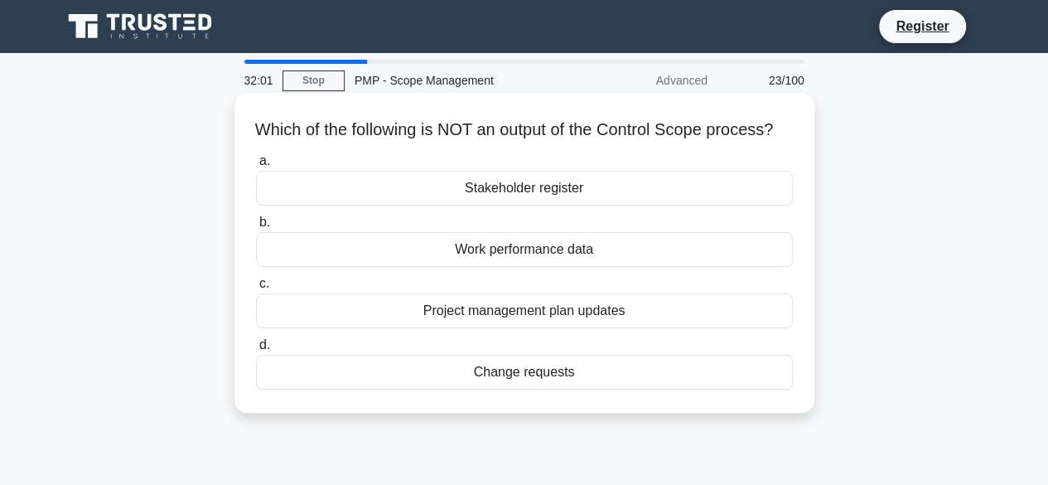
click at [497, 205] on div "Stakeholder register" at bounding box center [524, 188] width 537 height 35
click at [256, 167] on input "a. Stakeholder register" at bounding box center [256, 161] width 0 height 11
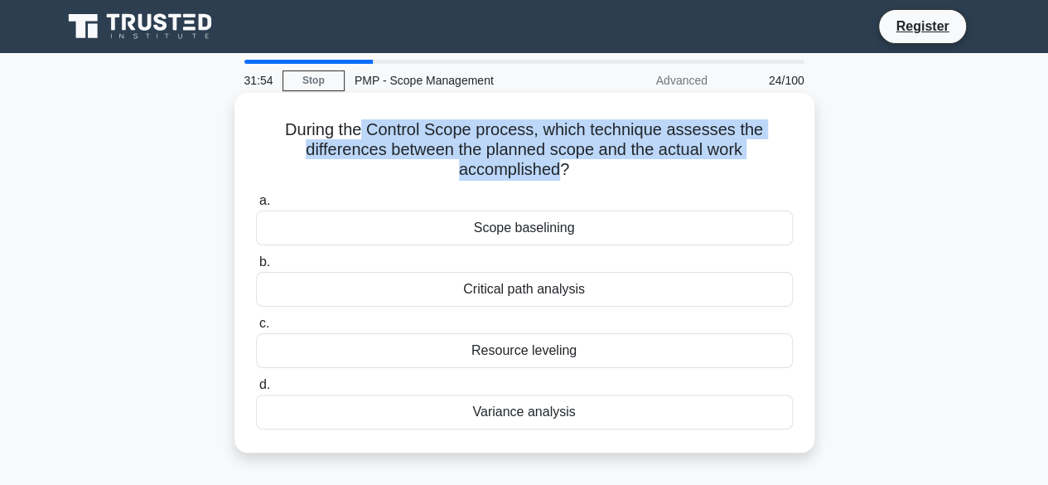
drag, startPoint x: 366, startPoint y: 133, endPoint x: 555, endPoint y: 165, distance: 191.7
click at [555, 165] on h5 "During the Control Scope process, which technique assesses the differences betw…" at bounding box center [524, 149] width 540 height 61
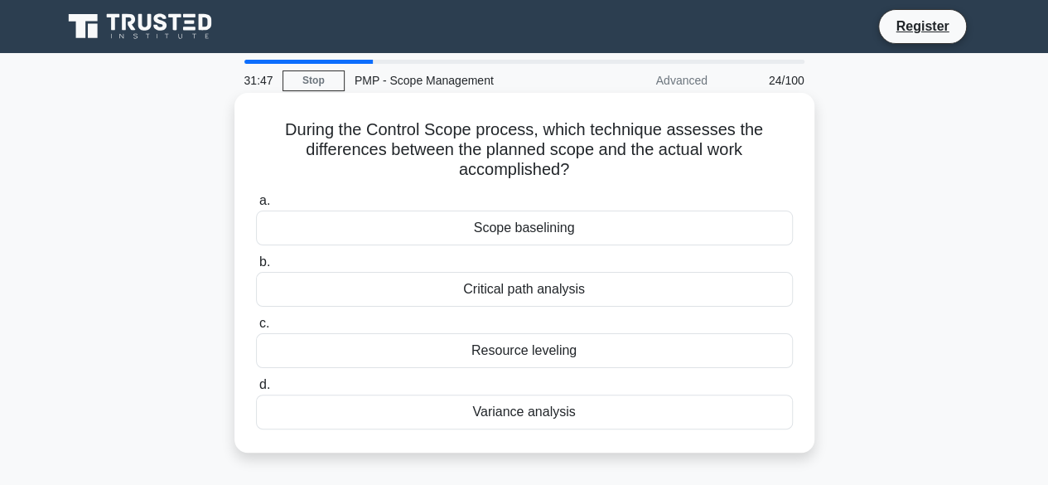
click at [578, 178] on icon ".spinner_0XTQ{transform-origin:center;animation:spinner_y6GP .75s linear infini…" at bounding box center [579, 171] width 20 height 20
drag, startPoint x: 668, startPoint y: 135, endPoint x: 610, endPoint y: 172, distance: 68.5
click at [610, 172] on h5 "During the Control Scope process, which technique assesses the differences betw…" at bounding box center [524, 149] width 540 height 61
copy h5 "assesses the differences between the planned scope and the actual work accompli…"
click at [520, 225] on div "Scope baselining" at bounding box center [524, 227] width 537 height 35
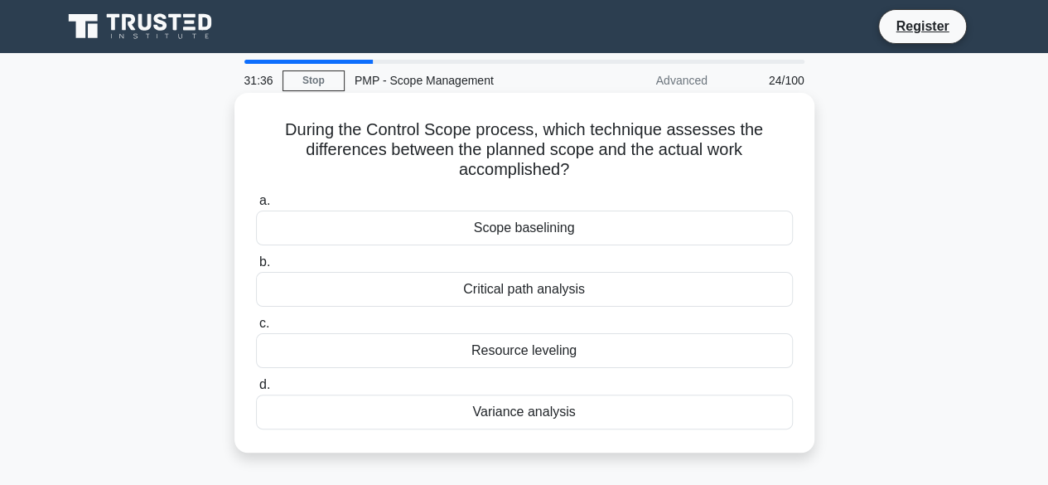
click at [256, 206] on input "a. Scope baselining" at bounding box center [256, 201] width 0 height 11
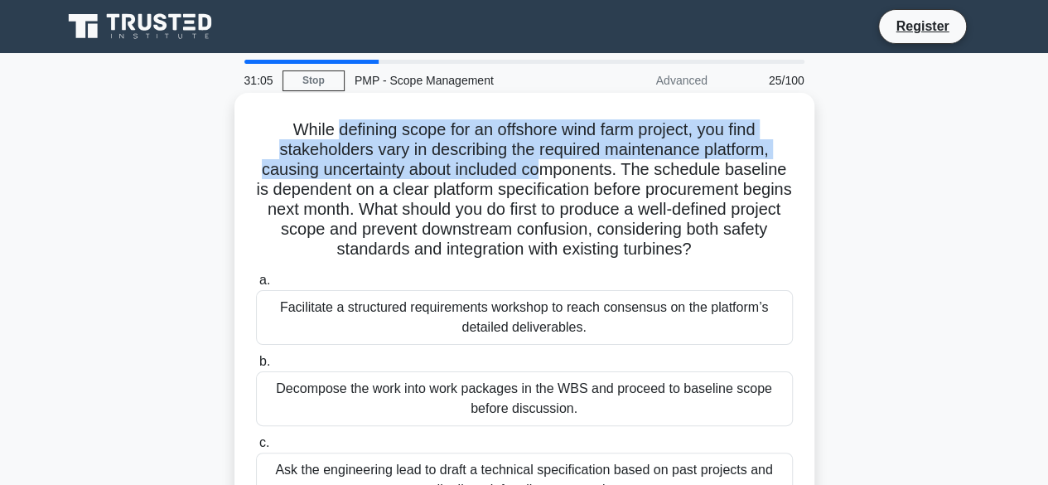
drag, startPoint x: 357, startPoint y: 132, endPoint x: 549, endPoint y: 163, distance: 194.0
click at [549, 163] on h5 "While defining scope for an offshore wind farm project, you find stakeholders v…" at bounding box center [524, 189] width 540 height 141
click at [463, 147] on h5 "While defining scope for an offshore wind farm project, you find stakeholders v…" at bounding box center [524, 189] width 540 height 141
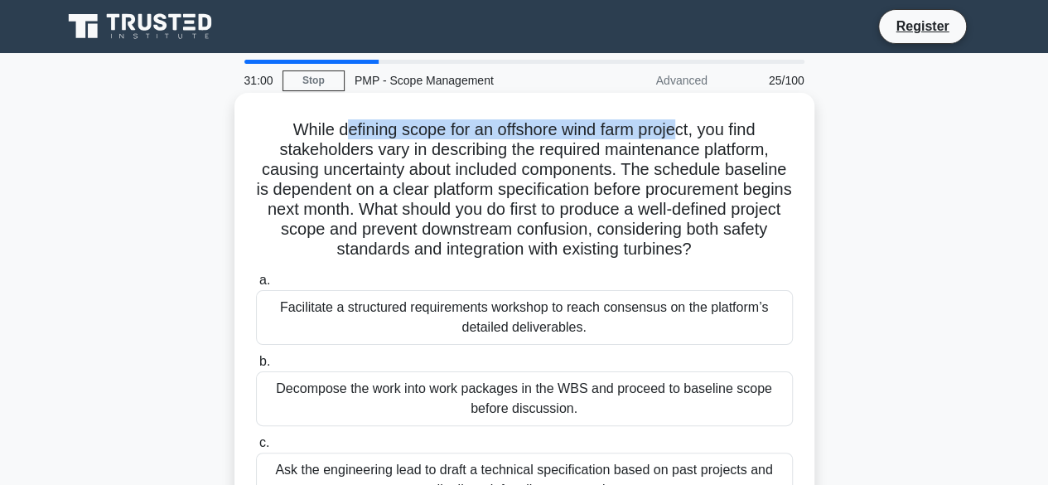
drag, startPoint x: 337, startPoint y: 131, endPoint x: 684, endPoint y: 138, distance: 346.4
click at [684, 138] on h5 "While defining scope for an offshore wind farm project, you find stakeholders v…" at bounding box center [524, 189] width 540 height 141
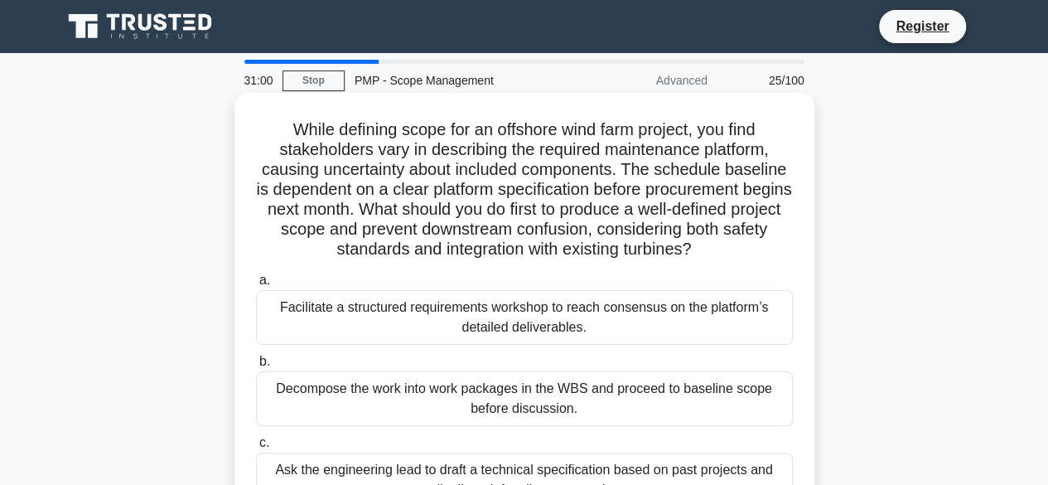
click at [621, 163] on h5 "While defining scope for an offshore wind farm project, you find stakeholders v…" at bounding box center [524, 189] width 540 height 141
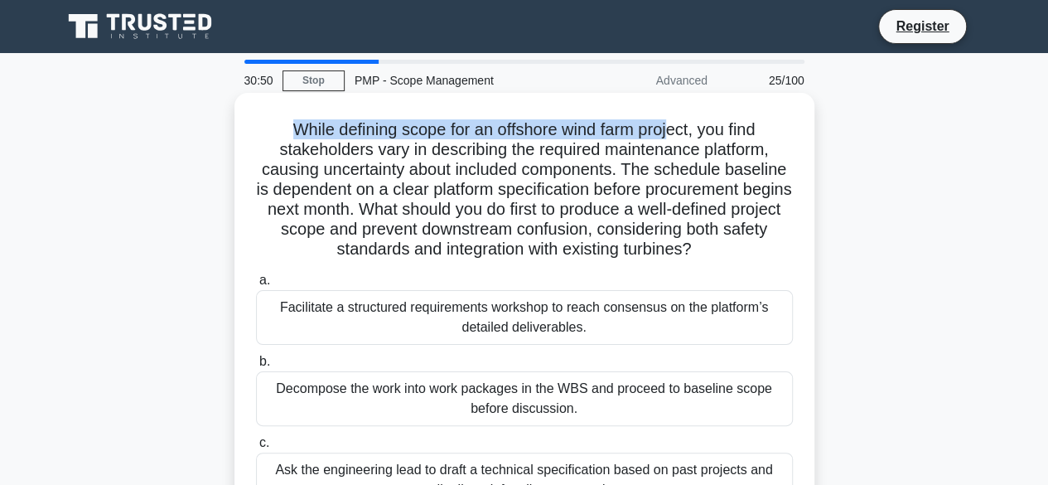
drag, startPoint x: 284, startPoint y: 128, endPoint x: 651, endPoint y: 167, distance: 369.1
click at [666, 158] on h5 "While defining scope for an offshore wind farm project, you find stakeholders v…" at bounding box center [524, 189] width 540 height 141
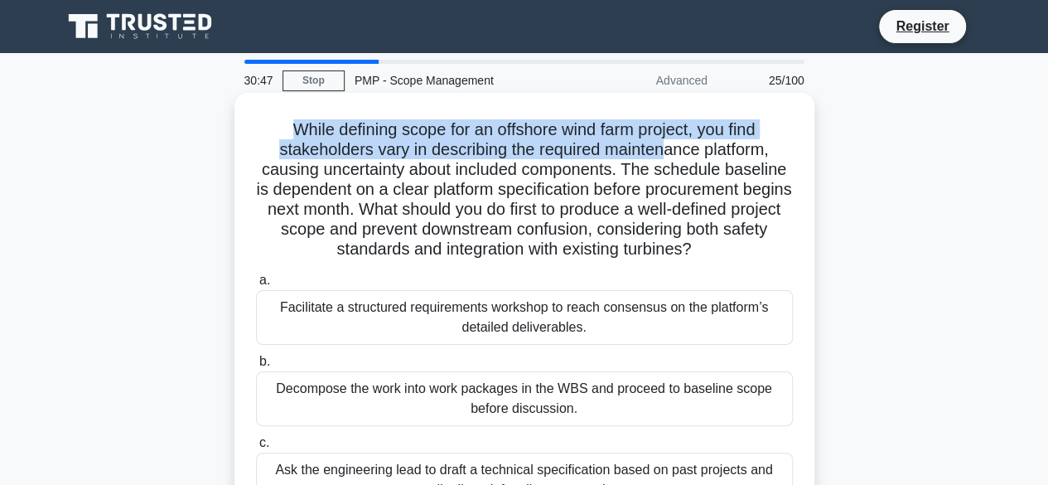
click at [292, 124] on h5 "While defining scope for an offshore wind farm project, you find stakeholders v…" at bounding box center [524, 189] width 540 height 141
drag, startPoint x: 278, startPoint y: 129, endPoint x: 607, endPoint y: 158, distance: 329.4
click at [724, 158] on h5 "While defining scope for an offshore wind farm project, you find stakeholders v…" at bounding box center [524, 189] width 540 height 141
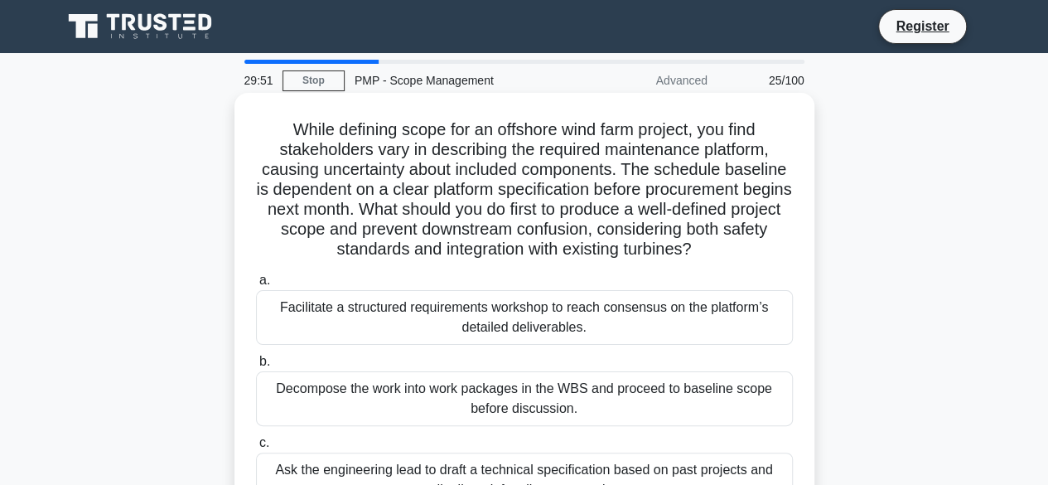
click at [336, 168] on h5 "While defining scope for an offshore wind farm project, you find stakeholders v…" at bounding box center [524, 189] width 540 height 141
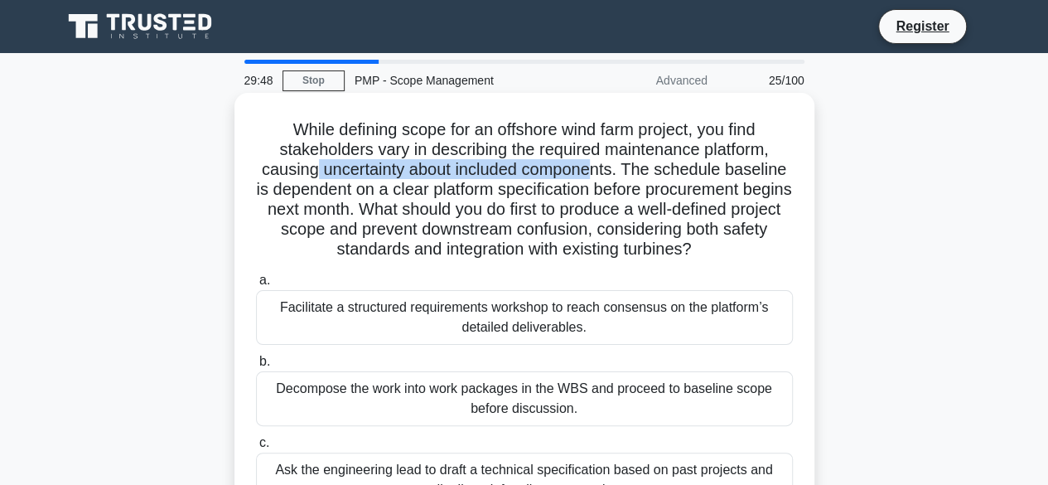
drag, startPoint x: 314, startPoint y: 173, endPoint x: 601, endPoint y: 173, distance: 286.7
click at [601, 173] on h5 "While defining scope for an offshore wind farm project, you find stakeholders v…" at bounding box center [524, 189] width 540 height 141
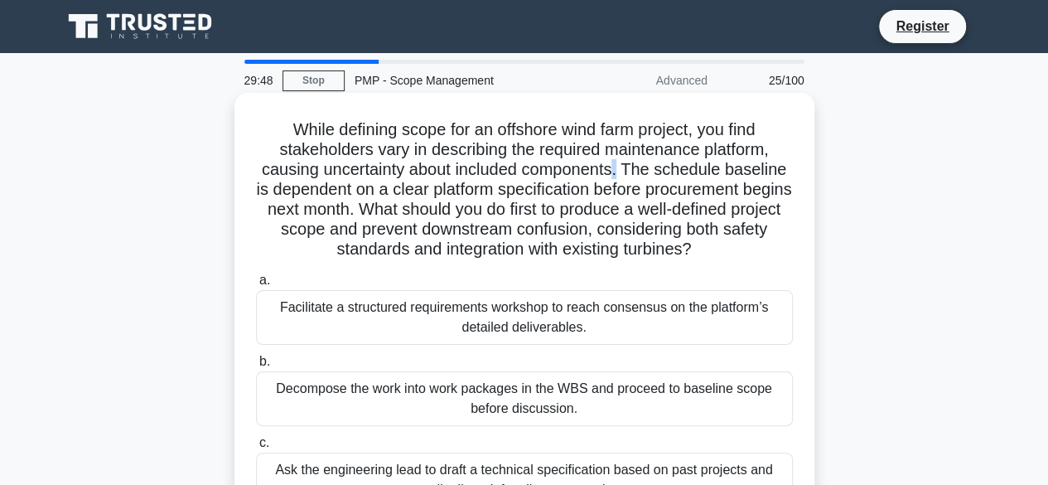
drag, startPoint x: 621, startPoint y: 173, endPoint x: 635, endPoint y: 173, distance: 14.1
click at [624, 173] on h5 "While defining scope for an offshore wind farm project, you find stakeholders v…" at bounding box center [524, 189] width 540 height 141
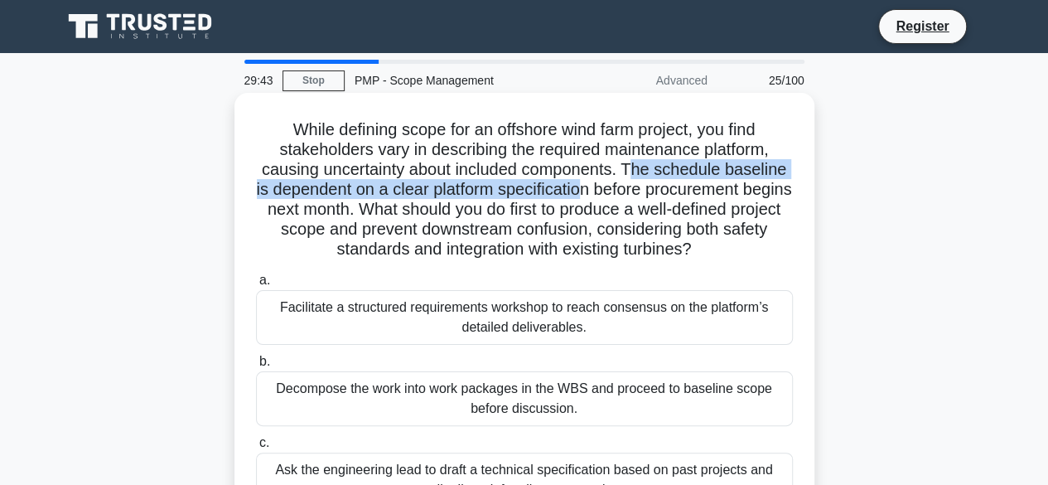
drag, startPoint x: 635, startPoint y: 173, endPoint x: 610, endPoint y: 186, distance: 28.2
click at [610, 186] on h5 "While defining scope for an offshore wind farm project, you find stakeholders v…" at bounding box center [524, 189] width 540 height 141
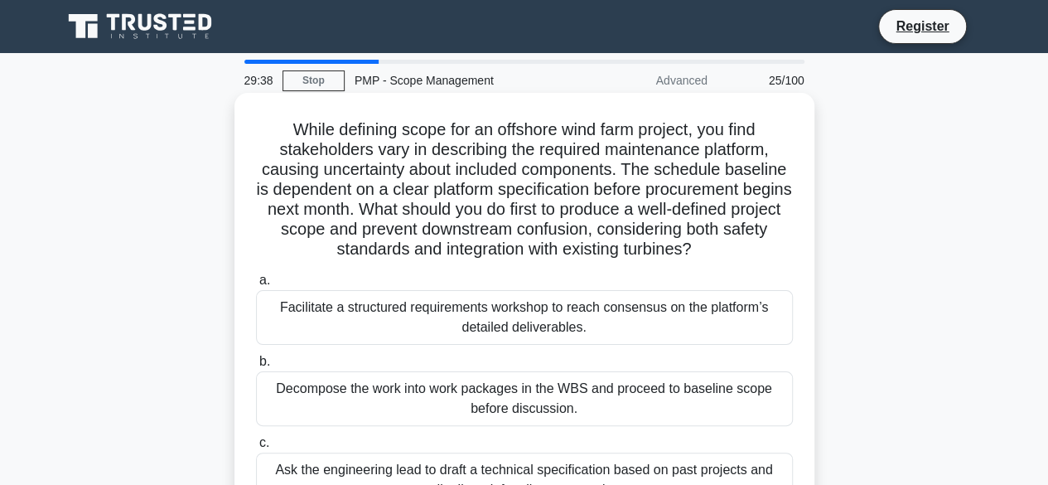
click at [631, 195] on h5 "While defining scope for an offshore wind farm project, you find stakeholders v…" at bounding box center [524, 189] width 540 height 141
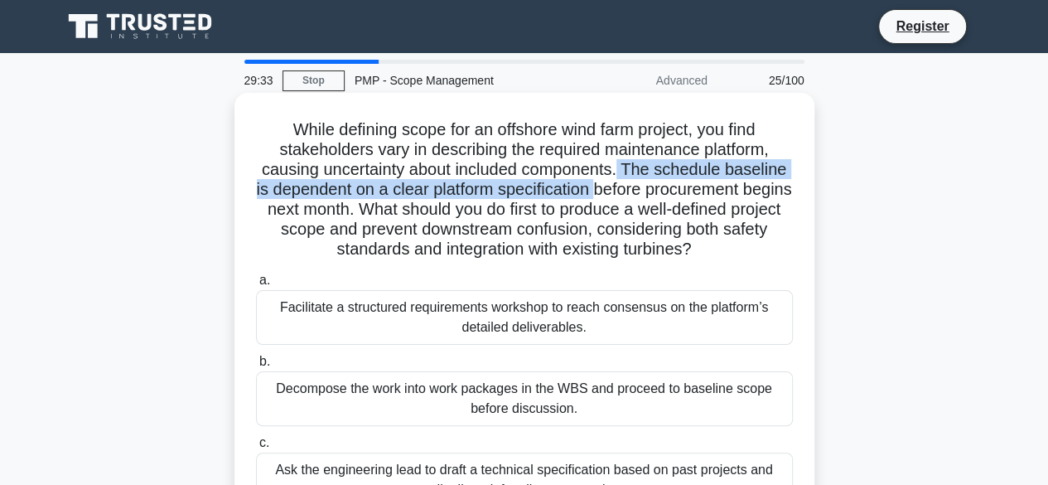
drag, startPoint x: 622, startPoint y: 174, endPoint x: 622, endPoint y: 198, distance: 24.0
click at [622, 198] on h5 "While defining scope for an offshore wind farm project, you find stakeholders v…" at bounding box center [524, 189] width 540 height 141
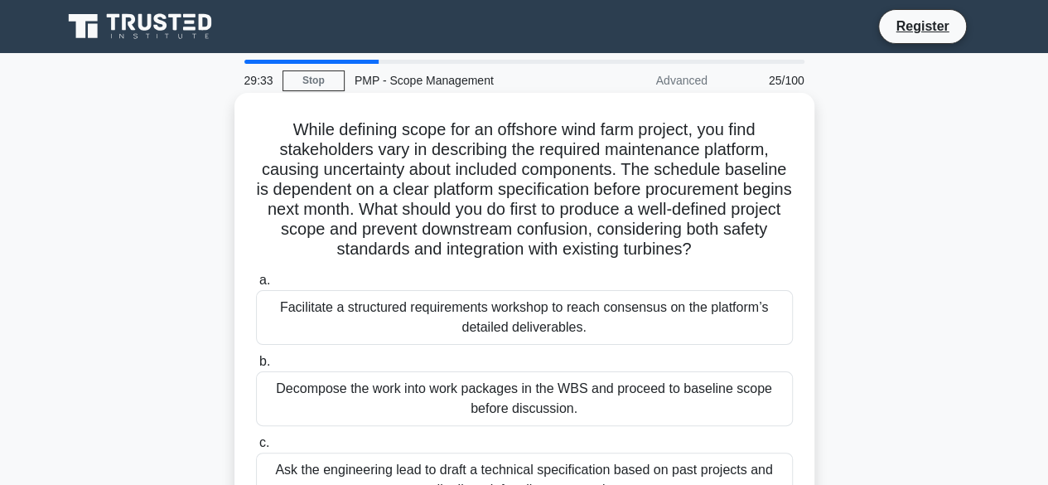
click at [643, 192] on h5 "While defining scope for an offshore wind farm project, you find stakeholders v…" at bounding box center [524, 189] width 540 height 141
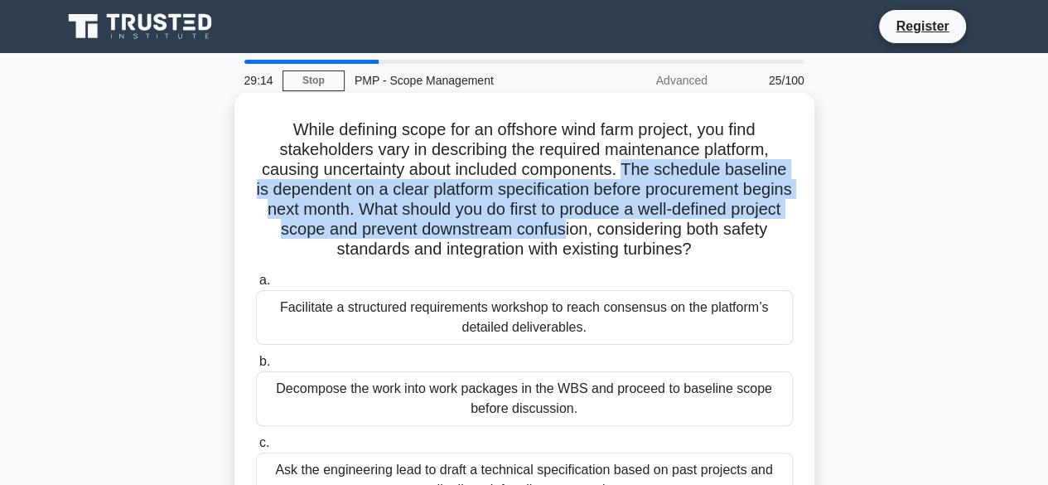
drag, startPoint x: 628, startPoint y: 168, endPoint x: 607, endPoint y: 221, distance: 56.9
click at [616, 220] on h5 "While defining scope for an offshore wind farm project, you find stakeholders v…" at bounding box center [524, 189] width 540 height 141
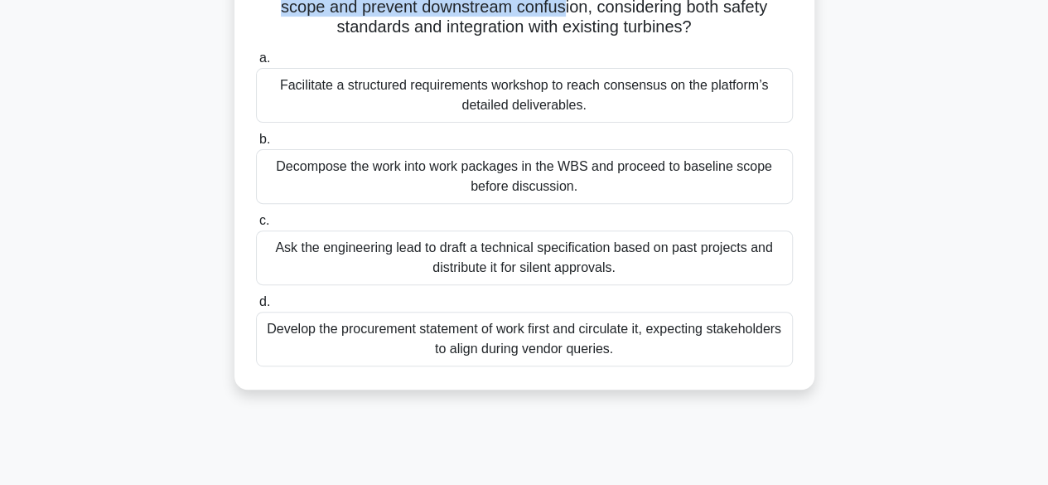
scroll to position [249, 0]
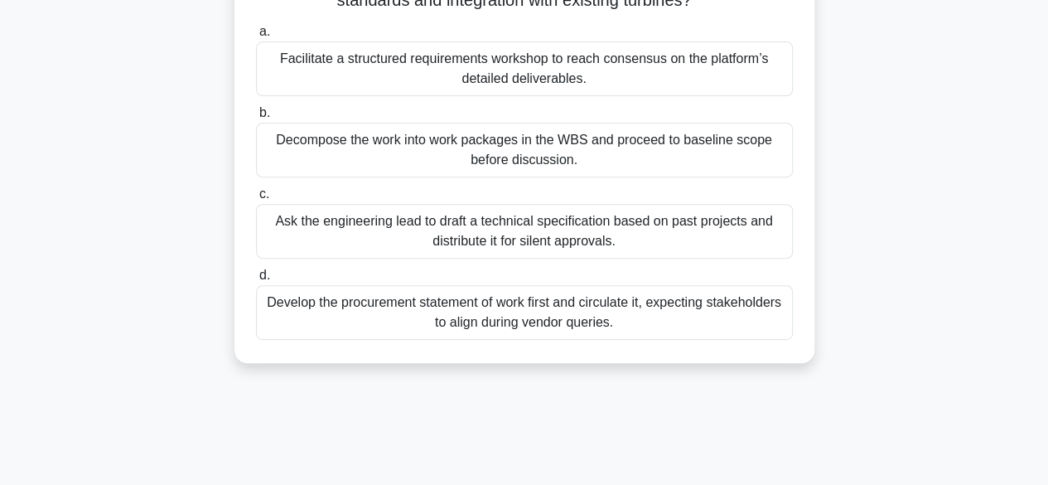
click at [545, 321] on div "Develop the procurement statement of work first and circulate it, expecting sta…" at bounding box center [524, 312] width 537 height 55
click at [256, 281] on input "d. Develop the procurement statement of work first and circulate it, expecting …" at bounding box center [256, 275] width 0 height 11
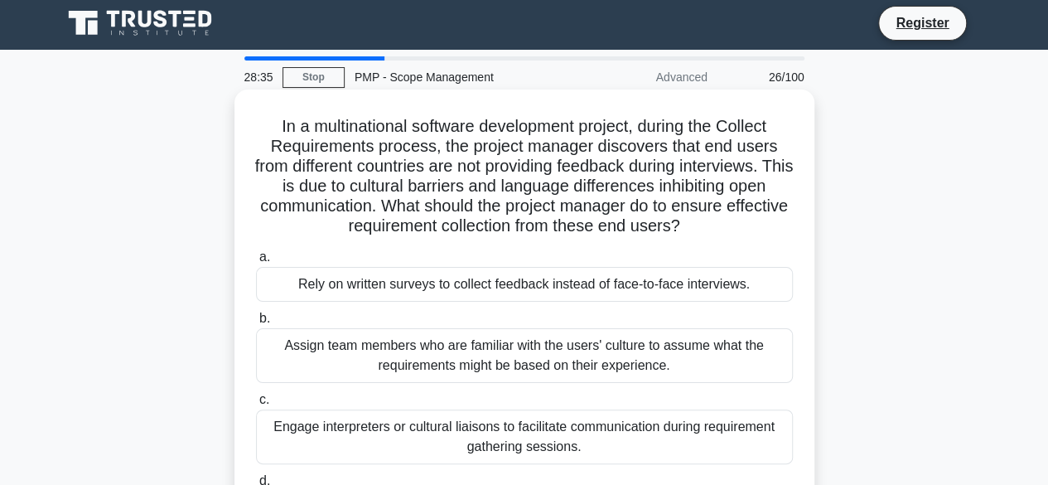
scroll to position [0, 0]
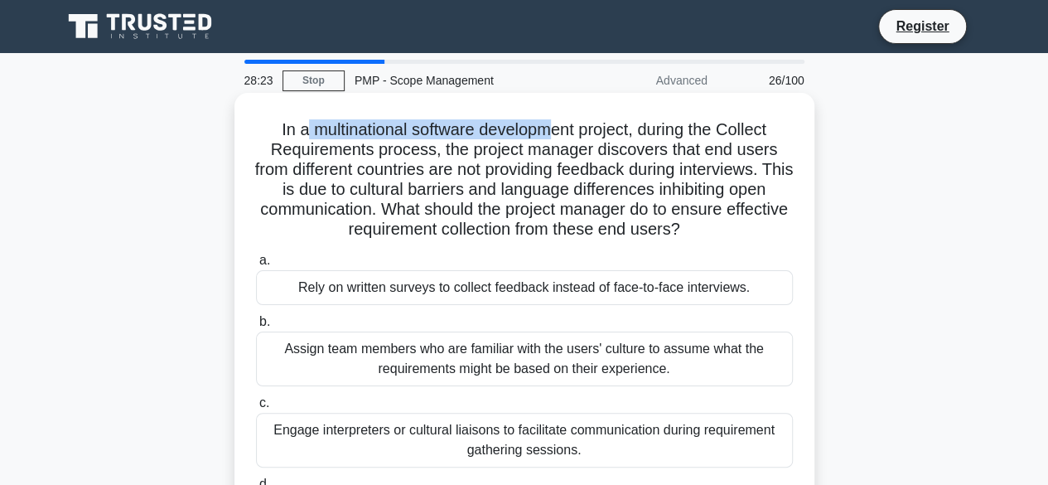
drag, startPoint x: 307, startPoint y: 134, endPoint x: 545, endPoint y: 137, distance: 237.8
click at [545, 137] on h5 "In a multinational software development project, during the Collect Requirement…" at bounding box center [524, 179] width 540 height 121
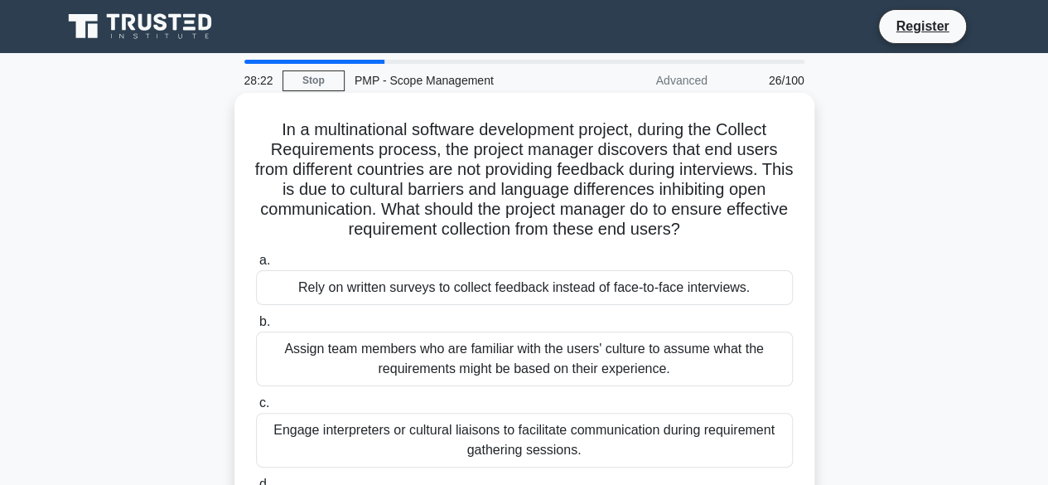
drag, startPoint x: 544, startPoint y: 162, endPoint x: 506, endPoint y: 155, distance: 38.8
click at [544, 163] on h5 "In a multinational software development project, during the Collect Requirement…" at bounding box center [524, 179] width 540 height 121
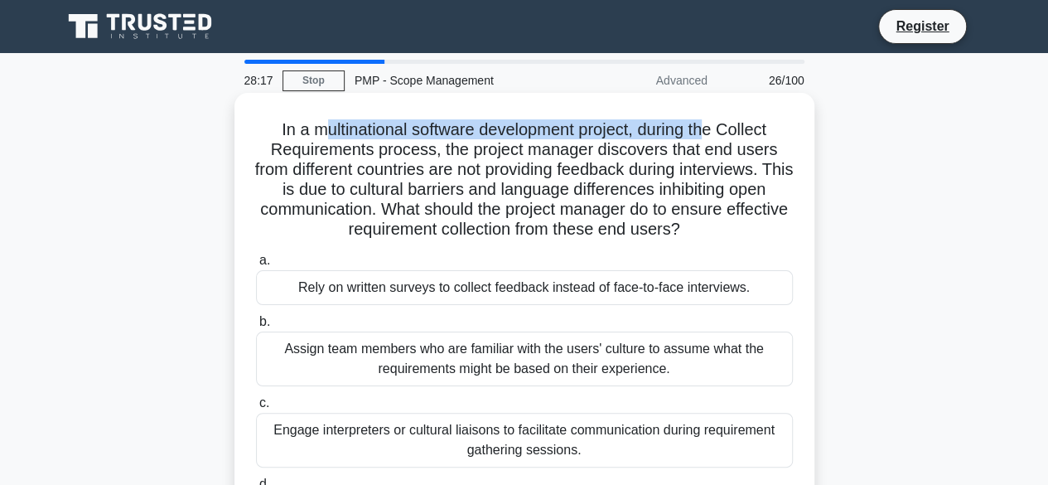
drag, startPoint x: 313, startPoint y: 133, endPoint x: 713, endPoint y: 140, distance: 400.3
click at [713, 140] on h5 "In a multinational software development project, during the Collect Requirement…" at bounding box center [524, 179] width 540 height 121
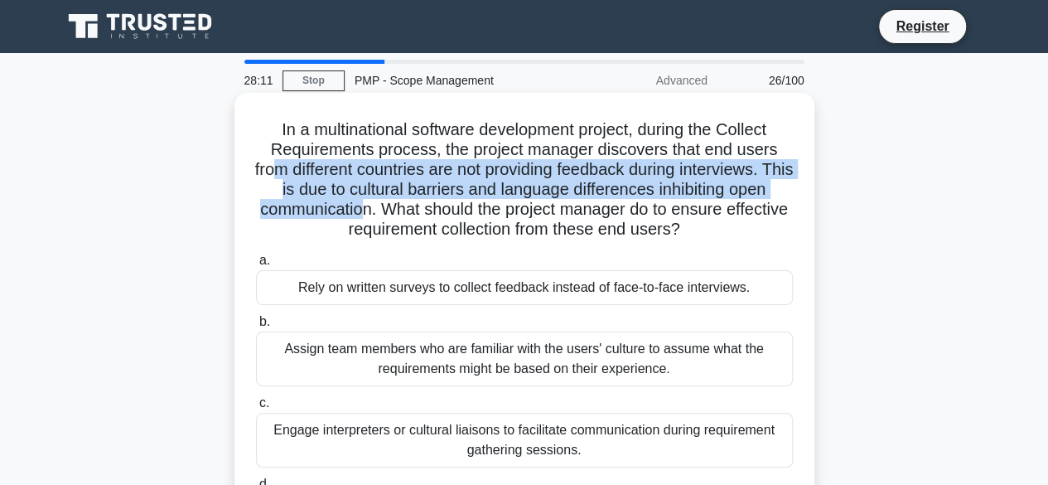
drag, startPoint x: 302, startPoint y: 175, endPoint x: 375, endPoint y: 205, distance: 79.9
click at [375, 205] on h5 "In a multinational software development project, during the Collect Requirement…" at bounding box center [524, 179] width 540 height 121
click at [318, 205] on h5 "In a multinational software development project, during the Collect Requirement…" at bounding box center [524, 179] width 540 height 121
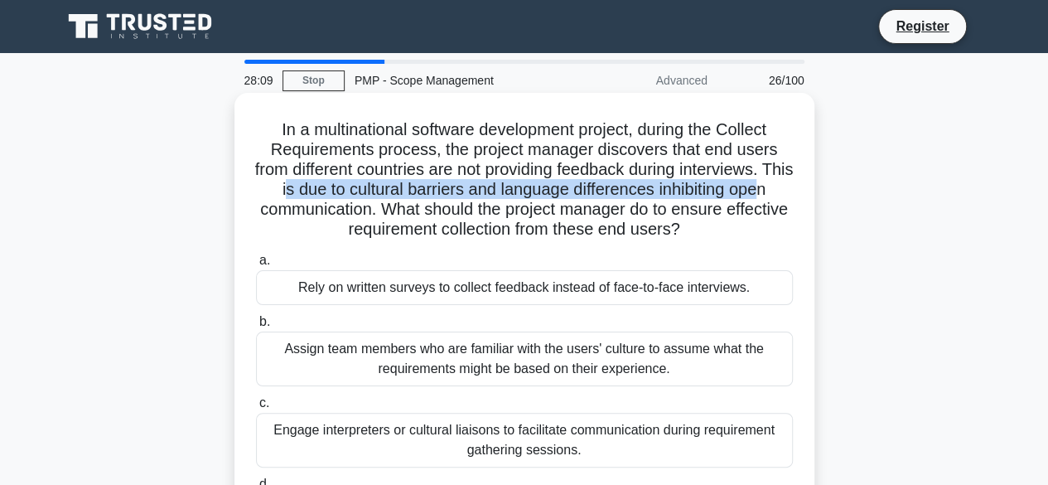
drag, startPoint x: 296, startPoint y: 195, endPoint x: 776, endPoint y: 193, distance: 480.6
click at [781, 193] on h5 "In a multinational software development project, during the Collect Requirement…" at bounding box center [524, 179] width 540 height 121
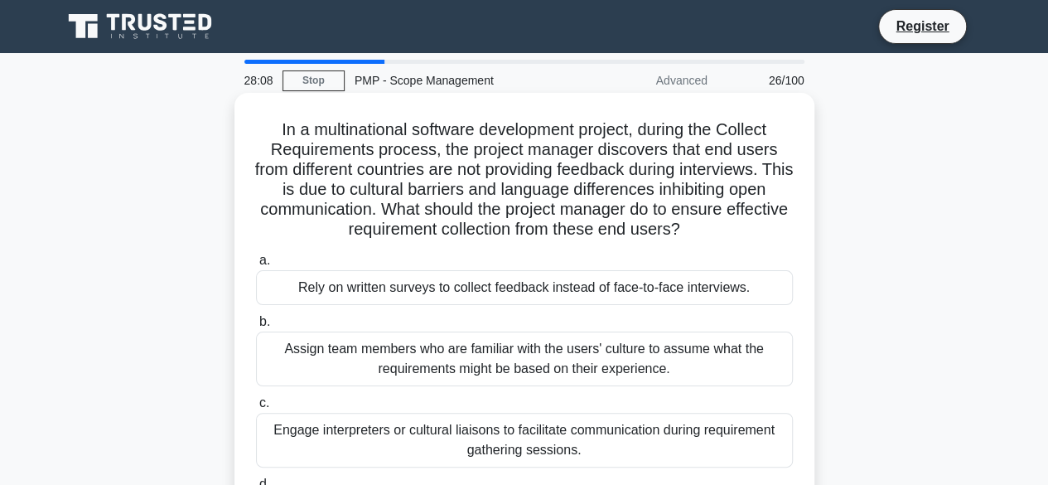
click at [557, 216] on h5 "In a multinational software development project, during the Collect Requirement…" at bounding box center [524, 179] width 540 height 121
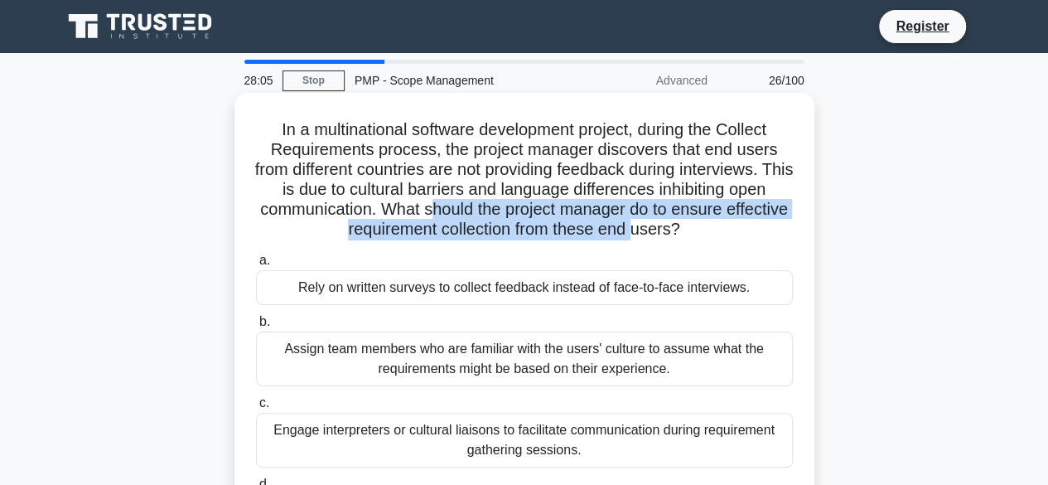
drag, startPoint x: 459, startPoint y: 216, endPoint x: 630, endPoint y: 218, distance: 170.7
click at [666, 231] on h5 "In a multinational software development project, during the Collect Requirement…" at bounding box center [524, 179] width 540 height 121
click at [616, 215] on h5 "In a multinational software development project, during the Collect Requirement…" at bounding box center [524, 179] width 540 height 121
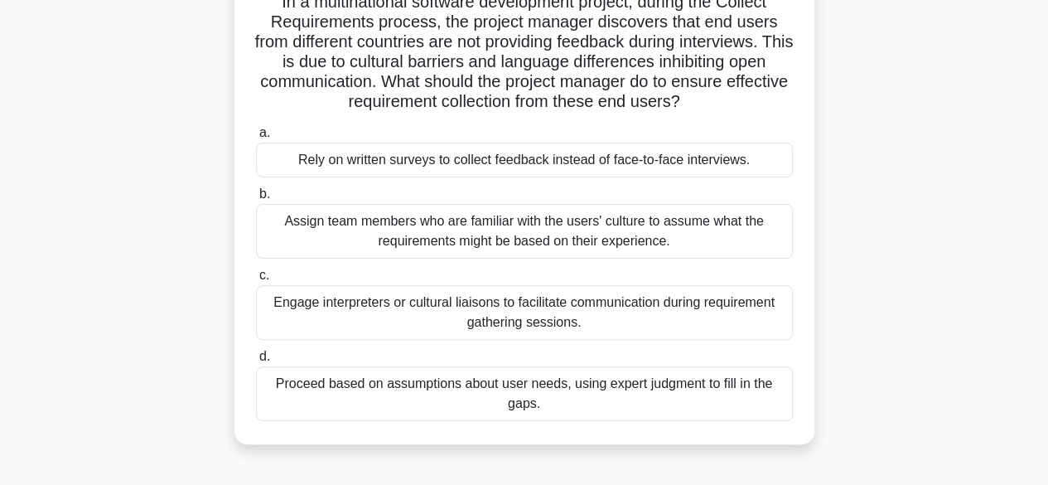
scroll to position [166, 0]
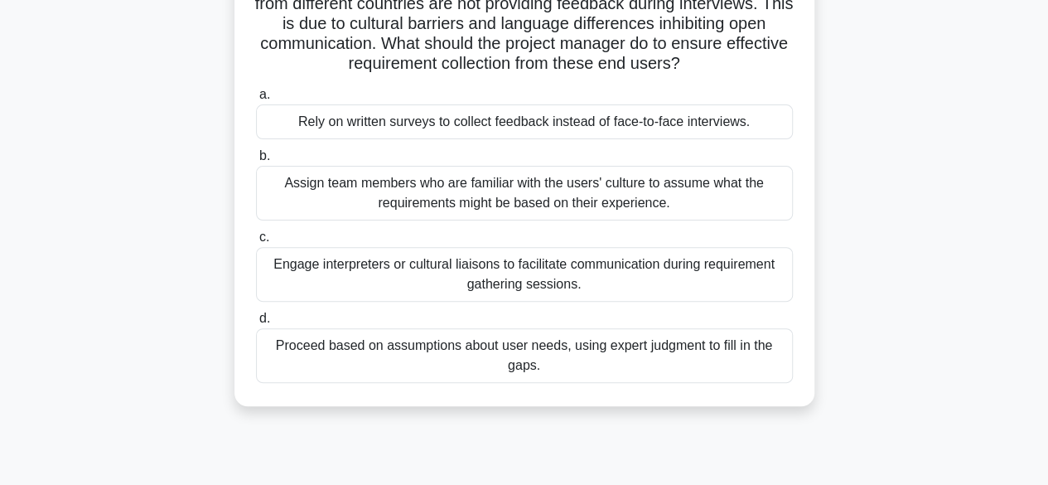
click at [547, 281] on div "Engage interpreters or cultural liaisons to facilitate communication during req…" at bounding box center [524, 274] width 537 height 55
click at [256, 243] on input "c. Engage interpreters or cultural liaisons to facilitate communication during …" at bounding box center [256, 237] width 0 height 11
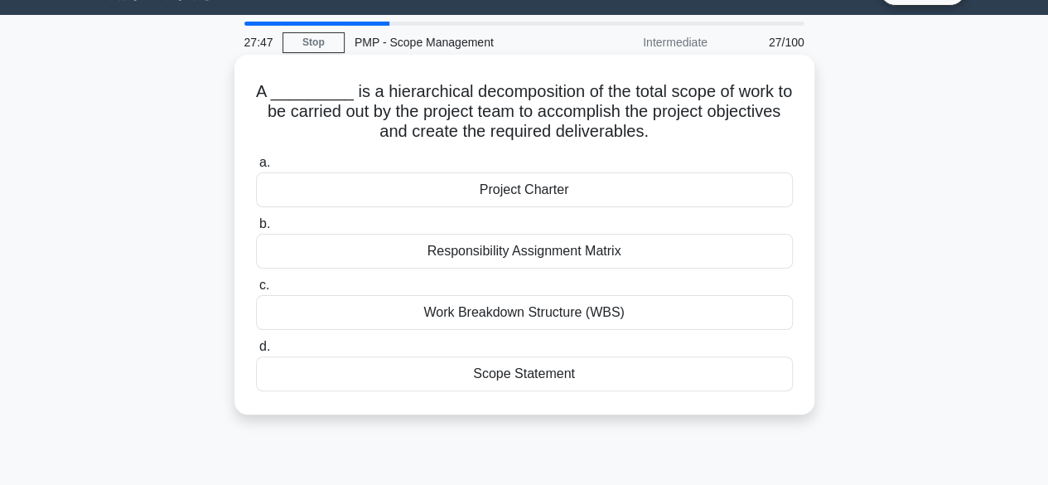
scroll to position [0, 0]
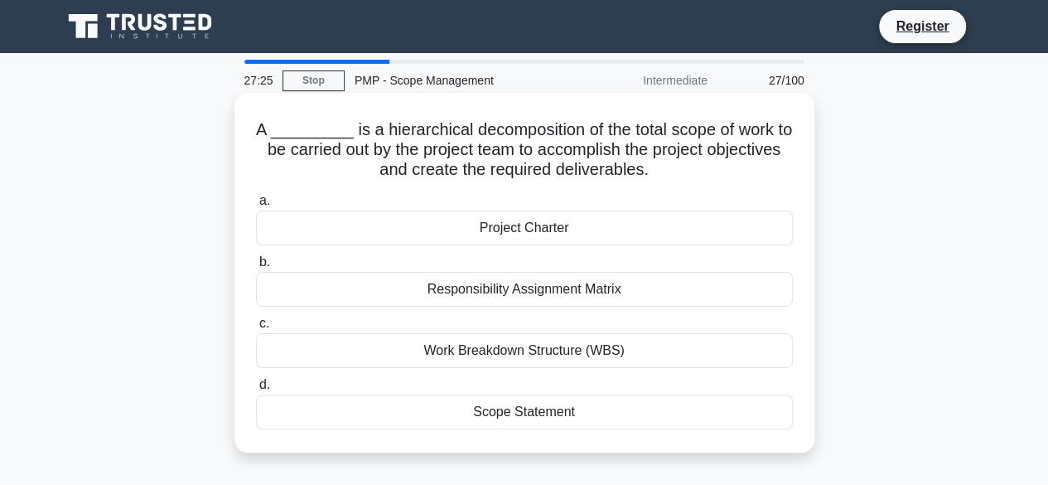
drag, startPoint x: 331, startPoint y: 135, endPoint x: 651, endPoint y: 172, distance: 321.9
click at [651, 172] on h5 "A _________ is a hierarchical decomposition of the total scope of work to be ca…" at bounding box center [524, 149] width 540 height 61
click at [654, 172] on icon ".spinner_0XTQ{transform-origin:center;animation:spinner_y6GP .75s linear infini…" at bounding box center [659, 171] width 20 height 20
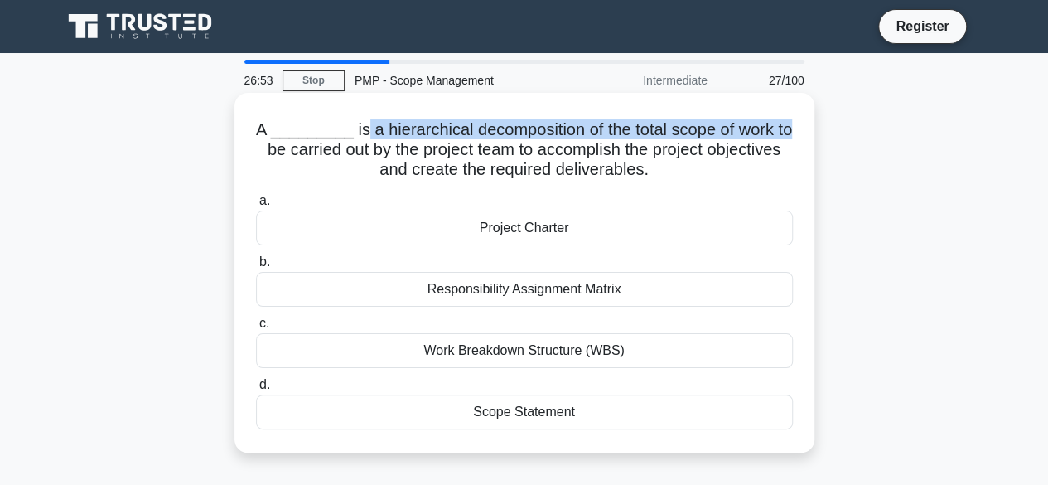
drag, startPoint x: 351, startPoint y: 133, endPoint x: 688, endPoint y: 155, distance: 337.2
click at [792, 133] on h5 "A _________ is a hierarchical decomposition of the total scope of work to be ca…" at bounding box center [524, 149] width 540 height 61
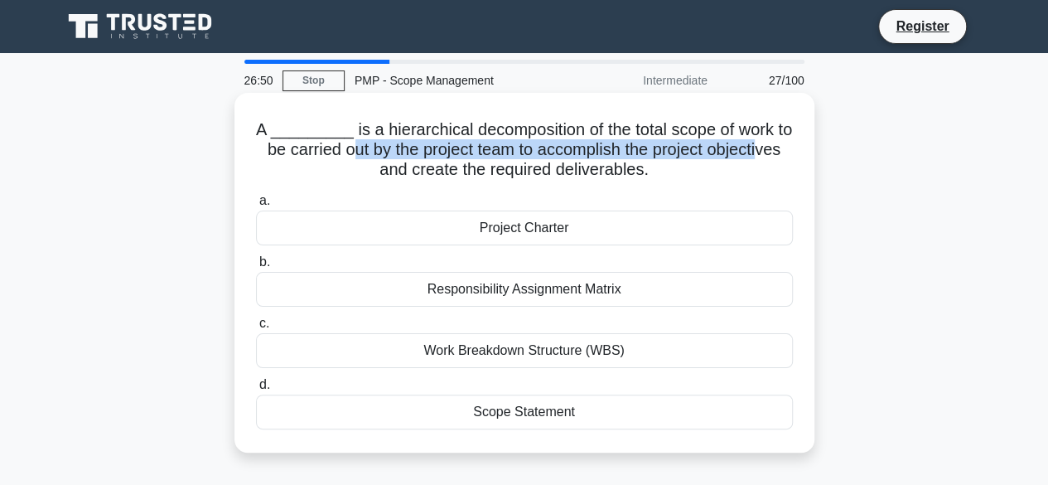
drag, startPoint x: 349, startPoint y: 152, endPoint x: 766, endPoint y: 152, distance: 417.6
click at [766, 152] on h5 "A _________ is a hierarchical decomposition of the total scope of work to be ca…" at bounding box center [524, 149] width 540 height 61
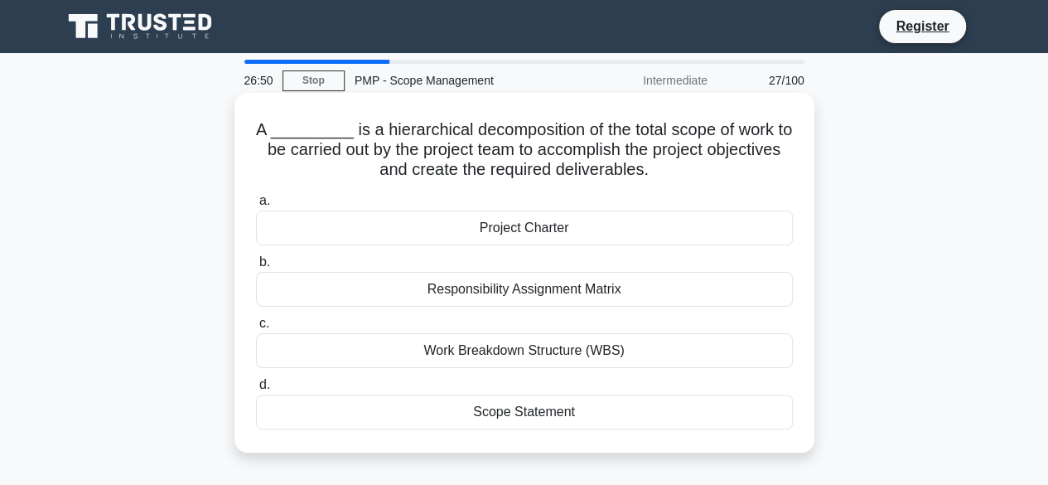
click at [715, 183] on div "A _________ is a hierarchical decomposition of the total scope of work to be ca…" at bounding box center [524, 272] width 567 height 346
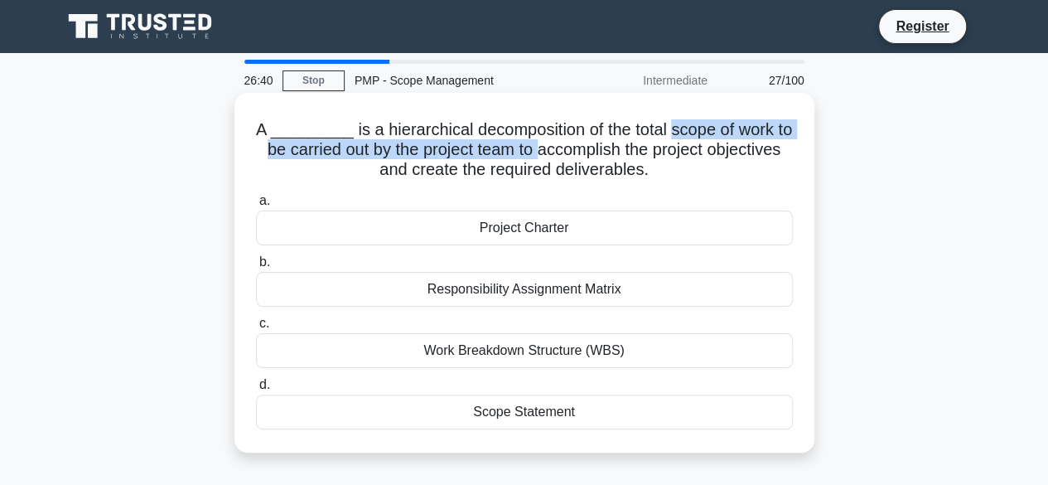
drag, startPoint x: 665, startPoint y: 136, endPoint x: 542, endPoint y: 157, distance: 125.2
click at [542, 157] on h5 "A _________ is a hierarchical decomposition of the total scope of work to be ca…" at bounding box center [524, 149] width 540 height 61
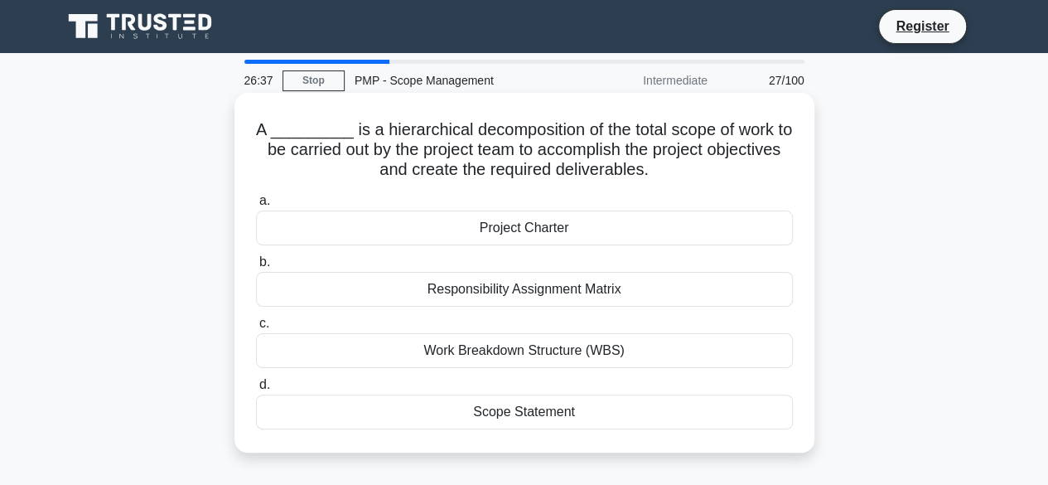
click at [539, 293] on div "Responsibility Assignment Matrix" at bounding box center [524, 289] width 537 height 35
click at [256, 268] on input "b. Responsibility Assignment Matrix" at bounding box center [256, 262] width 0 height 11
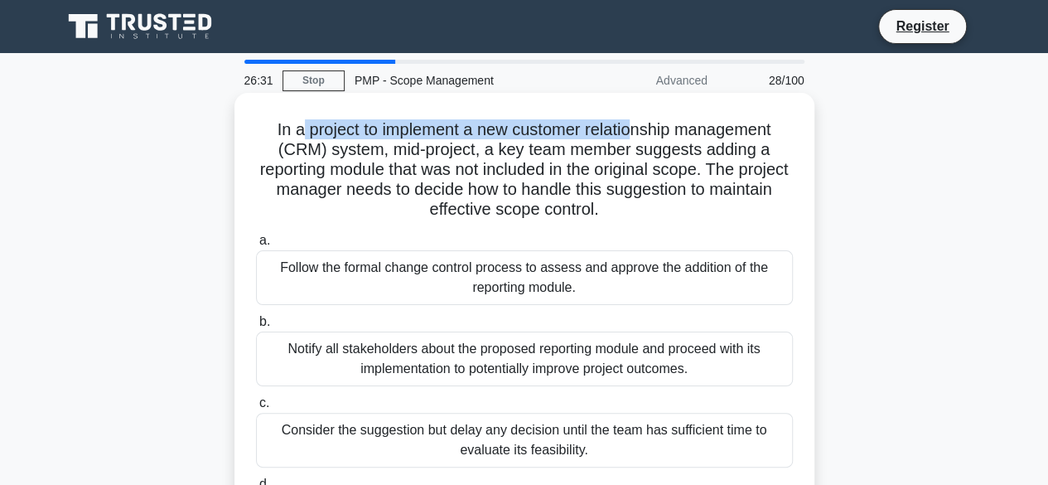
drag, startPoint x: 292, startPoint y: 130, endPoint x: 630, endPoint y: 133, distance: 338.1
click at [630, 133] on h5 "In a project to implement a new customer relationship management (CRM) system, …" at bounding box center [524, 169] width 540 height 101
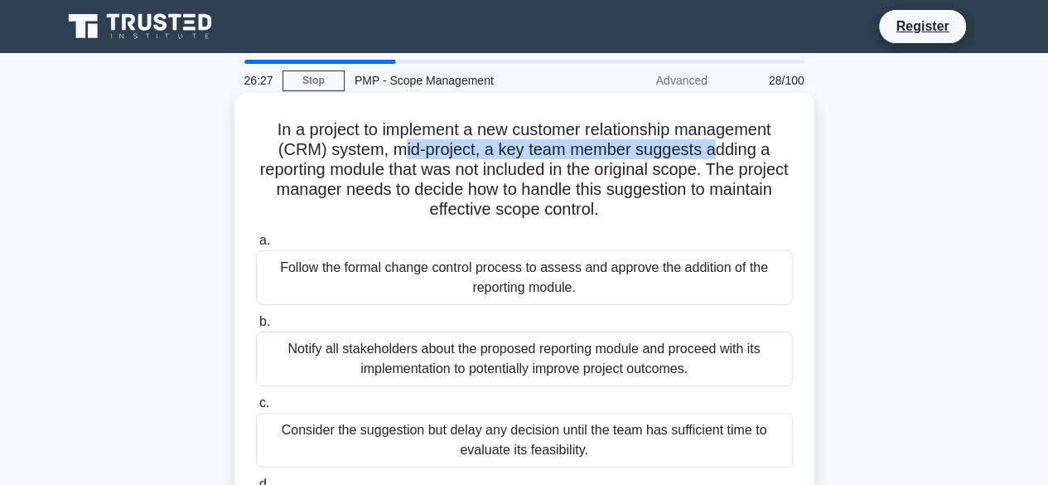
drag, startPoint x: 395, startPoint y: 147, endPoint x: 717, endPoint y: 158, distance: 321.7
click at [717, 158] on h5 "In a project to implement a new customer relationship management (CRM) system, …" at bounding box center [524, 169] width 540 height 101
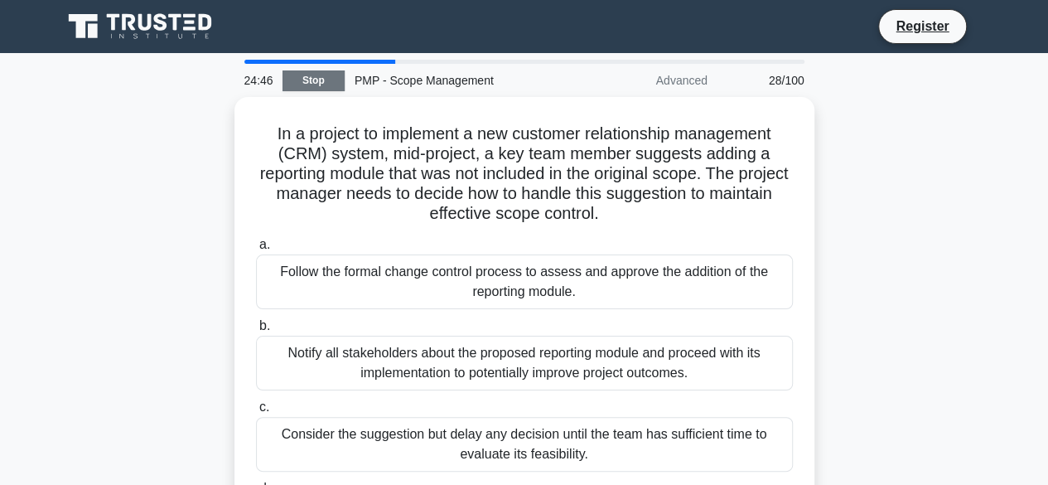
click at [313, 81] on link "Stop" at bounding box center [314, 80] width 62 height 21
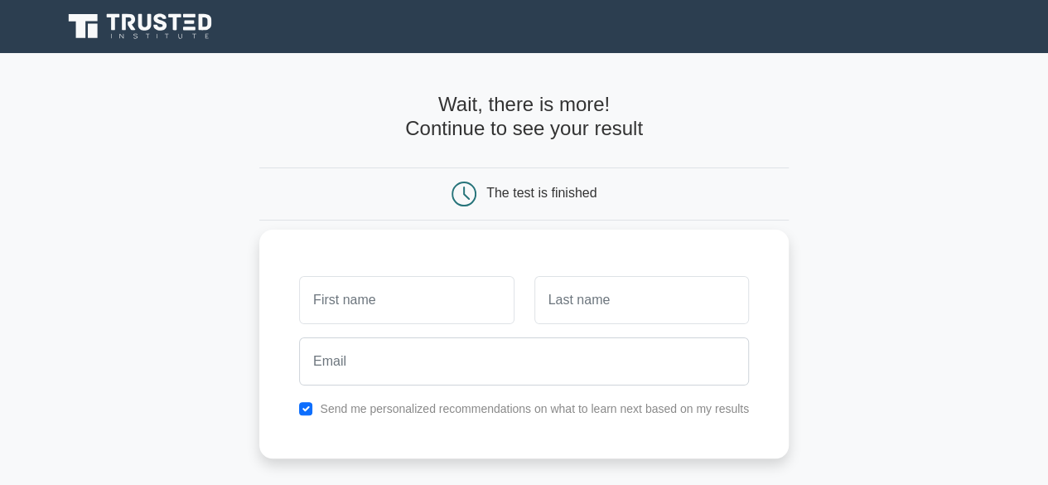
click at [426, 308] on input "text" at bounding box center [406, 300] width 215 height 48
type input "[PERSON_NAME]"
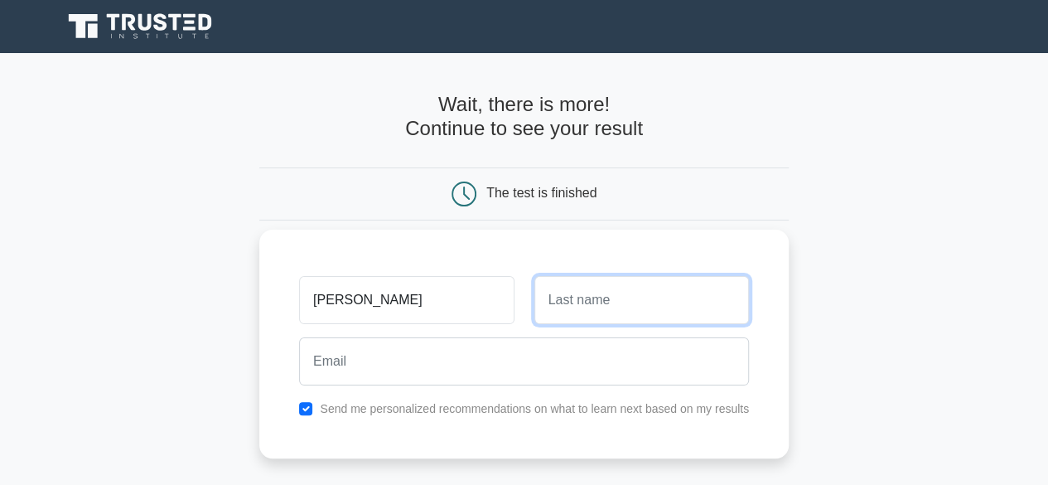
drag, startPoint x: 603, startPoint y: 294, endPoint x: 571, endPoint y: 304, distance: 33.8
click at [603, 294] on input "text" at bounding box center [641, 300] width 215 height 48
type input "Chaudhary"
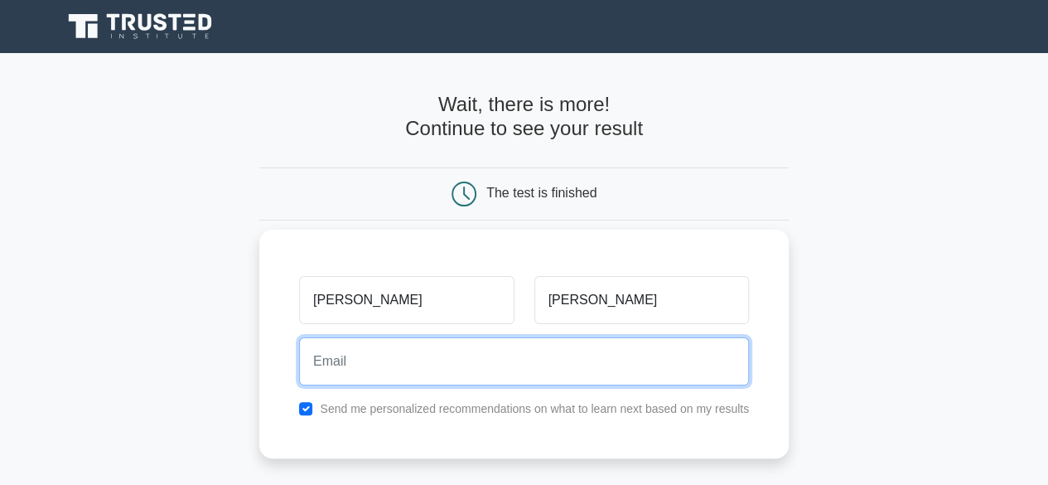
click at [378, 367] on input "email" at bounding box center [524, 361] width 450 height 48
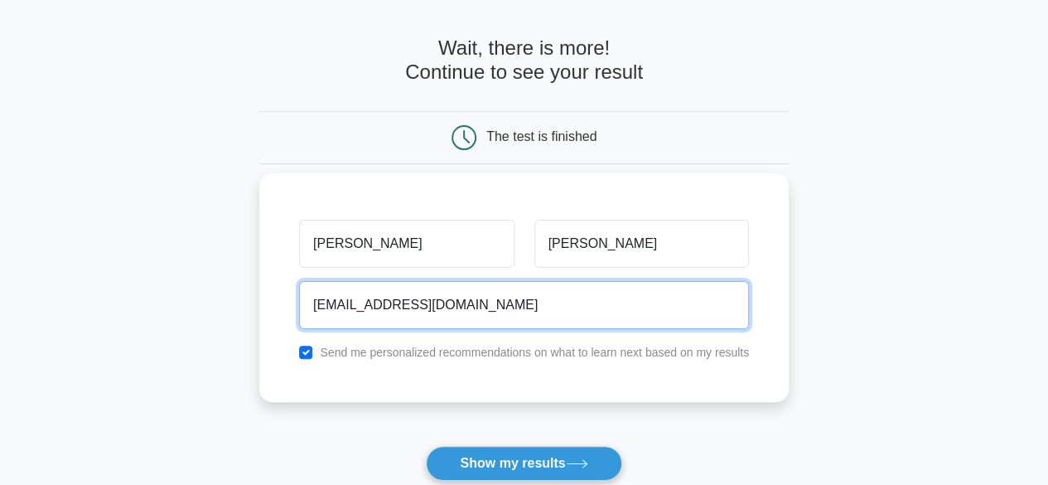
scroll to position [83, 0]
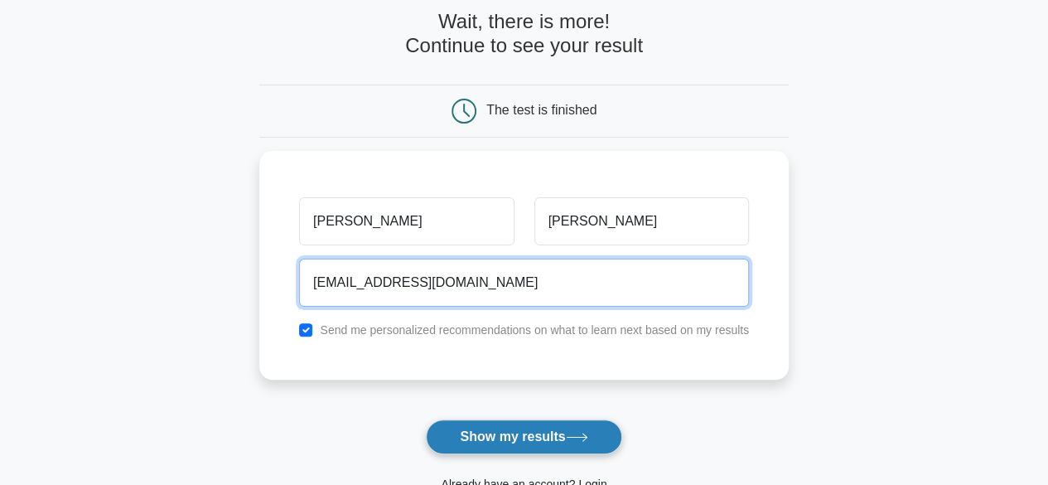
type input "prernachaudhary2905@gmail.com"
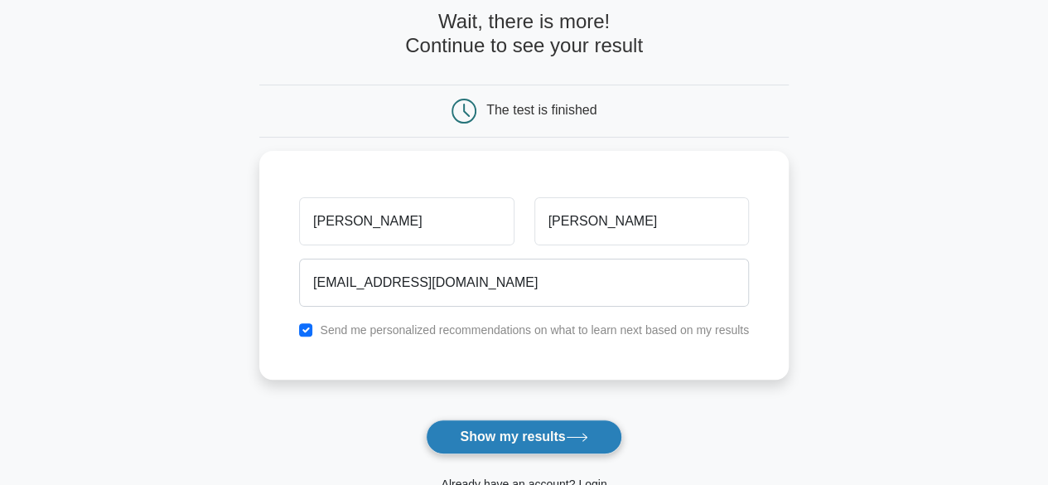
click at [515, 439] on button "Show my results" at bounding box center [524, 436] width 196 height 35
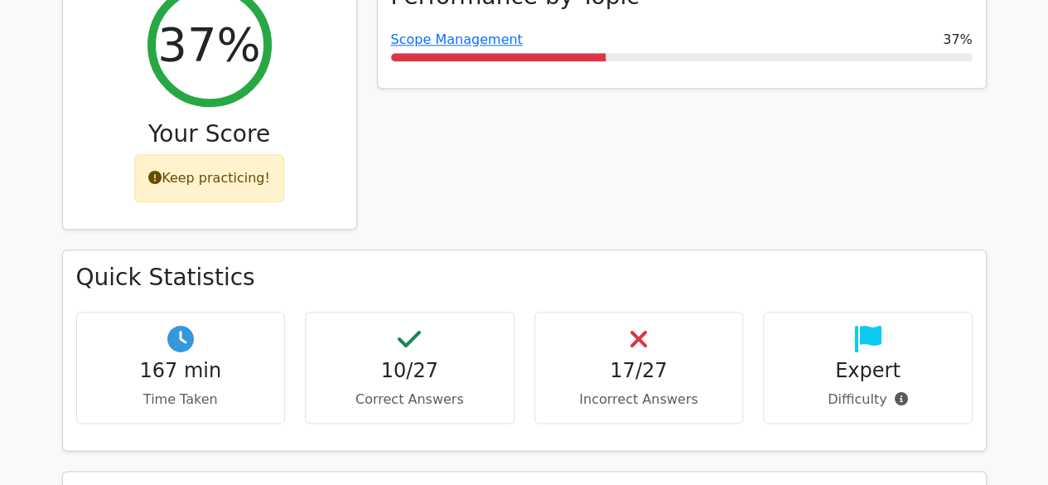
scroll to position [829, 0]
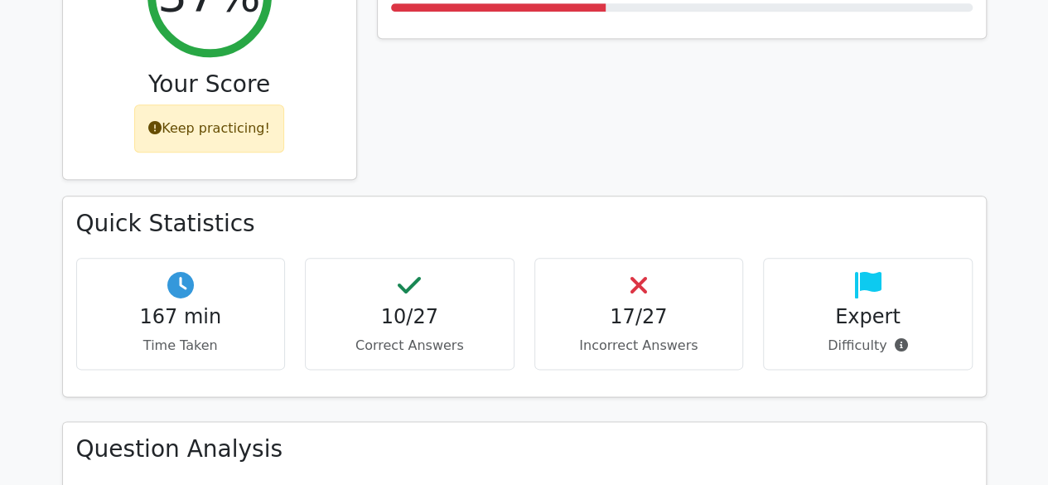
drag, startPoint x: 449, startPoint y: 236, endPoint x: 334, endPoint y: 249, distance: 115.9
click at [335, 258] on div "10/27 Correct Answers" at bounding box center [410, 314] width 210 height 112
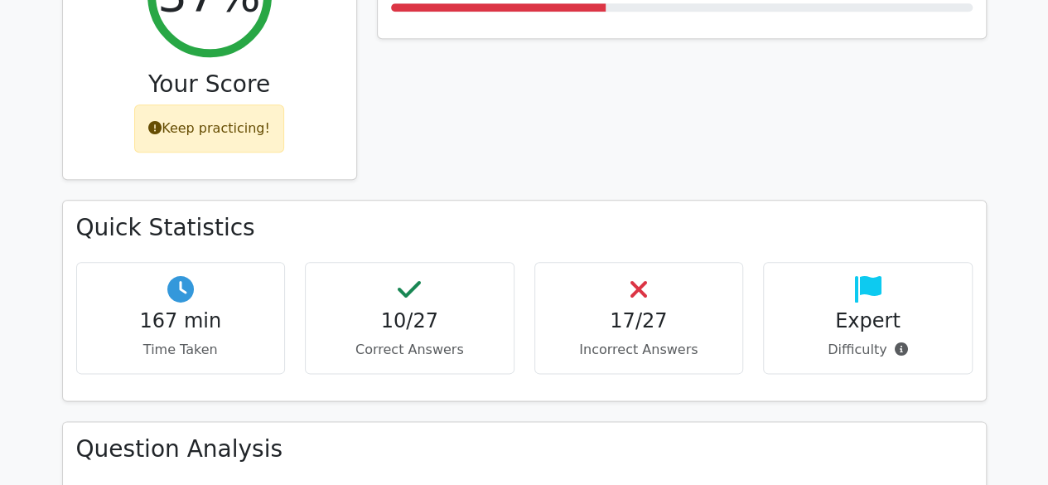
click at [593, 326] on div "Quick Statistics 167 min Time Taken 10/27 Correct Answers 17/27 Incorrect Answe…" at bounding box center [524, 310] width 945 height 220
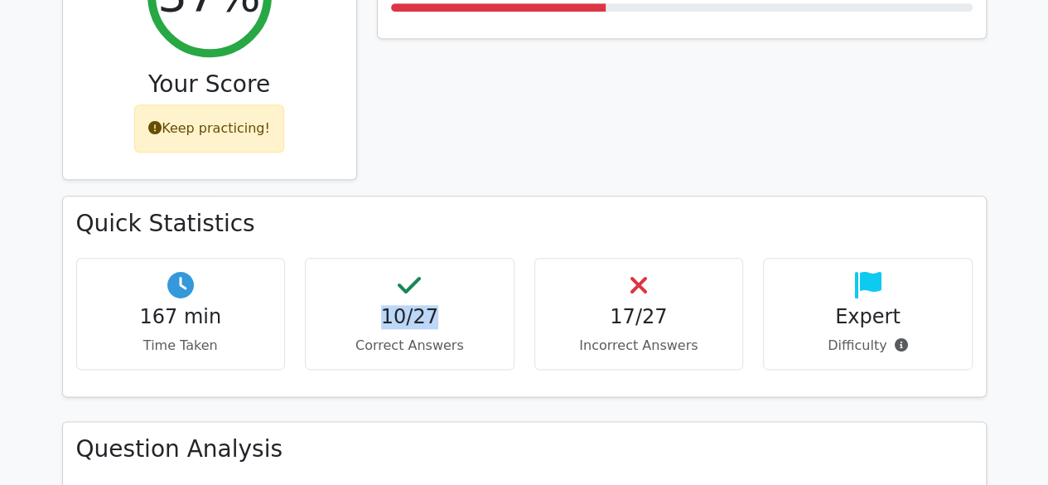
drag, startPoint x: 452, startPoint y: 231, endPoint x: 398, endPoint y: 253, distance: 58.8
click at [330, 305] on h4 "10/27" at bounding box center [409, 317] width 181 height 24
drag, startPoint x: 688, startPoint y: 236, endPoint x: 386, endPoint y: 271, distance: 303.6
click at [415, 265] on div "167 min Time Taken 10/27 Correct Answers 17/27 Incorrect Answers Expert" at bounding box center [524, 320] width 916 height 125
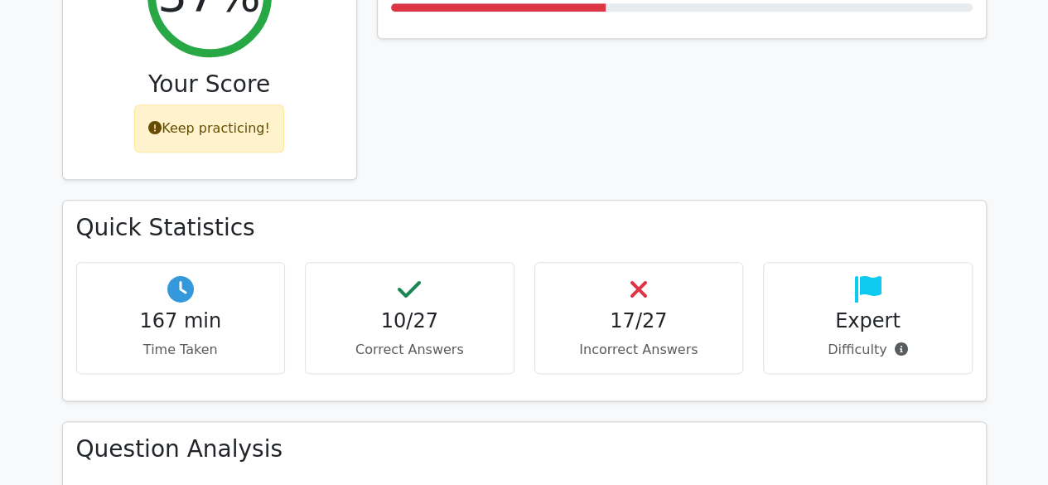
drag, startPoint x: 377, startPoint y: 321, endPoint x: 442, endPoint y: 267, distance: 84.1
click at [379, 318] on div "Quick Statistics 167 min Time Taken 10/27 Correct Answers 17/27 Incorrect Answe…" at bounding box center [524, 310] width 945 height 220
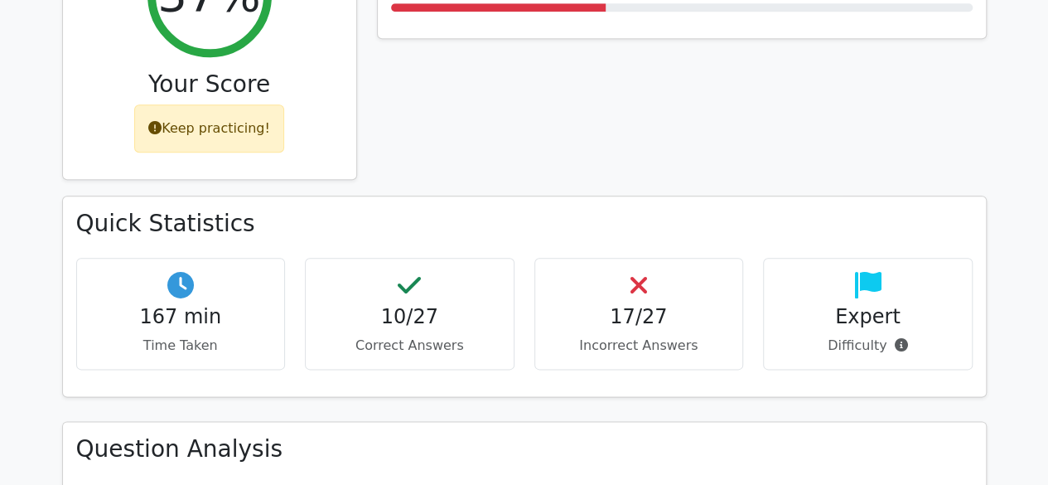
drag, startPoint x: 431, startPoint y: 238, endPoint x: 321, endPoint y: 259, distance: 112.1
click at [321, 259] on div "10/27 Correct Answers" at bounding box center [410, 314] width 210 height 112
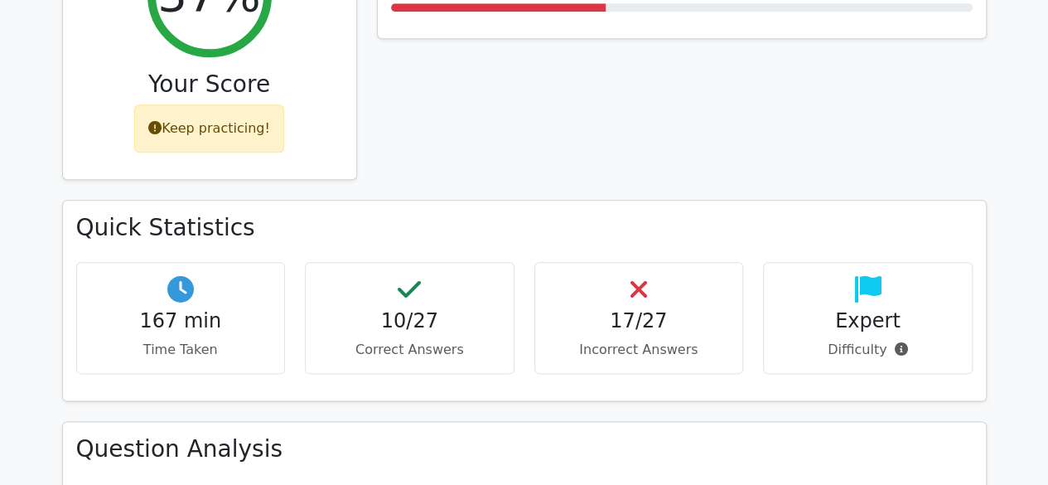
click at [459, 321] on div "Quick Statistics 167 min Time Taken 10/27 Correct Answers 17/27 Incorrect Answe…" at bounding box center [524, 310] width 945 height 220
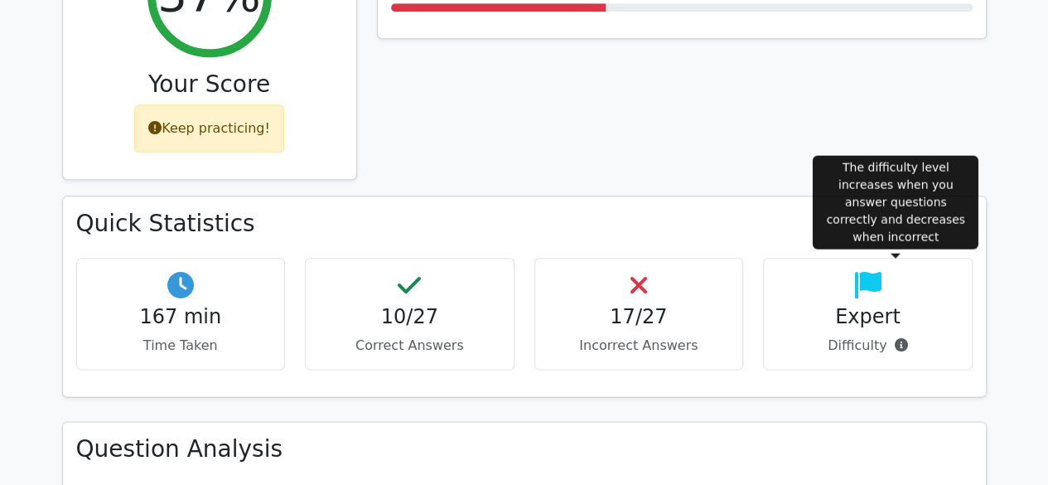
click at [900, 338] on icon at bounding box center [900, 344] width 13 height 13
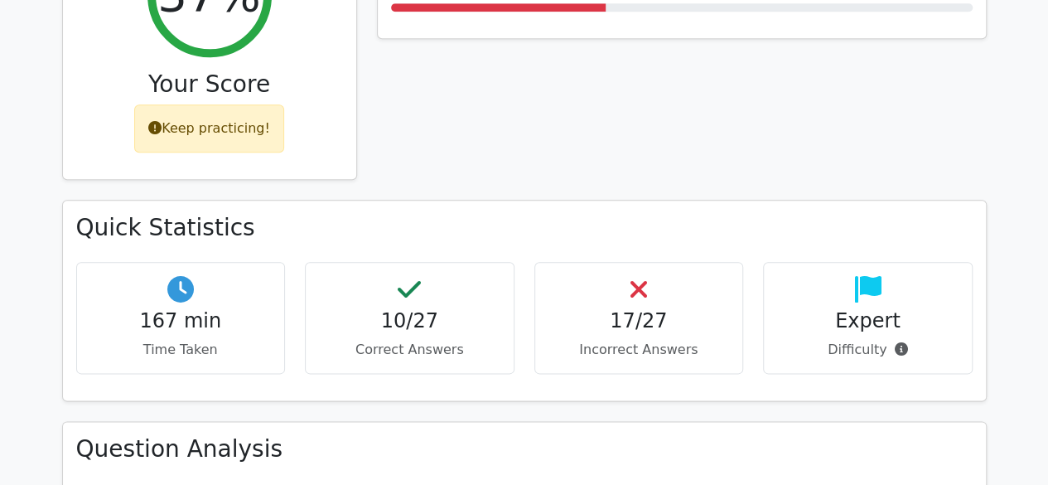
click at [687, 327] on div "Quick Statistics 167 min Time Taken 10/27 Correct Answers 17/27 Incorrect Answe…" at bounding box center [524, 310] width 945 height 220
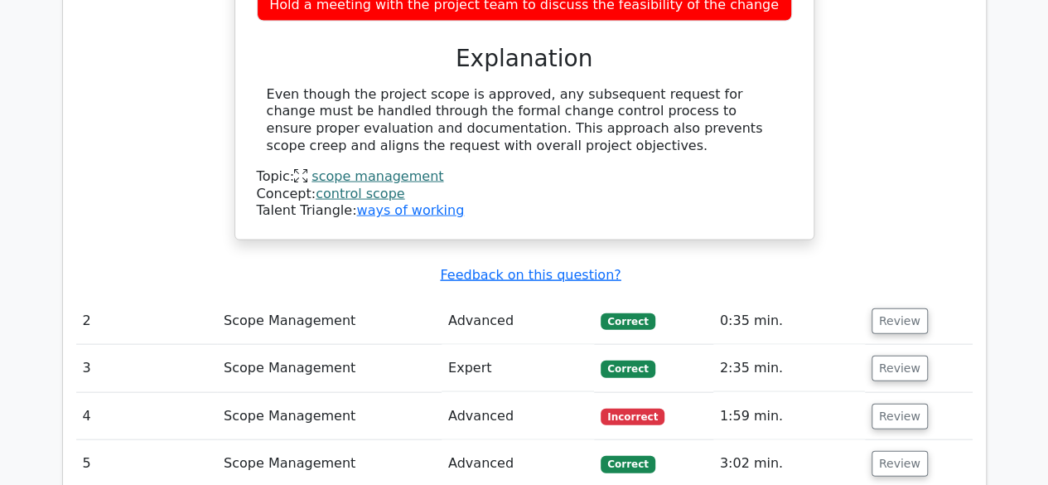
scroll to position [1657, 0]
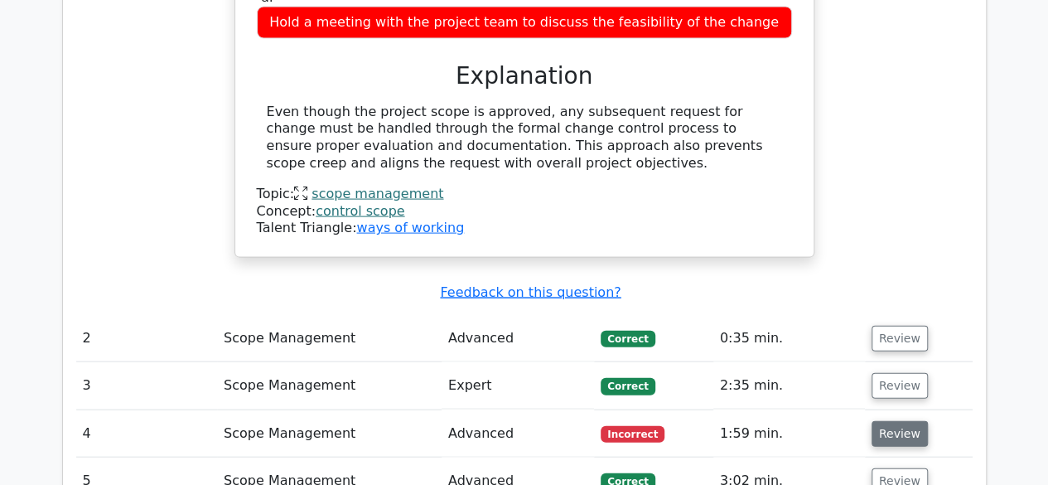
click at [888, 421] on button "Review" at bounding box center [900, 434] width 56 height 26
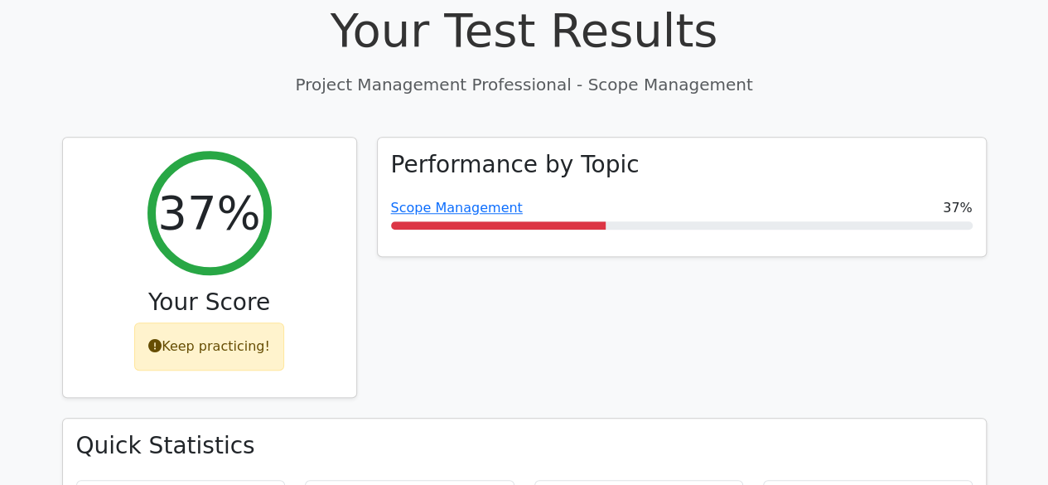
scroll to position [497, 0]
